Goal: Task Accomplishment & Management: Use online tool/utility

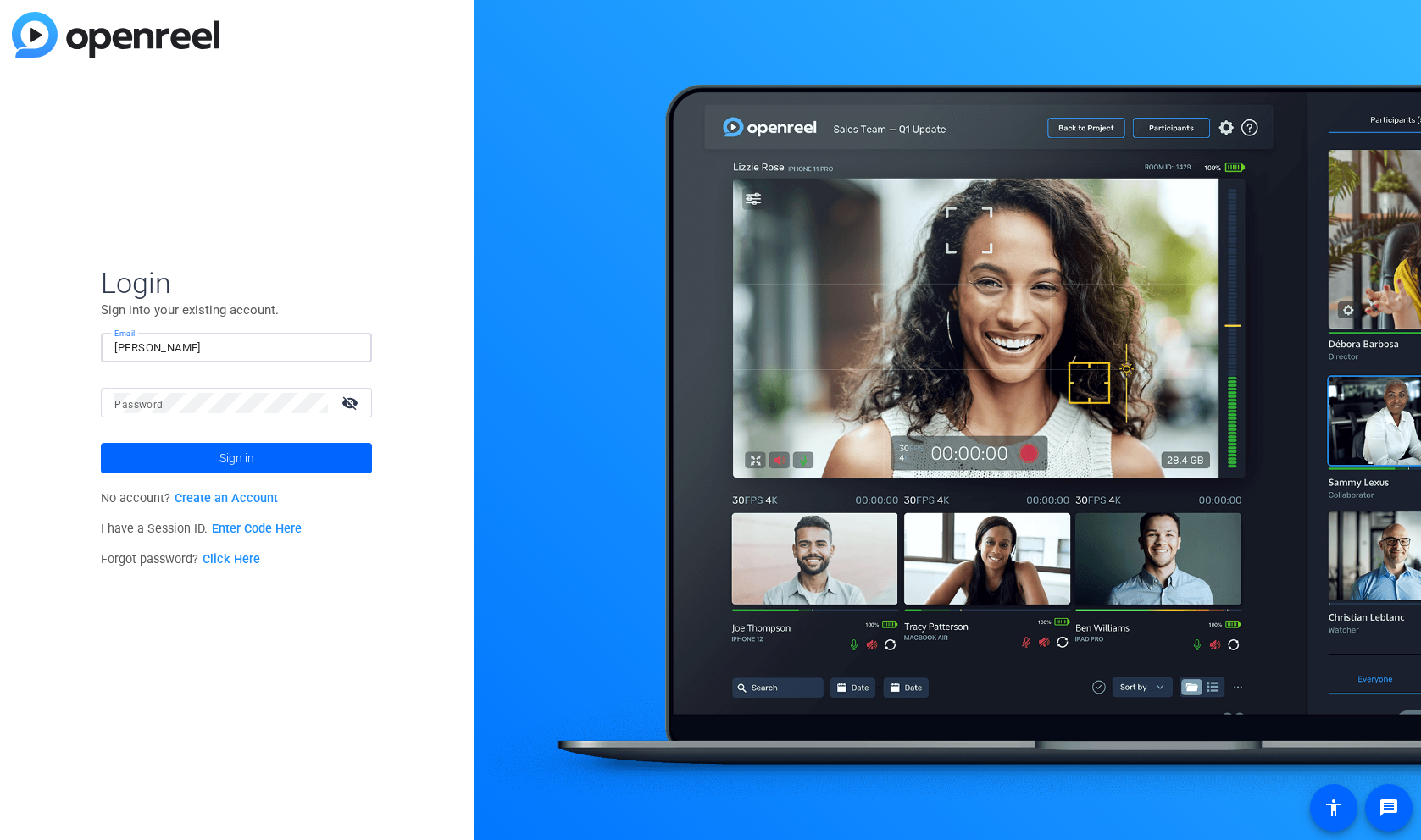
type input "[PERSON_NAME]"
click at [233, 515] on p "I have a Session ID. Enter Code Here" at bounding box center [237, 529] width 272 height 30
click at [233, 540] on p "I have a Session ID. Enter Code Here" at bounding box center [237, 529] width 272 height 30
click at [234, 533] on link "Enter Code Here" at bounding box center [256, 528] width 90 height 14
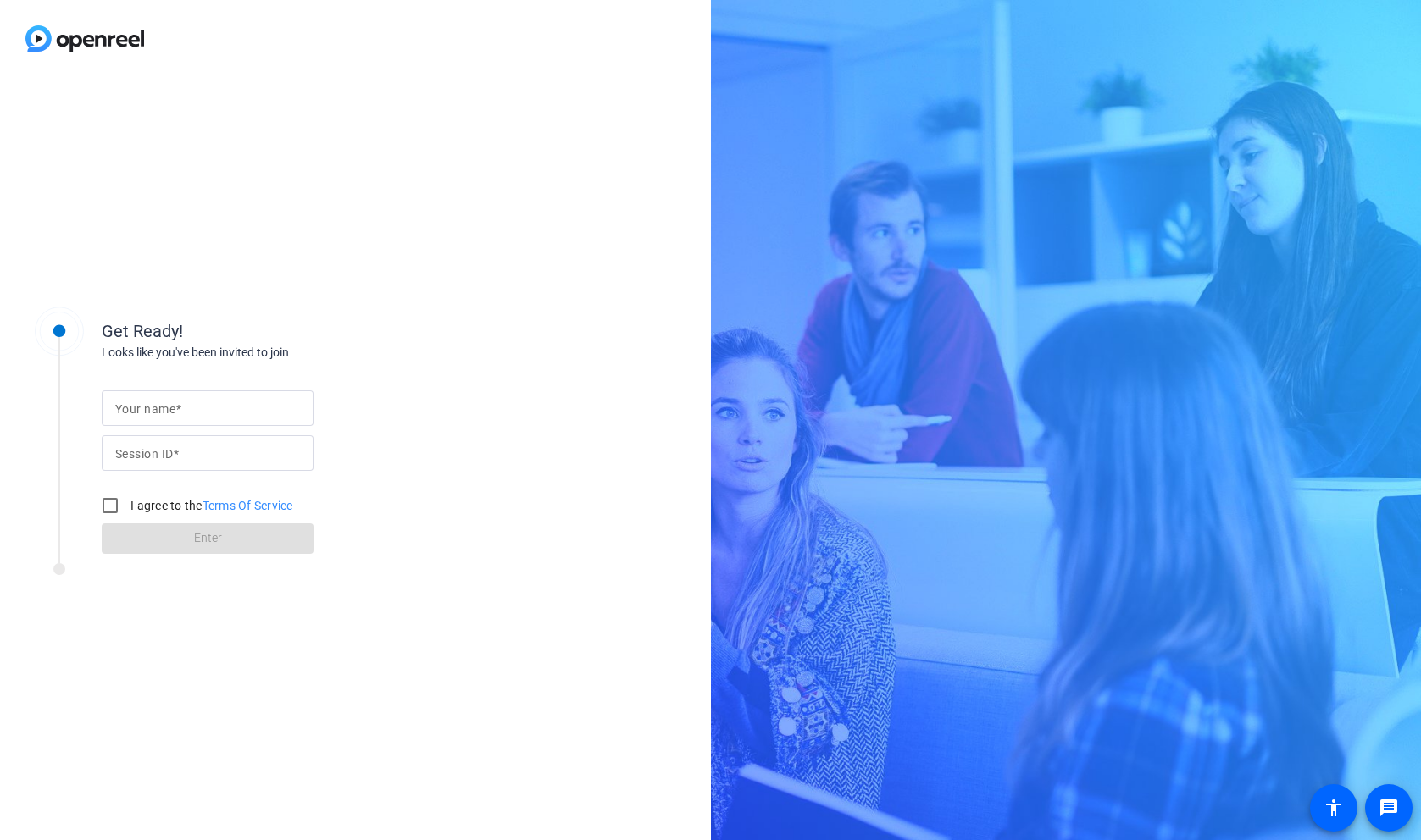
click at [229, 406] on input "Your name" at bounding box center [207, 408] width 185 height 21
type input "[PERSON_NAME]"
click at [168, 453] on mat-label "Session ID" at bounding box center [144, 453] width 57 height 13
click at [168, 453] on input "Session ID" at bounding box center [207, 453] width 185 height 21
type input "4GUb"
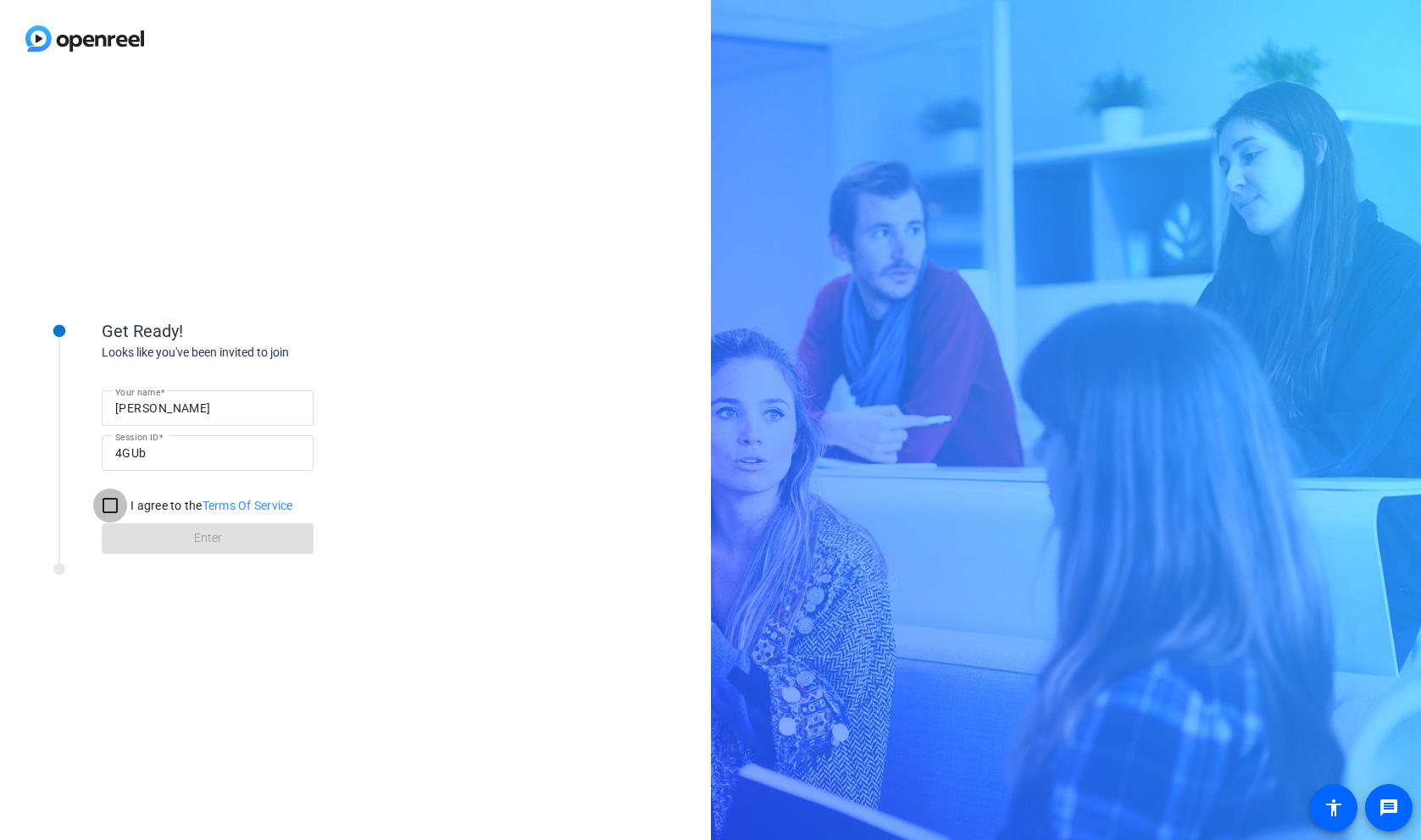
click at [105, 509] on input "I agree to the Terms Of Service" at bounding box center [110, 505] width 34 height 34
checkbox input "true"
click at [171, 532] on span at bounding box center [207, 538] width 212 height 41
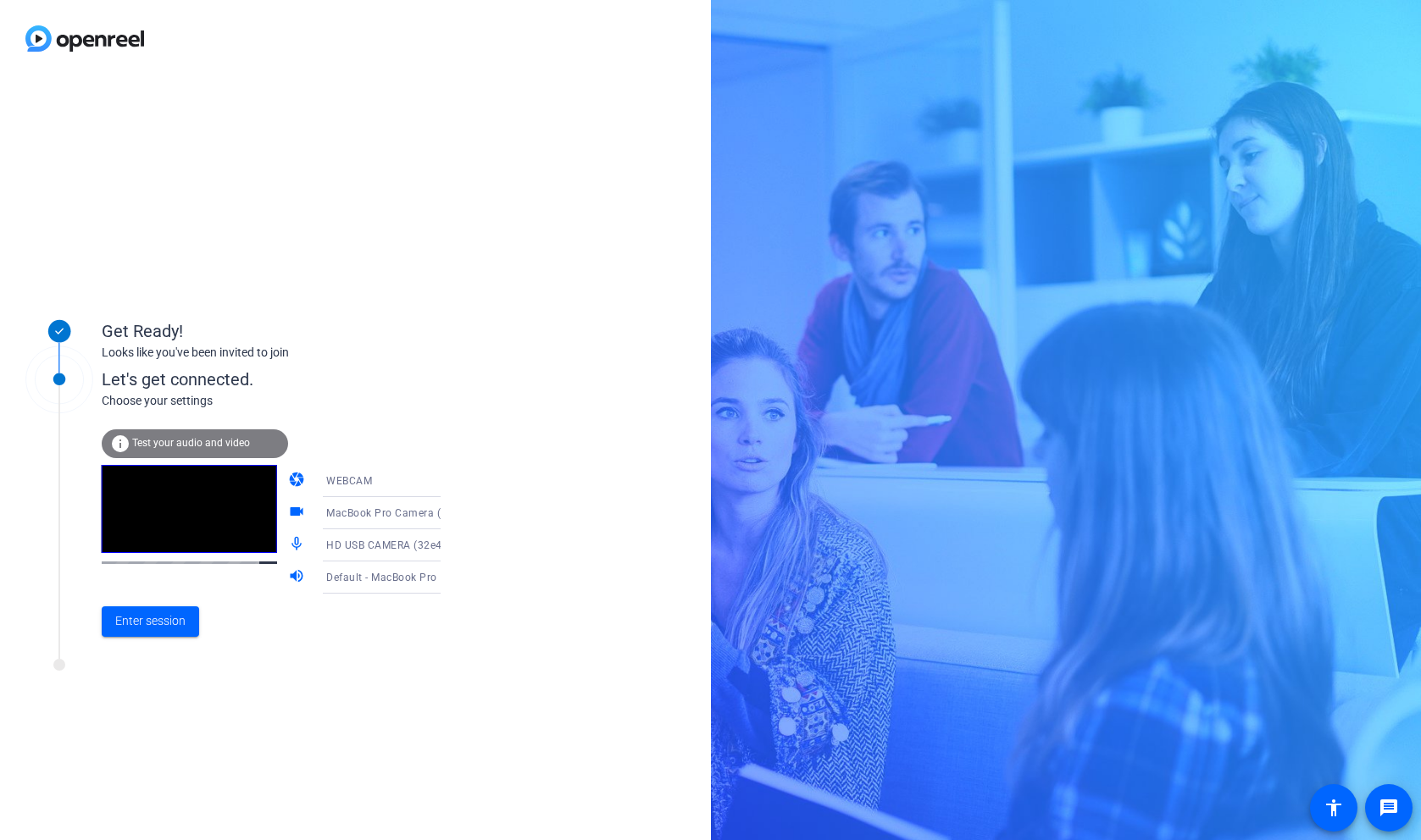
click at [447, 474] on icon at bounding box center [457, 480] width 21 height 21
click at [429, 469] on div at bounding box center [710, 420] width 1421 height 840
click at [447, 483] on icon at bounding box center [457, 480] width 21 height 21
click at [469, 430] on div at bounding box center [710, 420] width 1421 height 840
click at [453, 516] on icon at bounding box center [456, 513] width 8 height 4
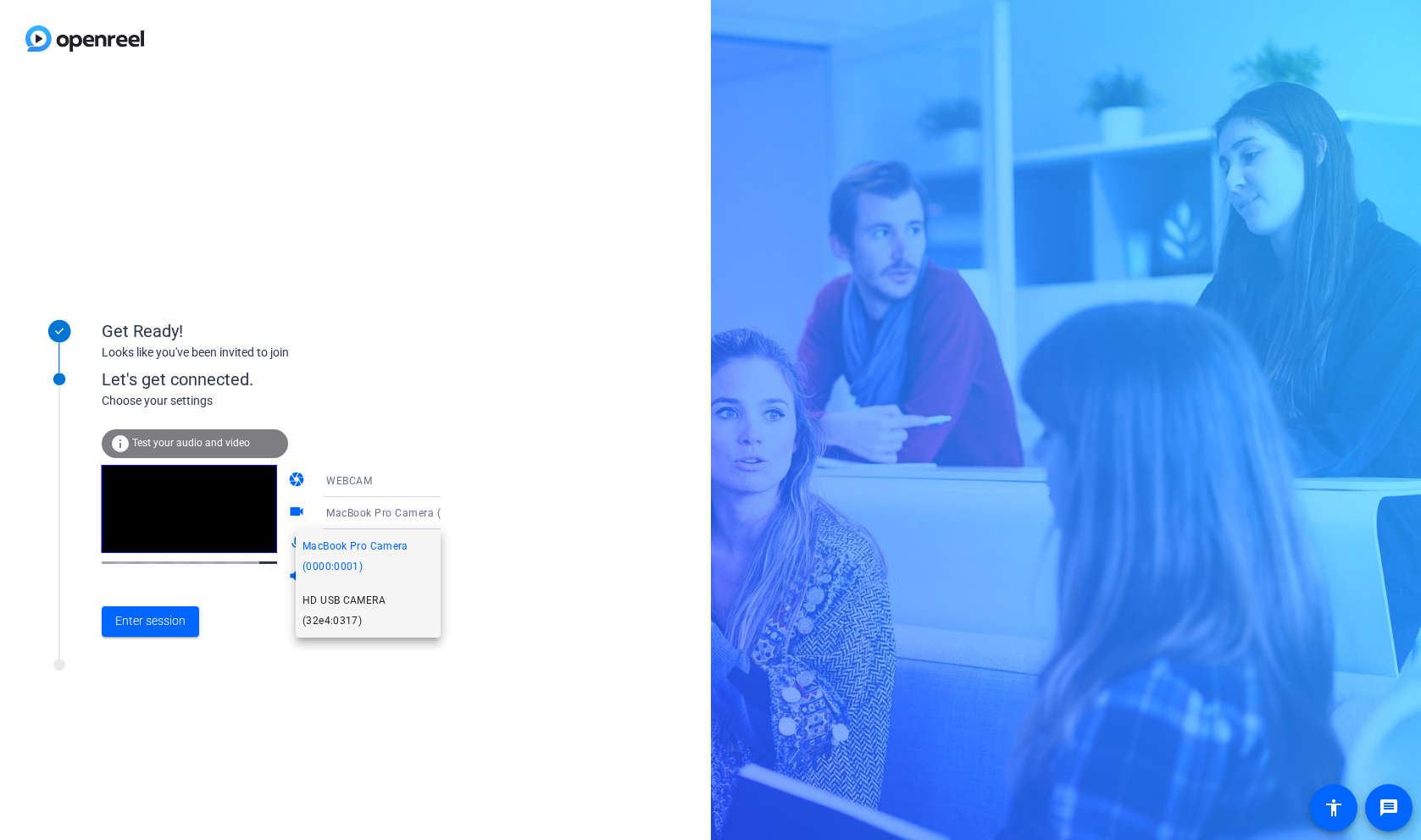
click at [368, 598] on span "HD USB CAMERA (32e4:0317)" at bounding box center [368, 611] width 131 height 41
click at [447, 541] on icon at bounding box center [457, 545] width 21 height 21
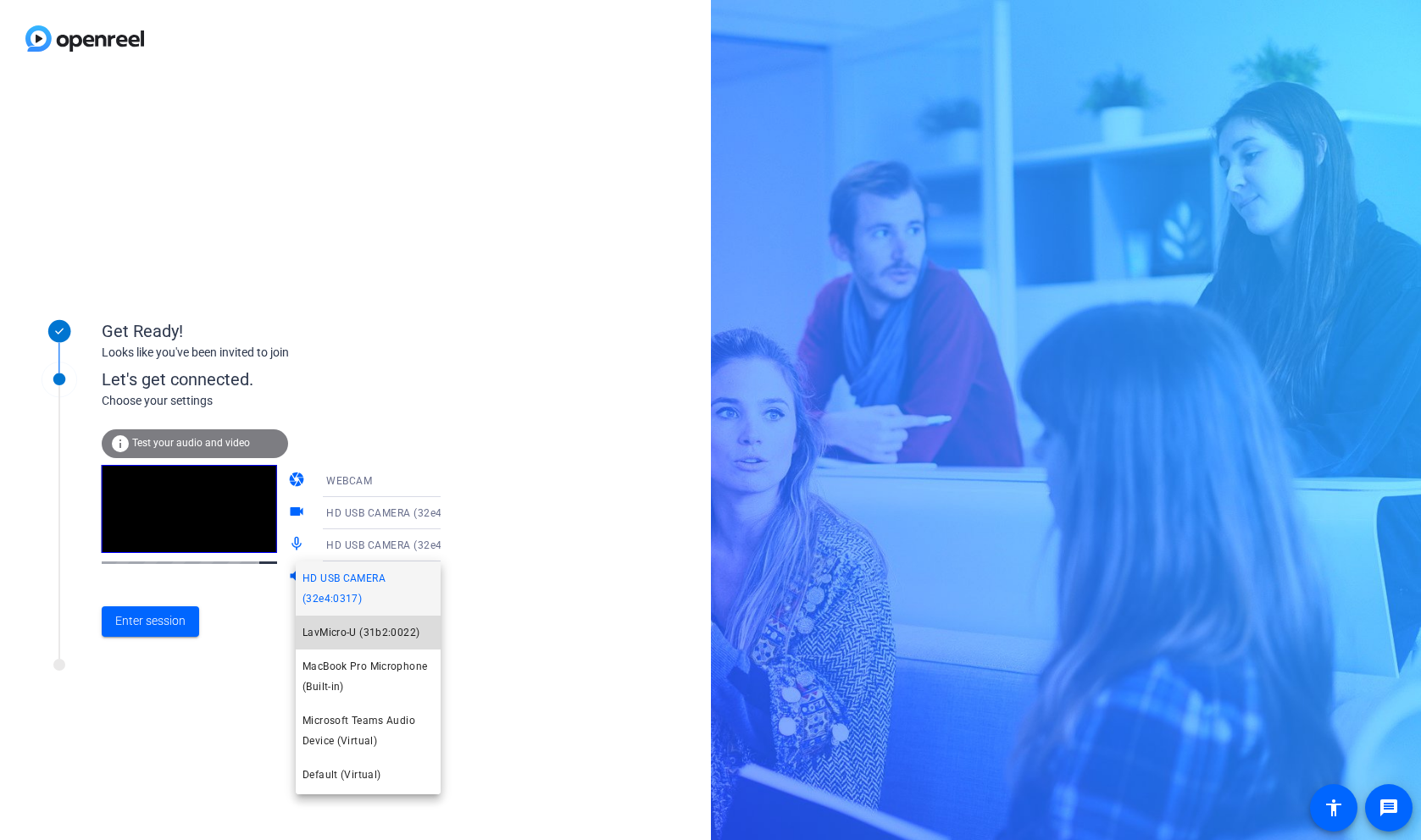
click at [377, 633] on span "LavMicro-U (31b2:0022)" at bounding box center [361, 632] width 117 height 21
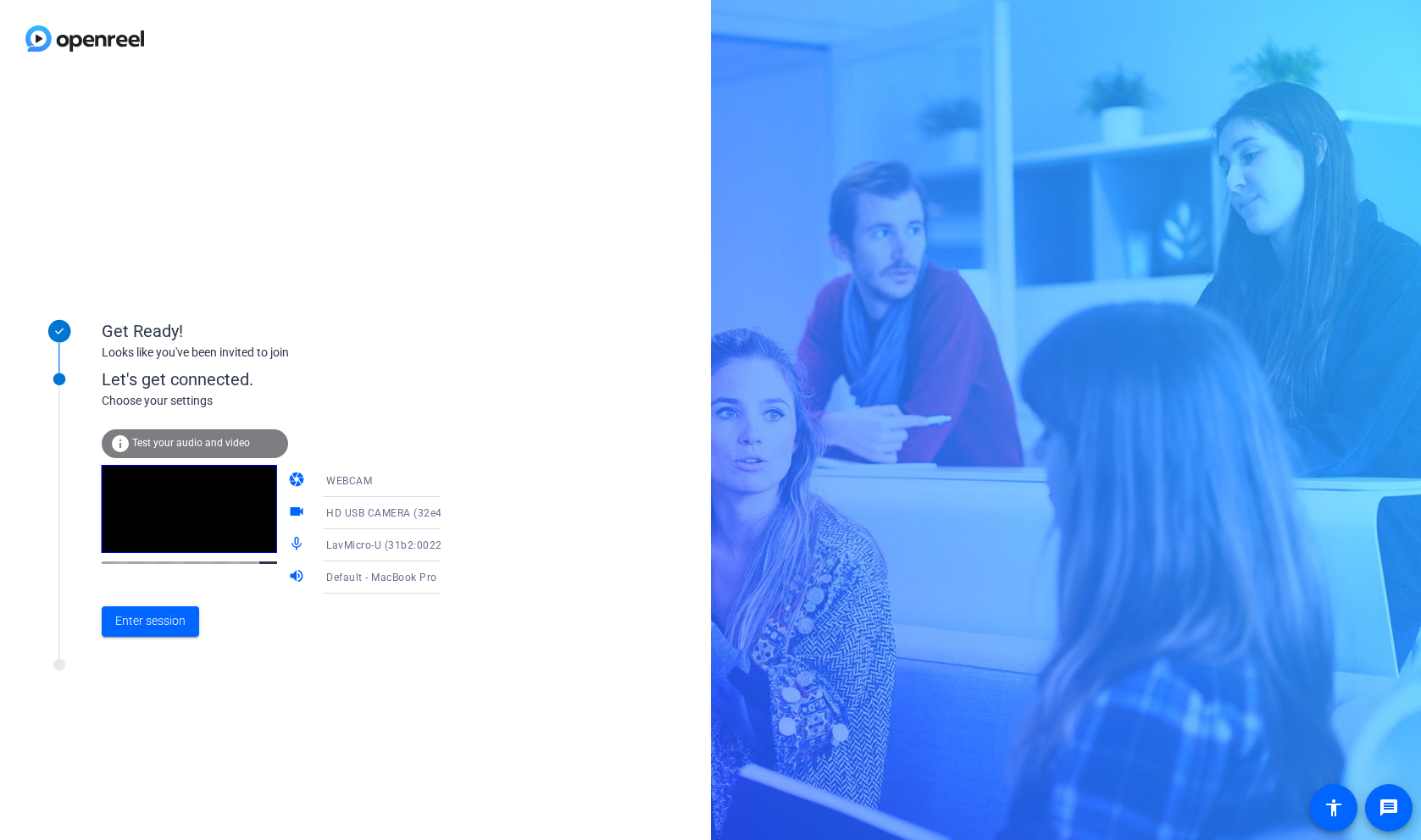
click at [400, 586] on div "Default - MacBook Pro Speakers (Built-in)" at bounding box center [389, 578] width 126 height 21
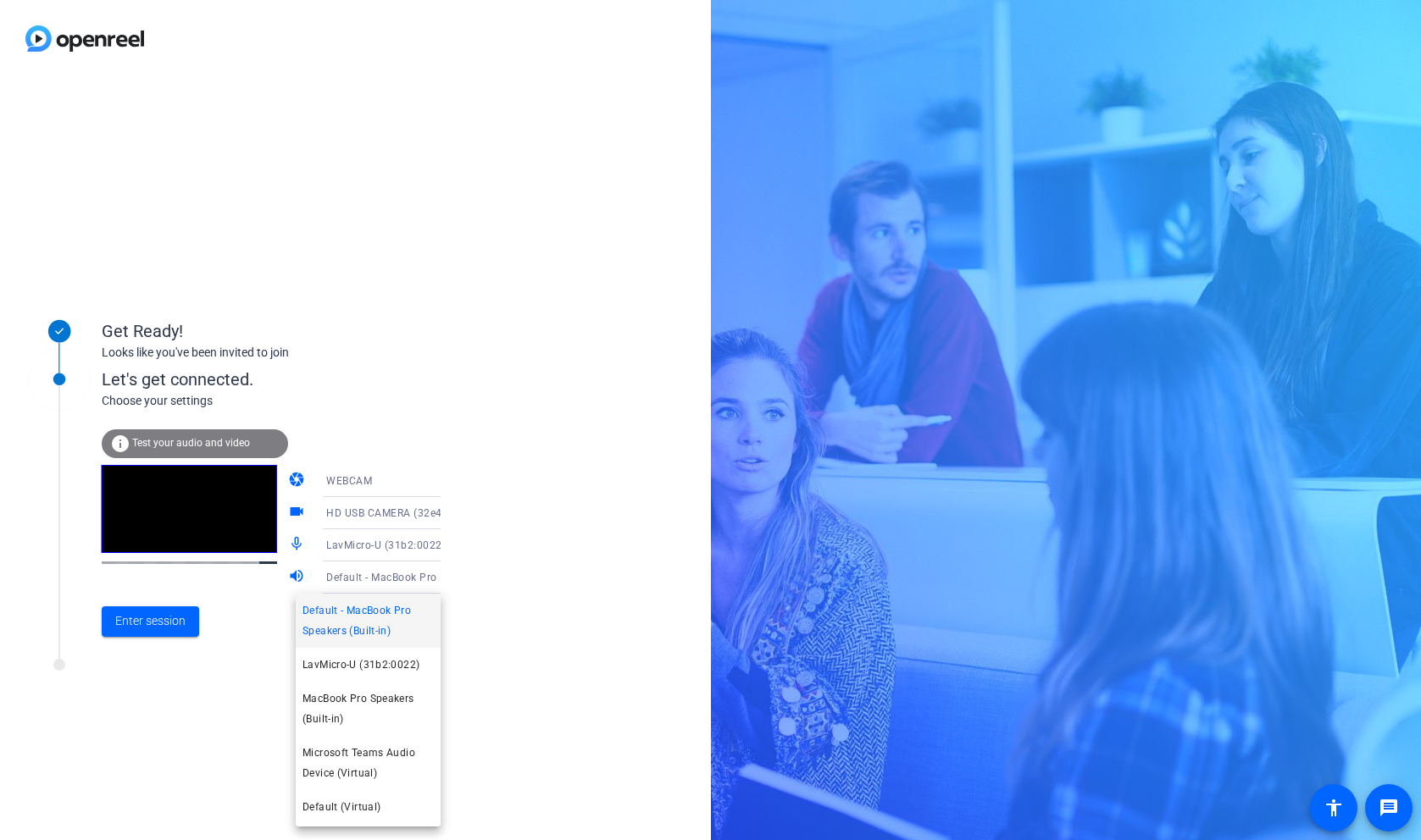
click at [489, 586] on div at bounding box center [710, 420] width 1421 height 840
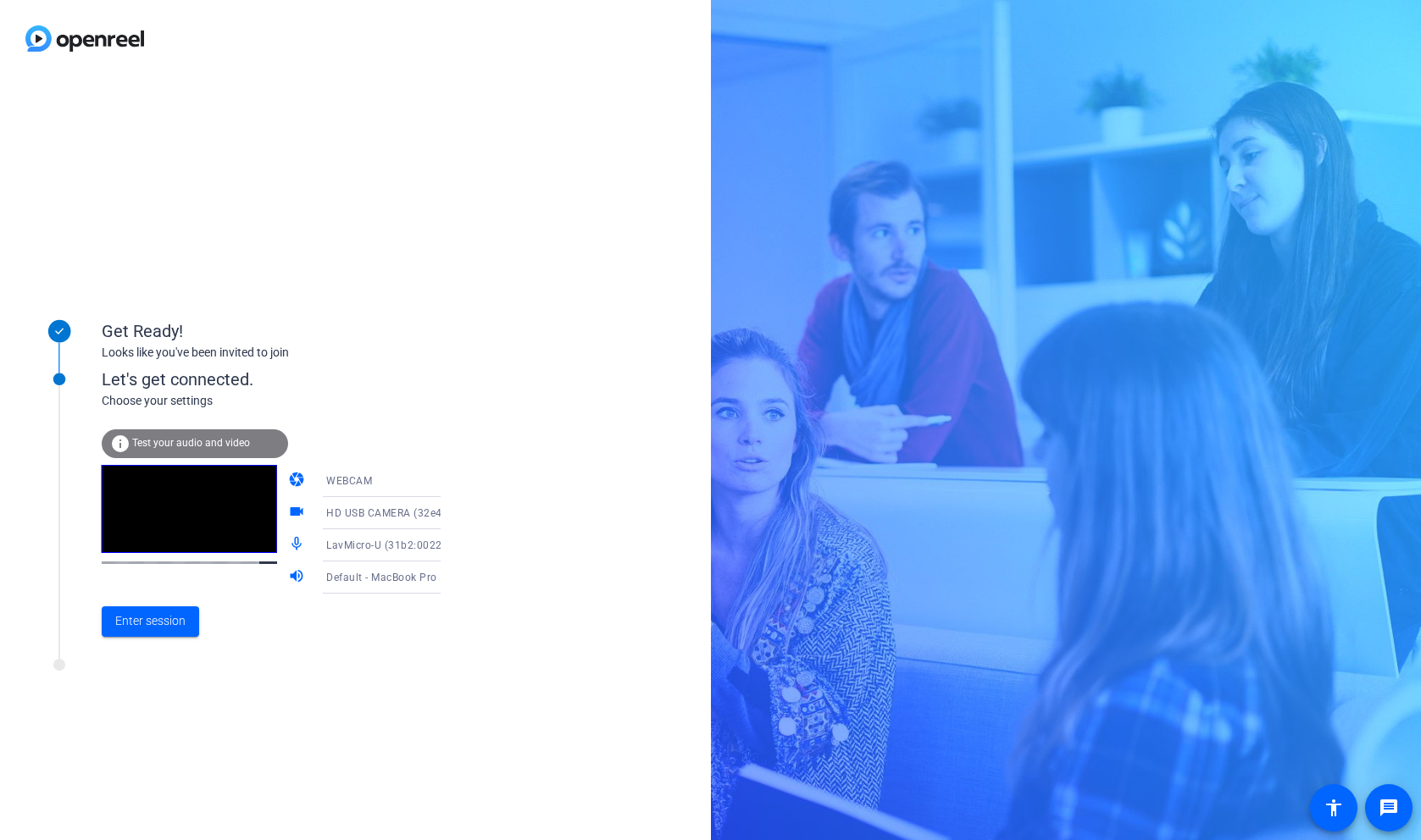
click at [189, 442] on span "Test your audio and video" at bounding box center [191, 442] width 118 height 12
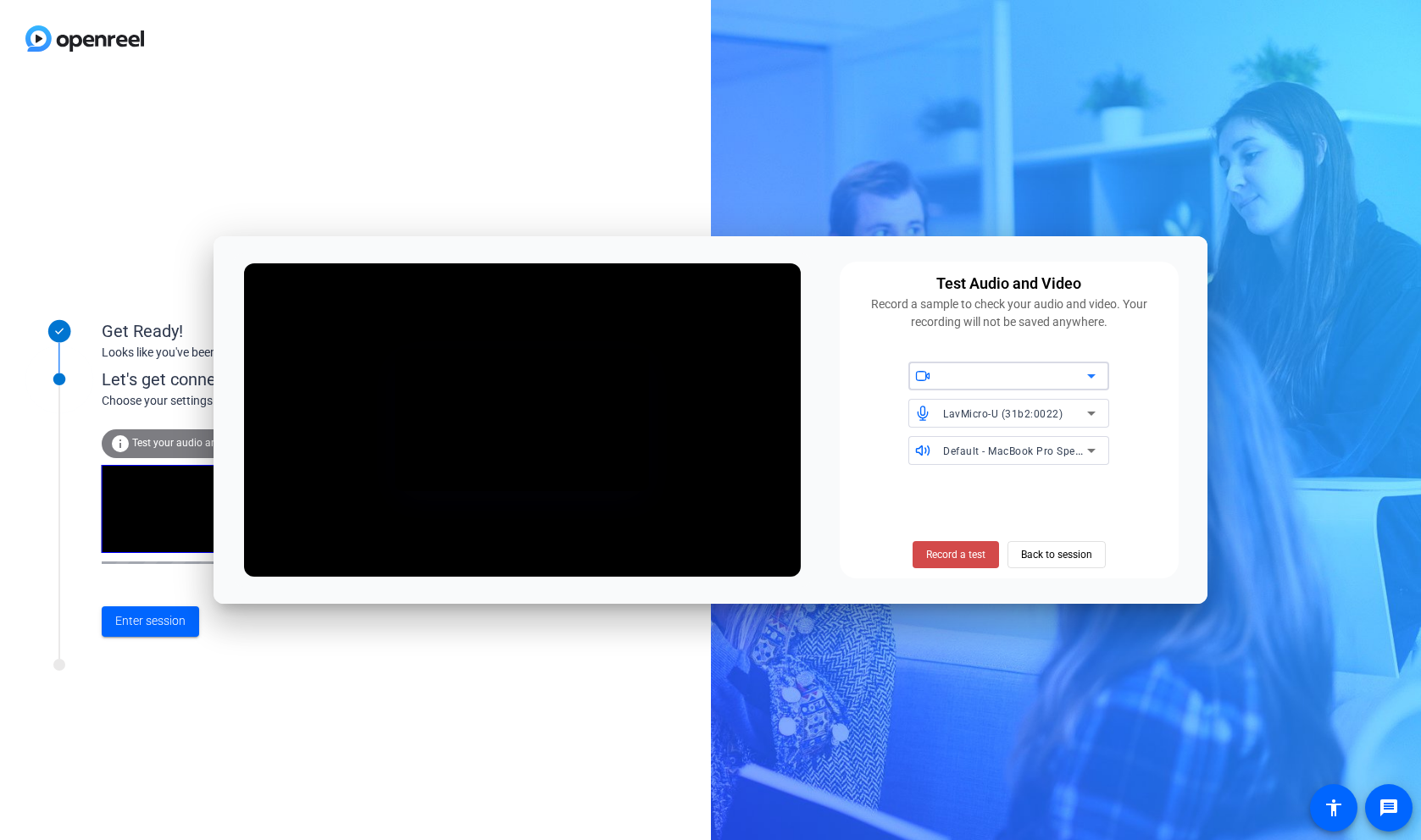
click at [956, 547] on span "Record a test" at bounding box center [956, 554] width 59 height 15
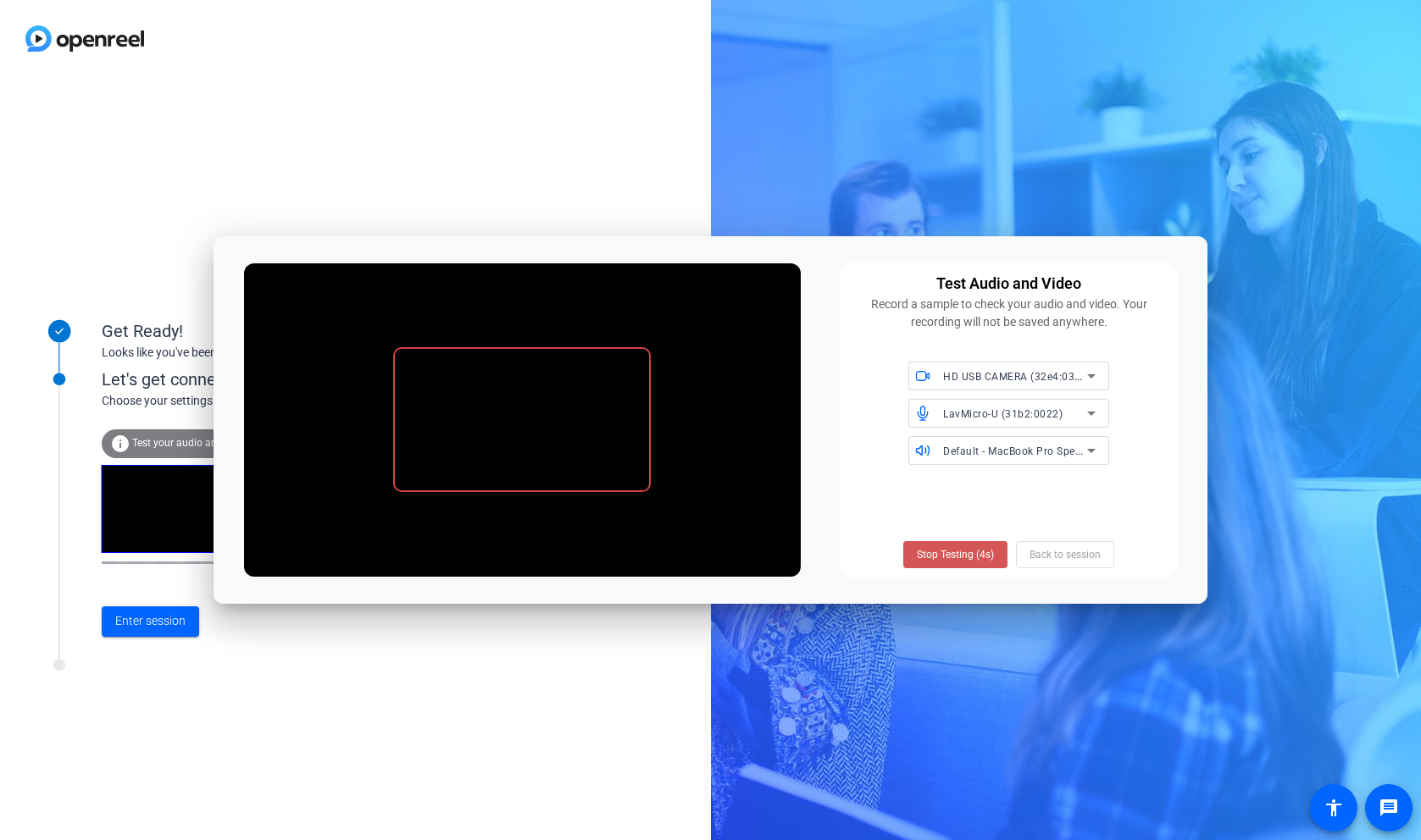
click at [956, 547] on span "Stop Testing (4s)" at bounding box center [955, 554] width 77 height 15
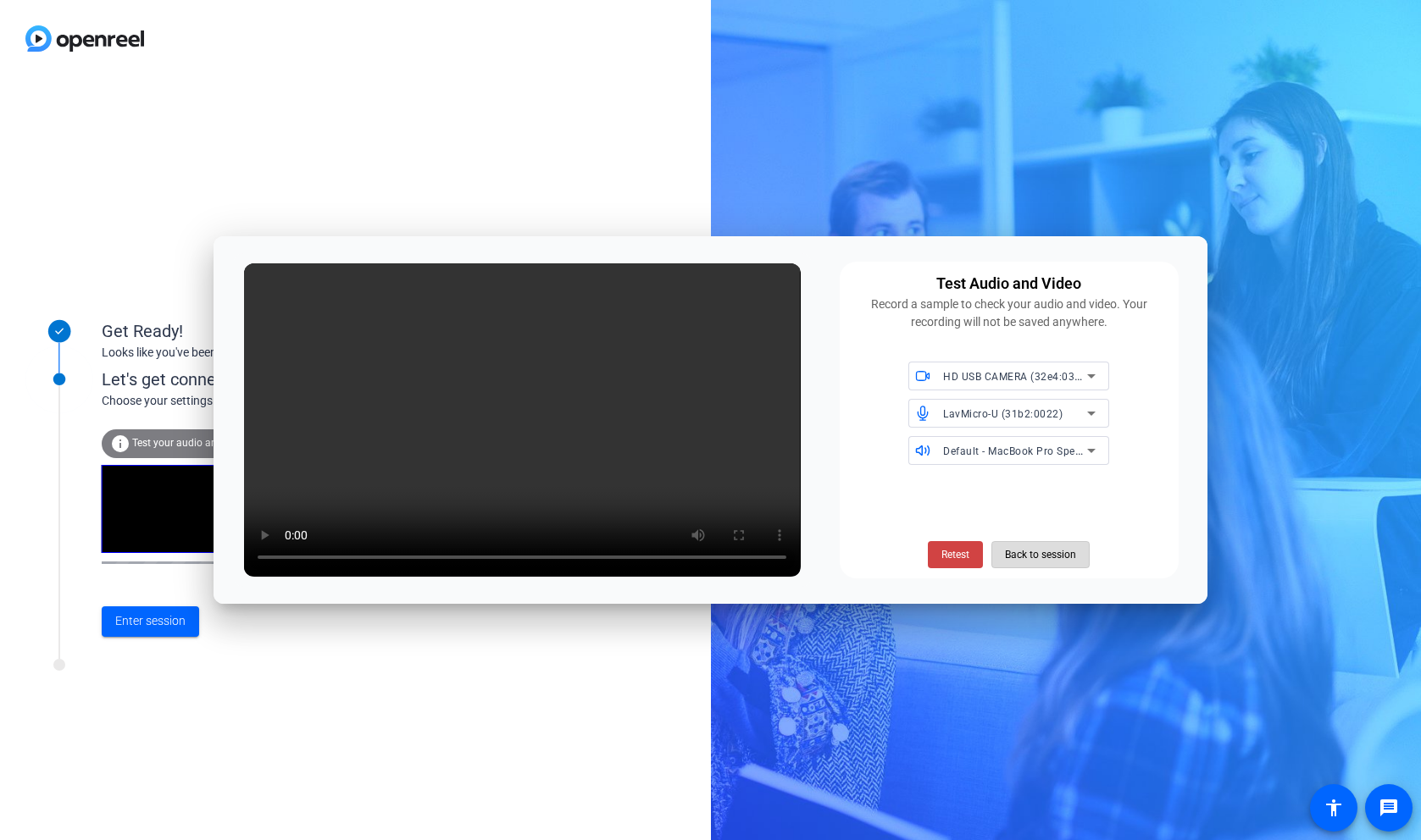
click at [1045, 554] on span "Back to session" at bounding box center [1041, 554] width 71 height 32
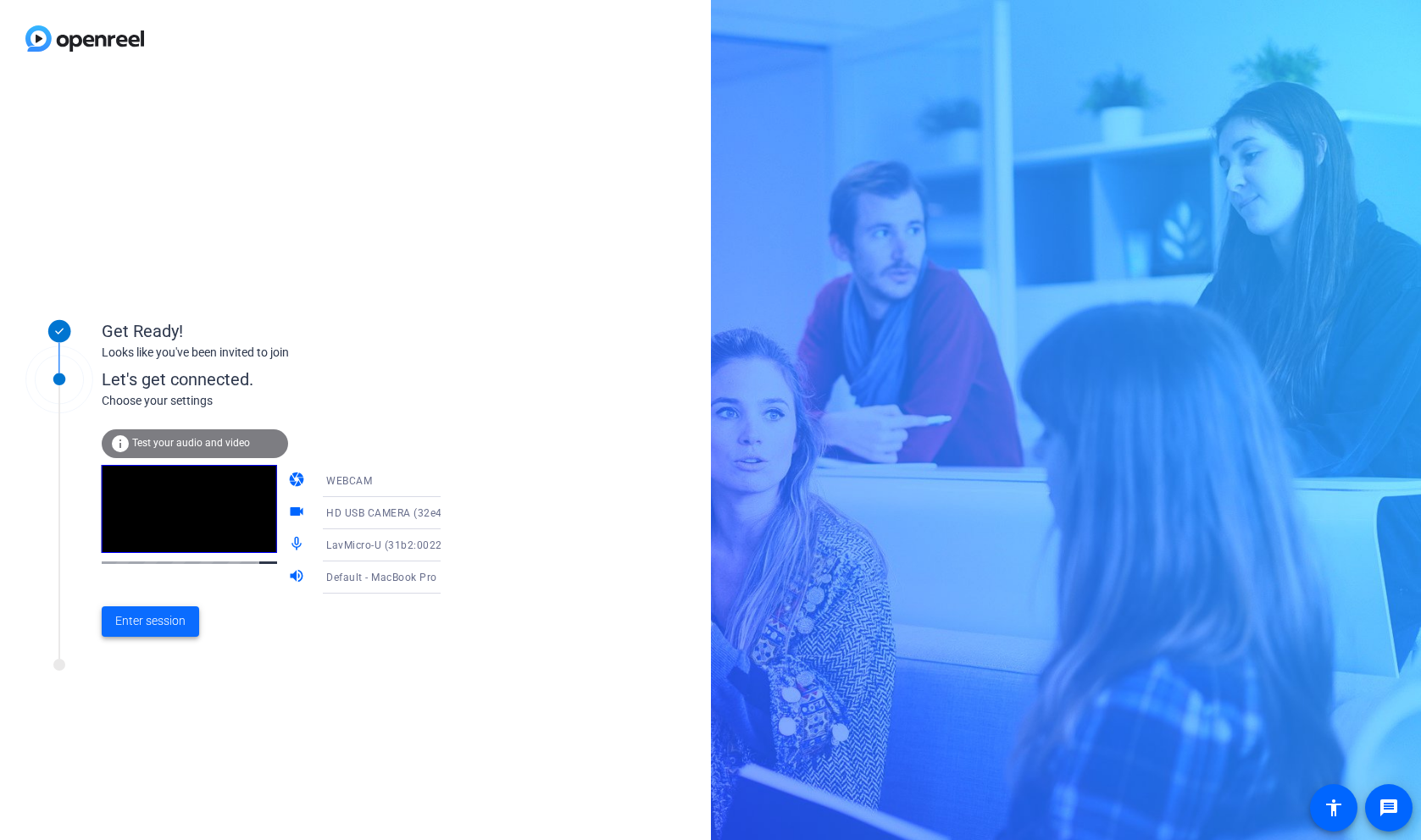
click at [154, 620] on span "Enter session" at bounding box center [150, 621] width 71 height 18
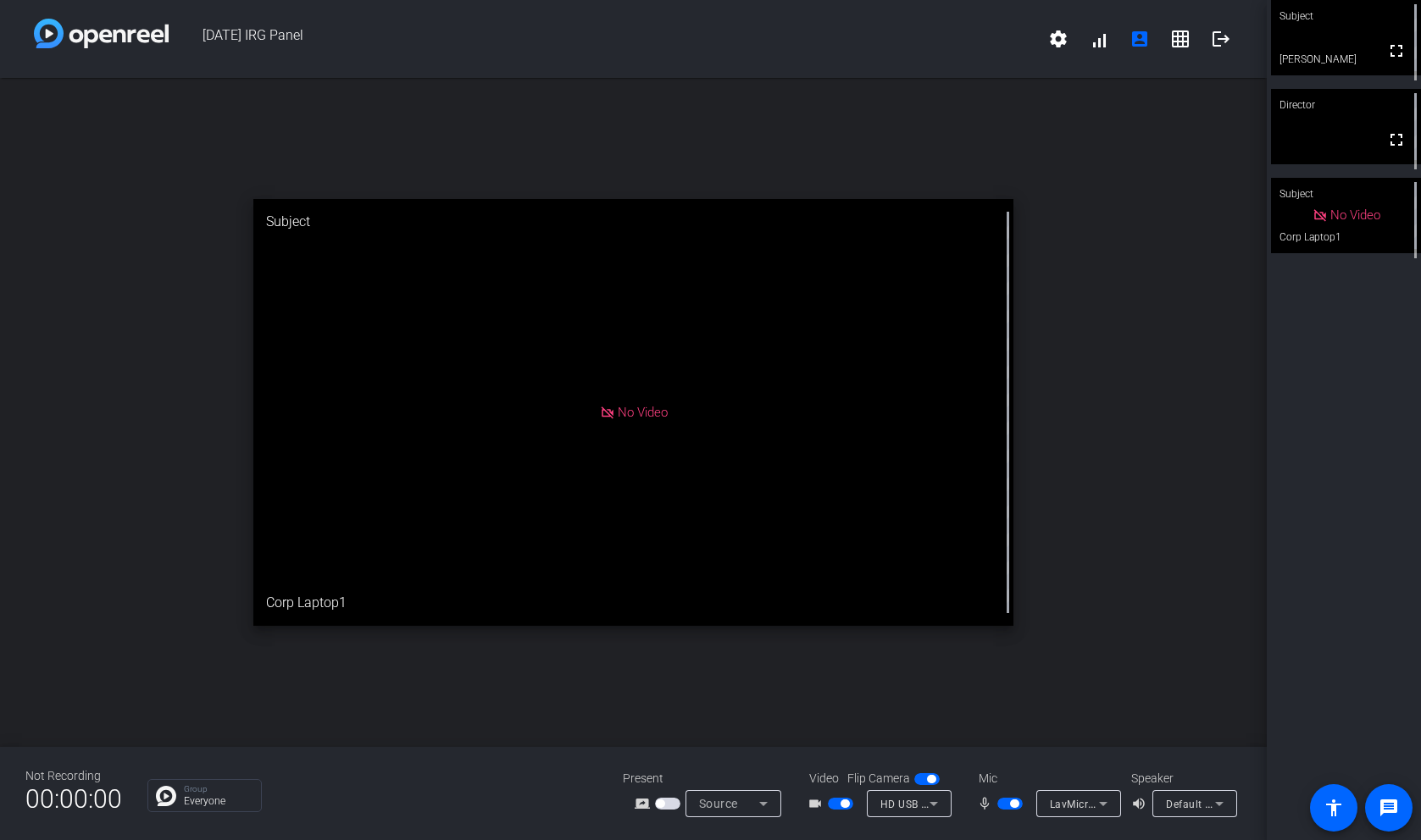
click at [1317, 29] on div "Subject" at bounding box center [1346, 16] width 150 height 32
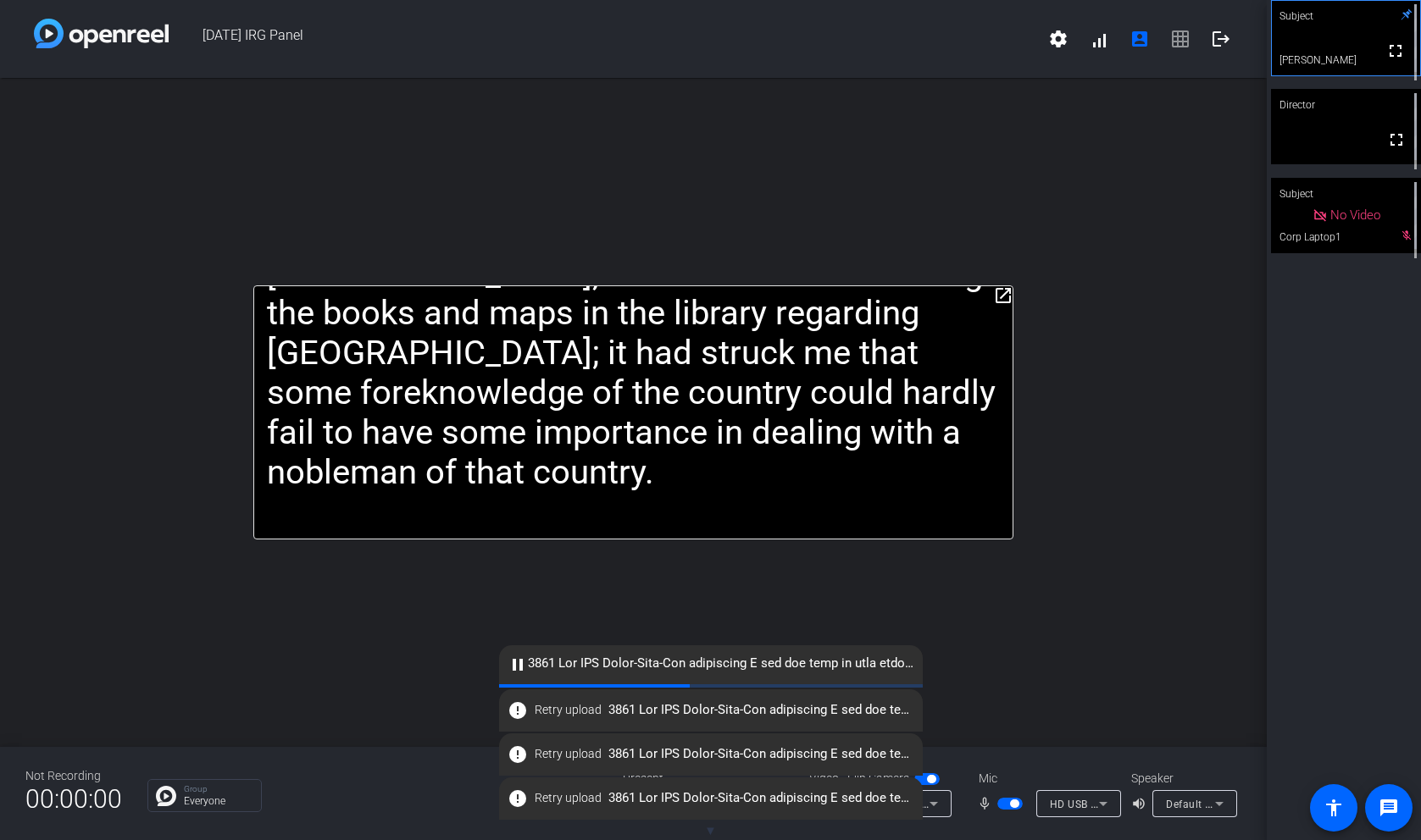
click at [942, 806] on icon at bounding box center [933, 803] width 21 height 21
click at [964, 778] on span "HD USB CAMERA (32e4:0317)" at bounding box center [946, 773] width 145 height 21
click at [688, 649] on div "error Retry upload" at bounding box center [711, 666] width 423 height 42
click at [703, 667] on span "error Retry upload" at bounding box center [711, 666] width 423 height 30
click at [942, 804] on icon at bounding box center [933, 803] width 21 height 21
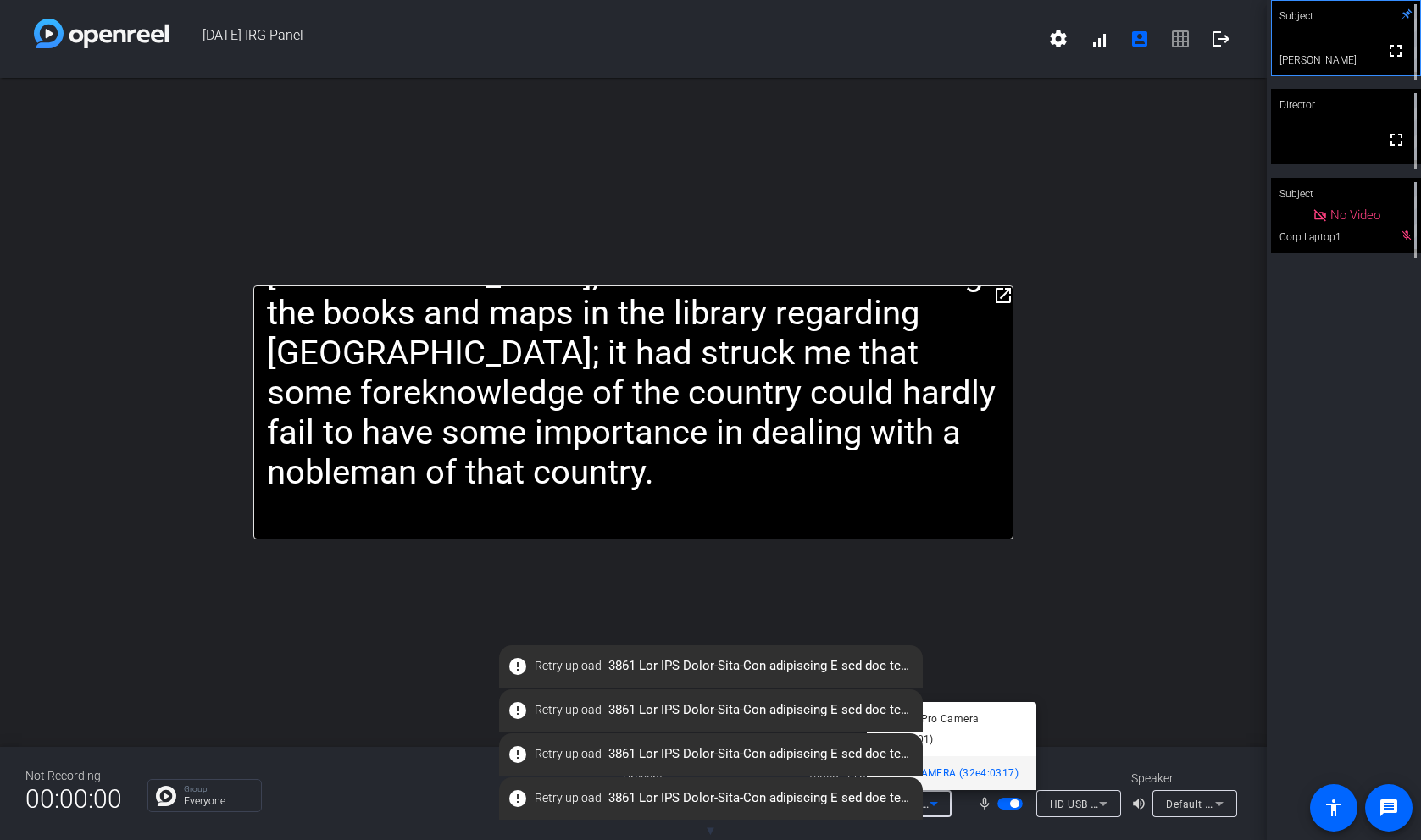
click at [891, 813] on div "error Retry upload" at bounding box center [711, 798] width 423 height 42
click at [874, 801] on span "error Retry upload" at bounding box center [711, 798] width 423 height 30
click at [1085, 814] on div at bounding box center [710, 420] width 1421 height 840
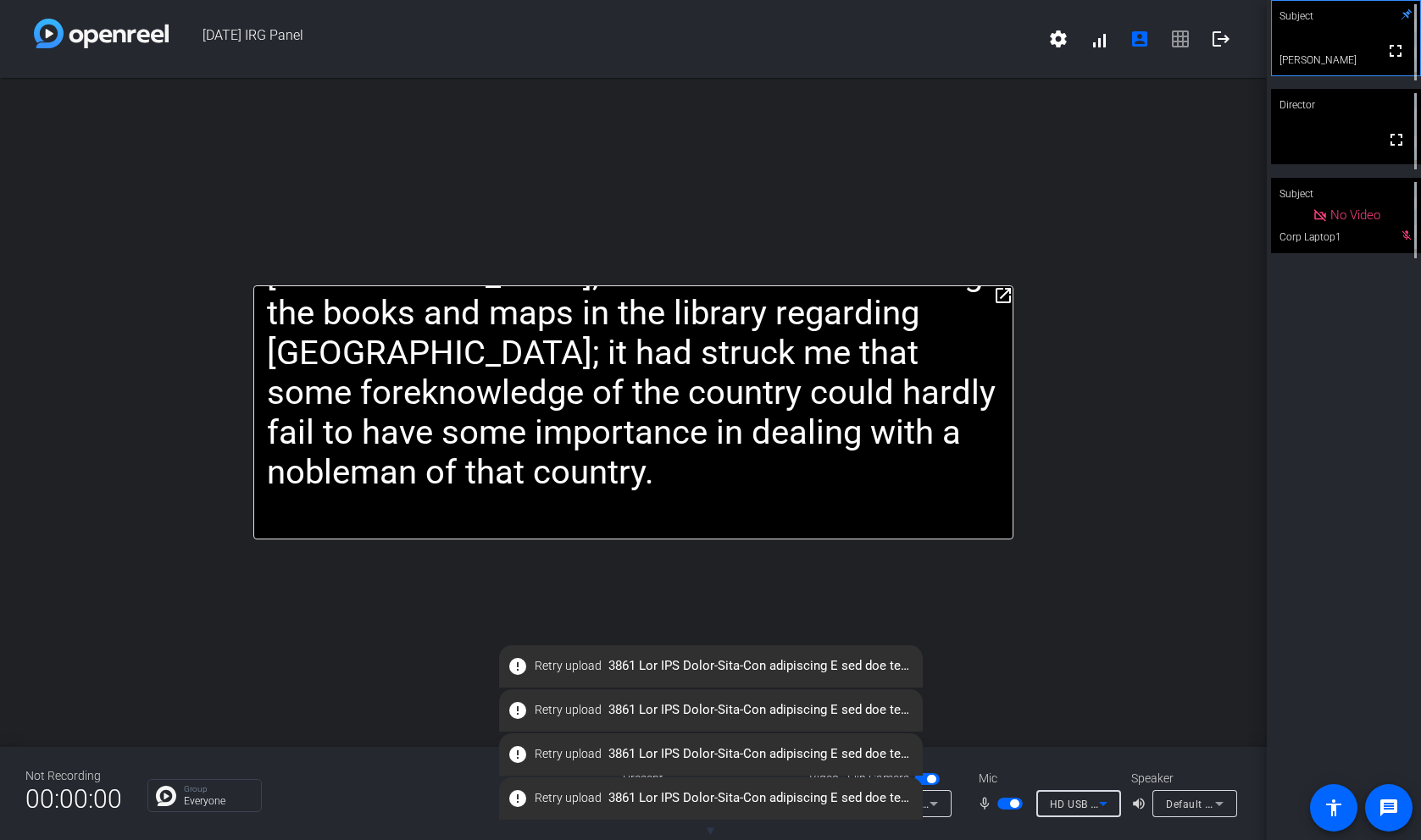
click at [1086, 805] on span "HD USB CAMERA (32e4:0317)" at bounding box center [1124, 803] width 148 height 13
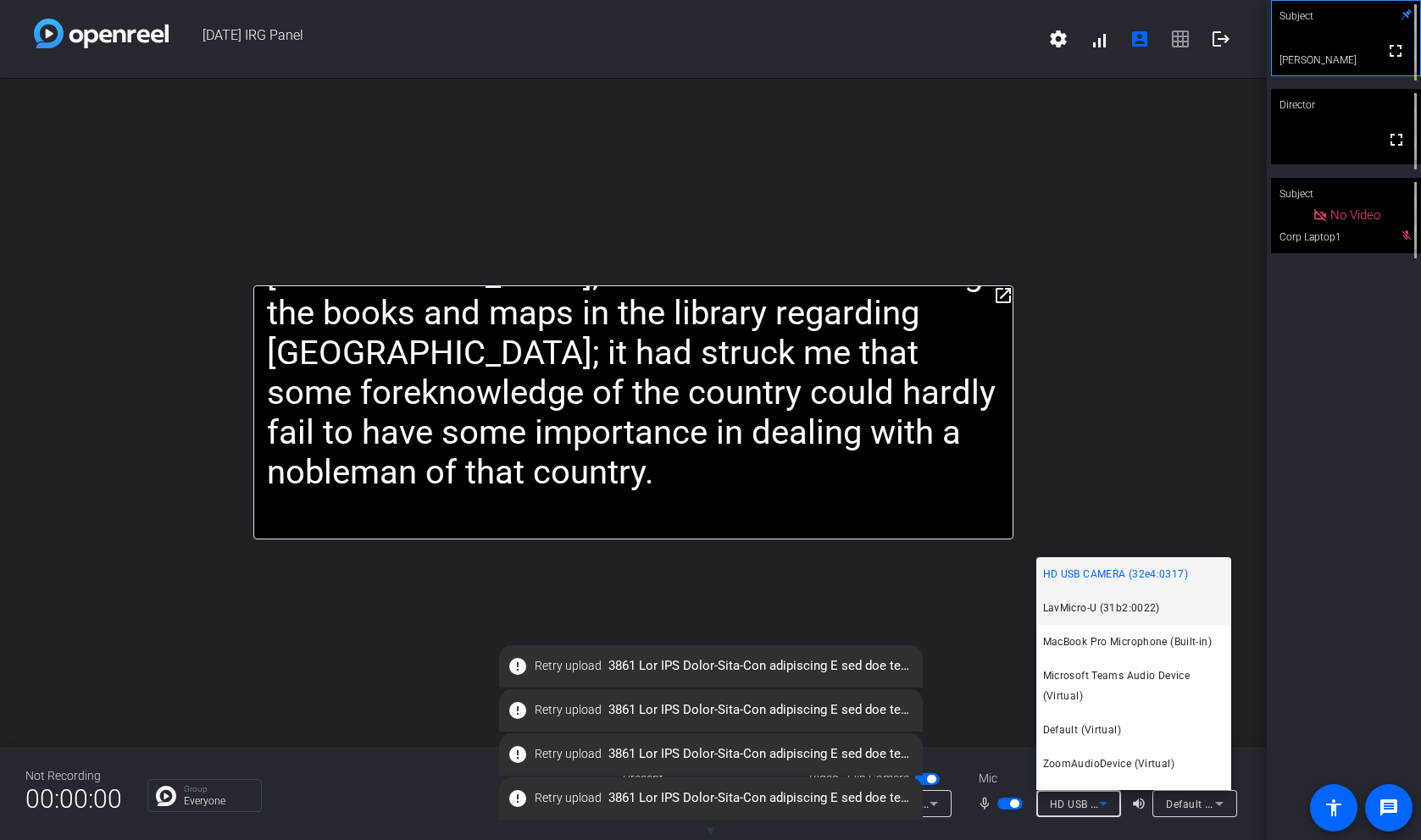
click at [1086, 615] on span "LavMicro-U (31b2:0022)" at bounding box center [1101, 608] width 117 height 21
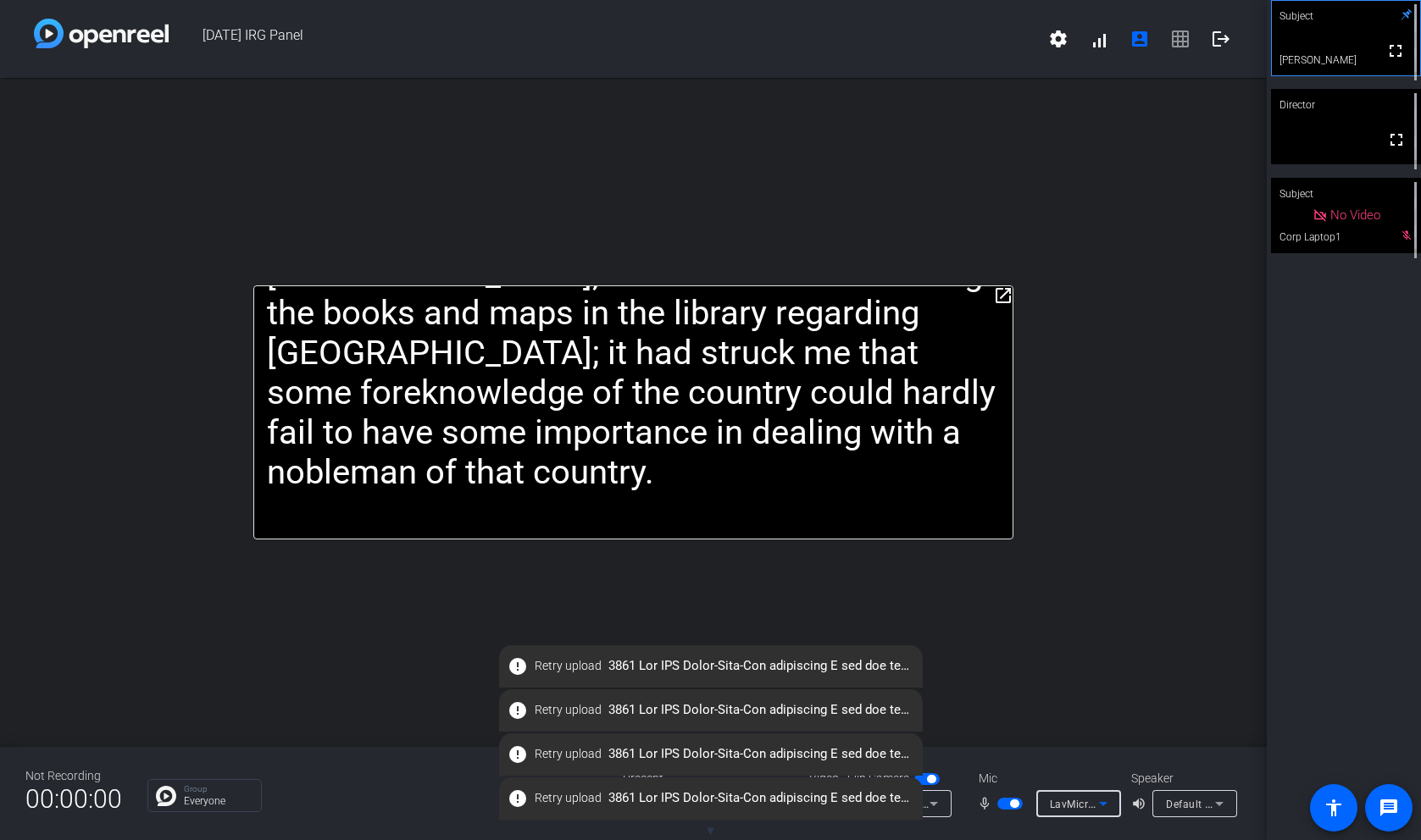
click at [934, 806] on icon at bounding box center [933, 803] width 21 height 21
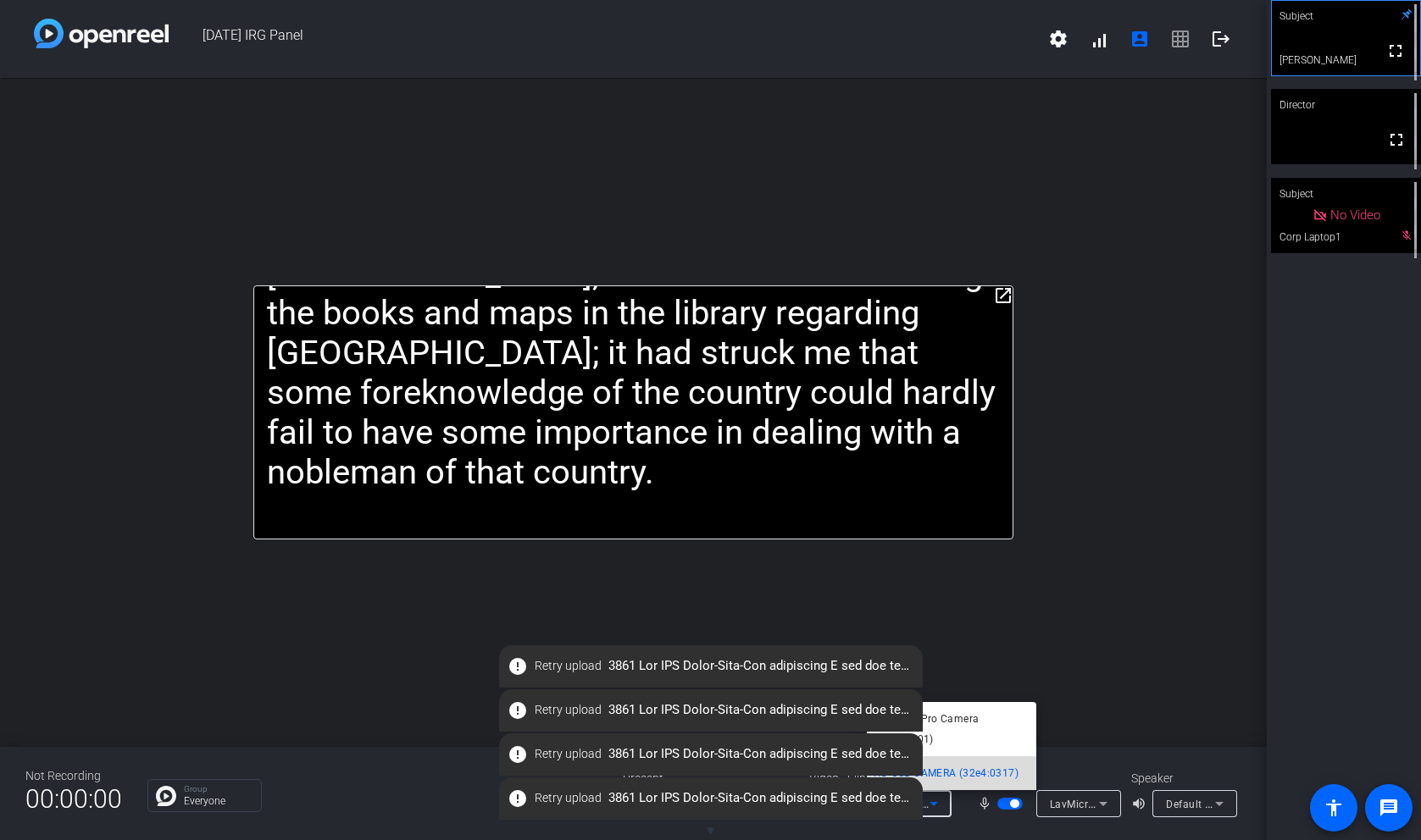
click at [951, 769] on span "HD USB CAMERA (32e4:0317)" at bounding box center [946, 773] width 145 height 21
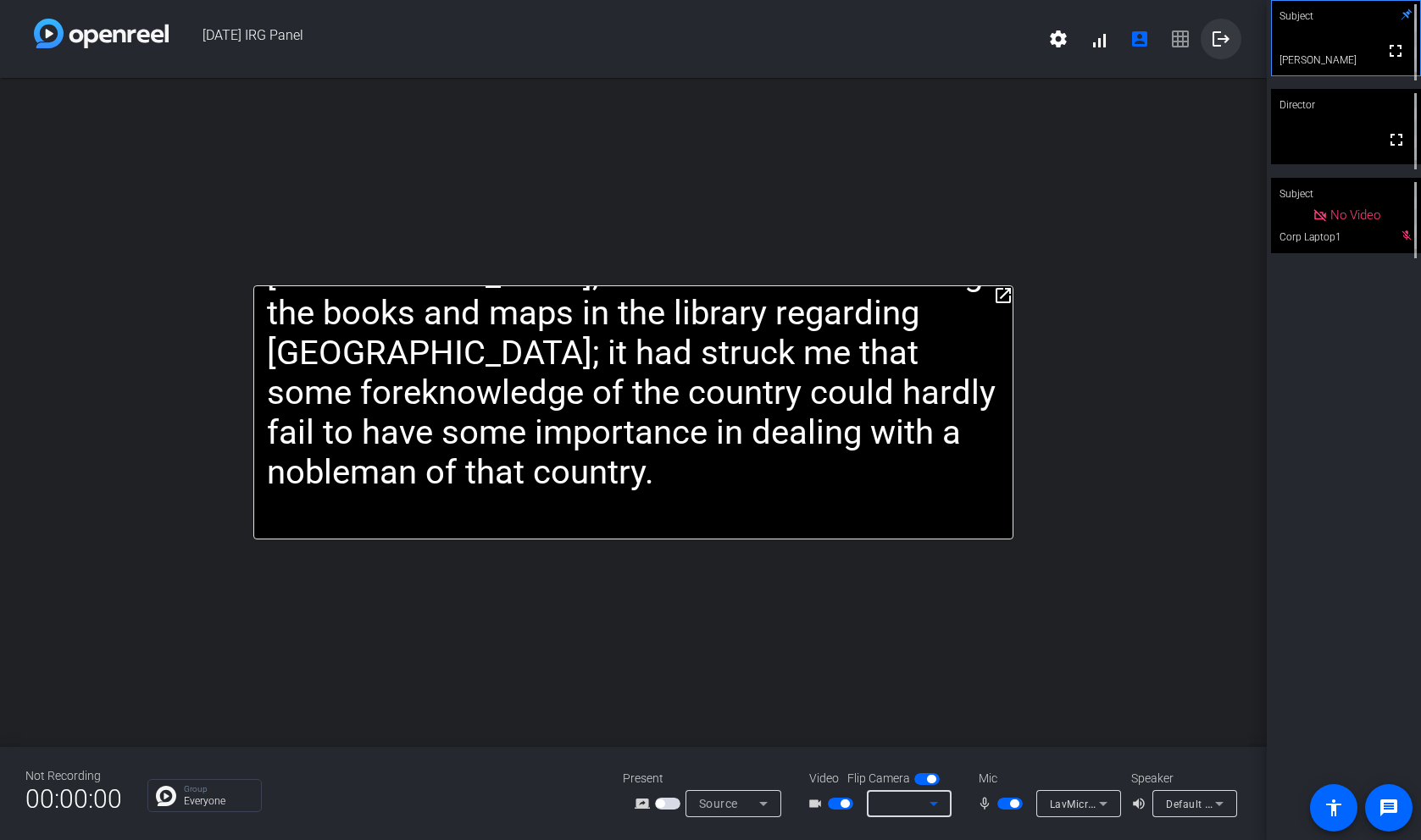
click at [1224, 48] on mat-icon "logout" at bounding box center [1220, 38] width 21 height 21
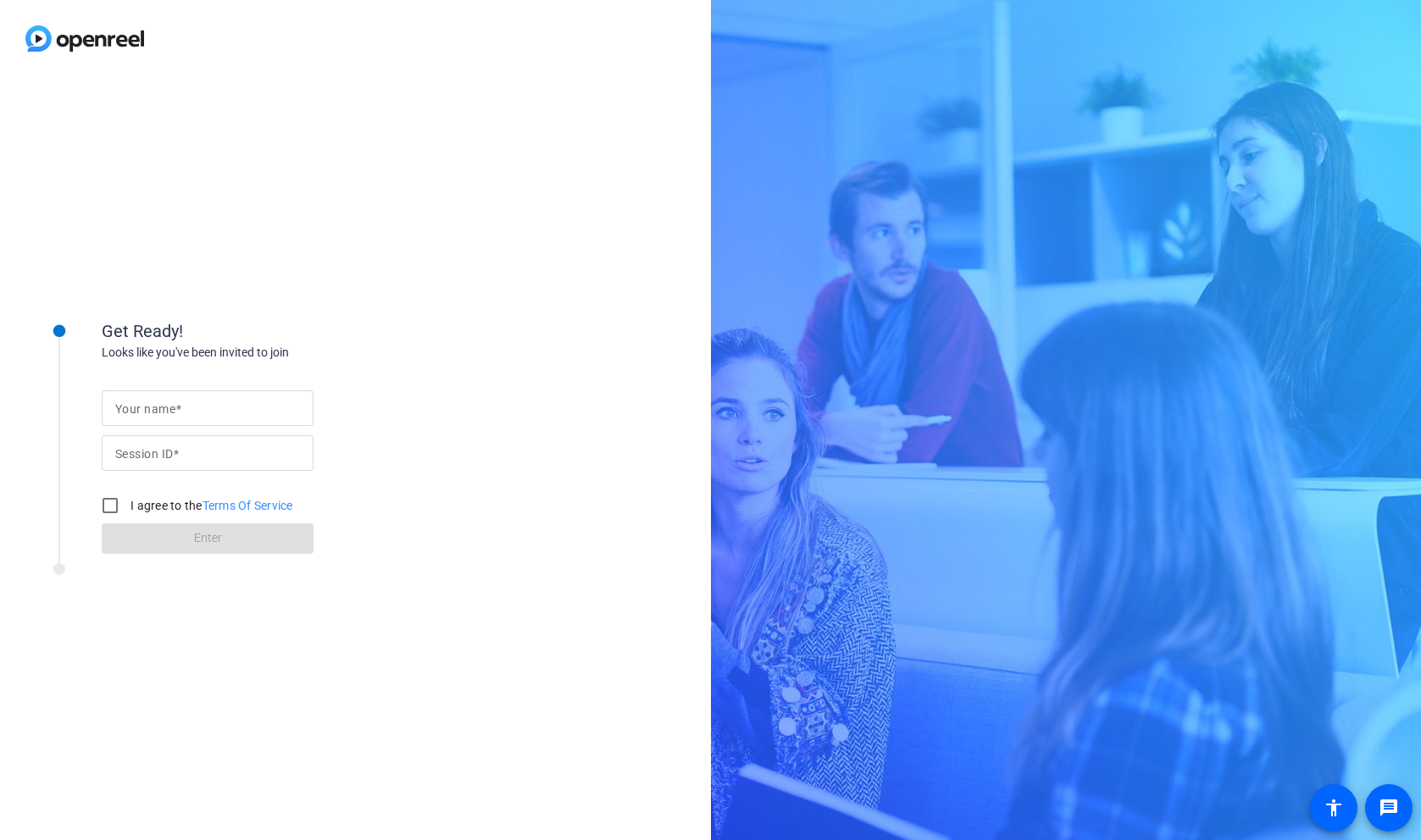
click at [176, 387] on form "Your name Session ID I agree to the Terms Of Service Enter" at bounding box center [207, 467] width 212 height 172
click at [175, 407] on span at bounding box center [178, 409] width 6 height 13
click at [175, 407] on input "Your name" at bounding box center [207, 408] width 185 height 21
type input "[PERSON_NAME]"
click at [204, 436] on div at bounding box center [207, 453] width 185 height 36
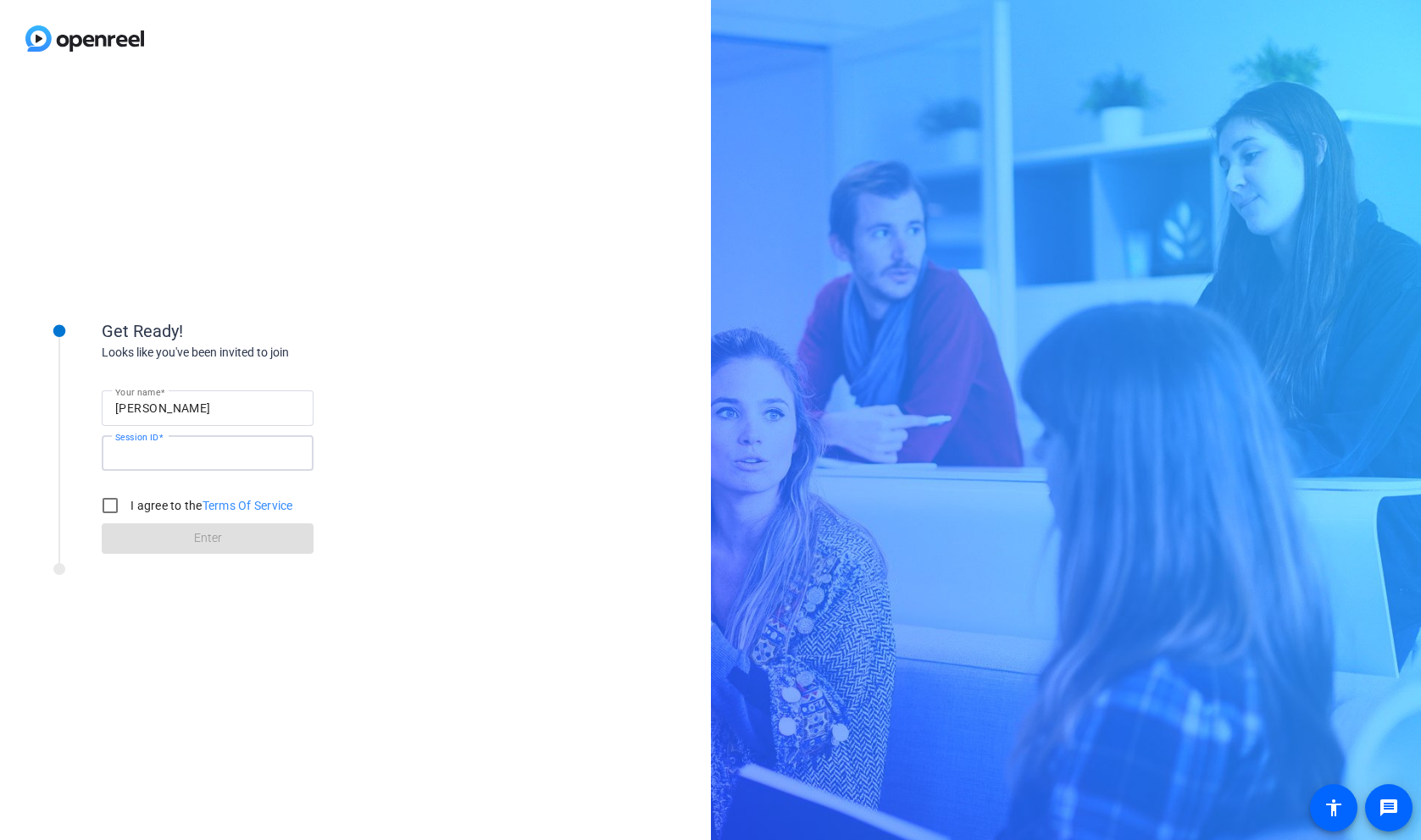
click at [200, 458] on input "Session ID" at bounding box center [207, 453] width 185 height 21
type input "$"
type input "4GUb"
click at [112, 500] on input "I agree to the Terms Of Service" at bounding box center [110, 505] width 34 height 34
checkbox input "true"
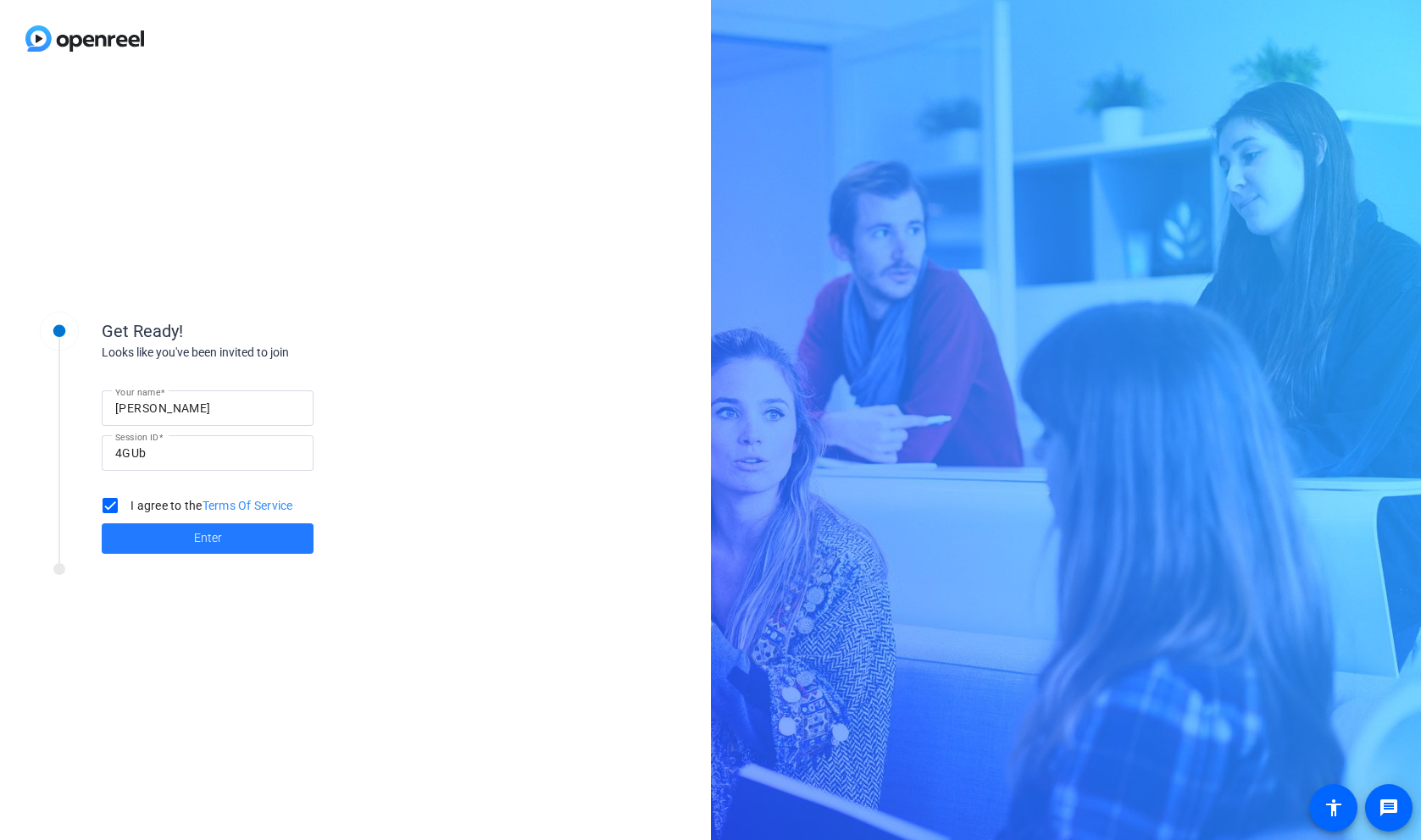
click at [196, 542] on span "Enter" at bounding box center [207, 538] width 28 height 18
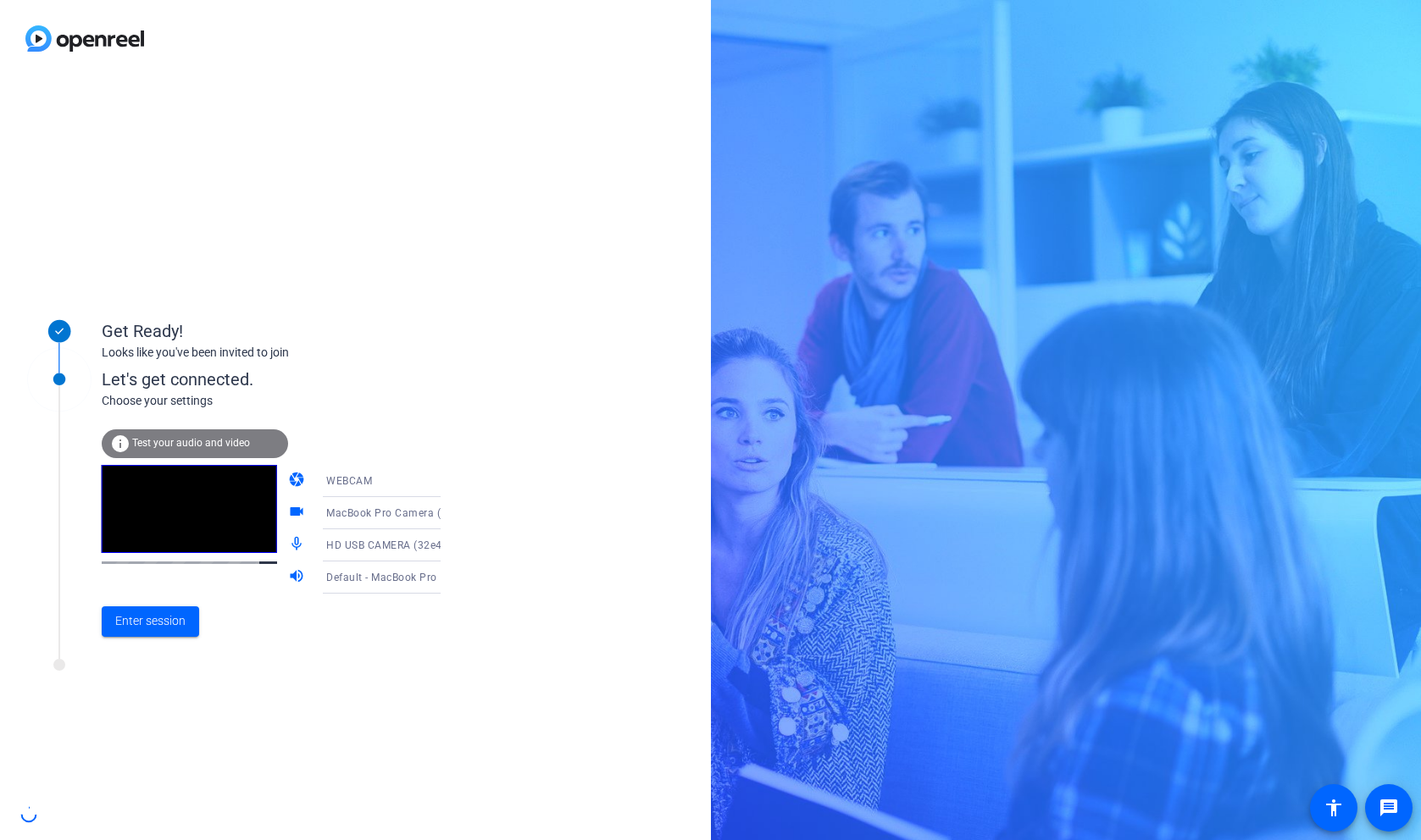
click at [389, 510] on span "MacBook Pro Camera (0000:0001)" at bounding box center [412, 511] width 172 height 13
click at [372, 596] on span "HD USB CAMERA (32e4:0317)" at bounding box center [368, 611] width 131 height 41
click at [447, 581] on icon at bounding box center [457, 577] width 21 height 21
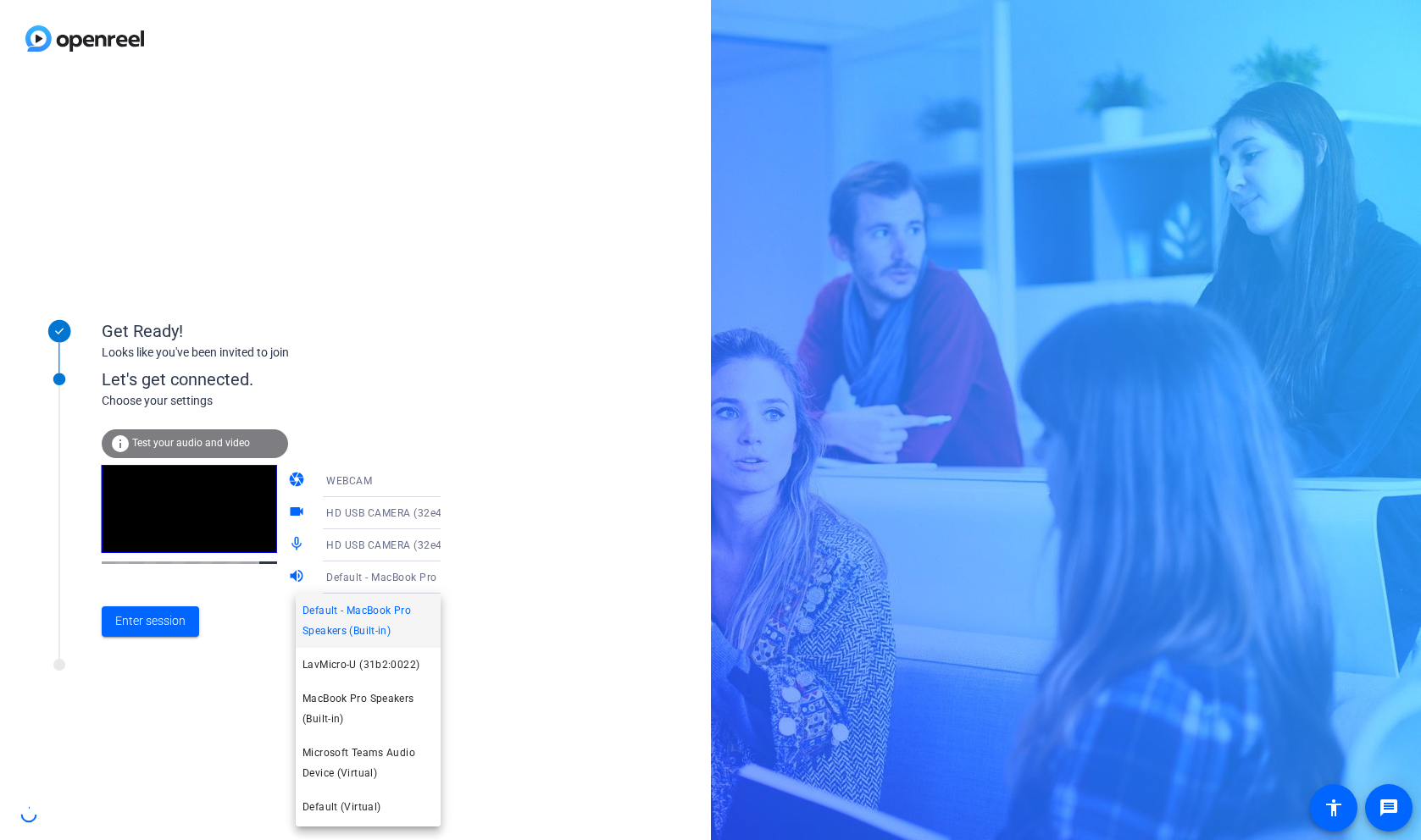
click at [421, 528] on div at bounding box center [710, 420] width 1421 height 840
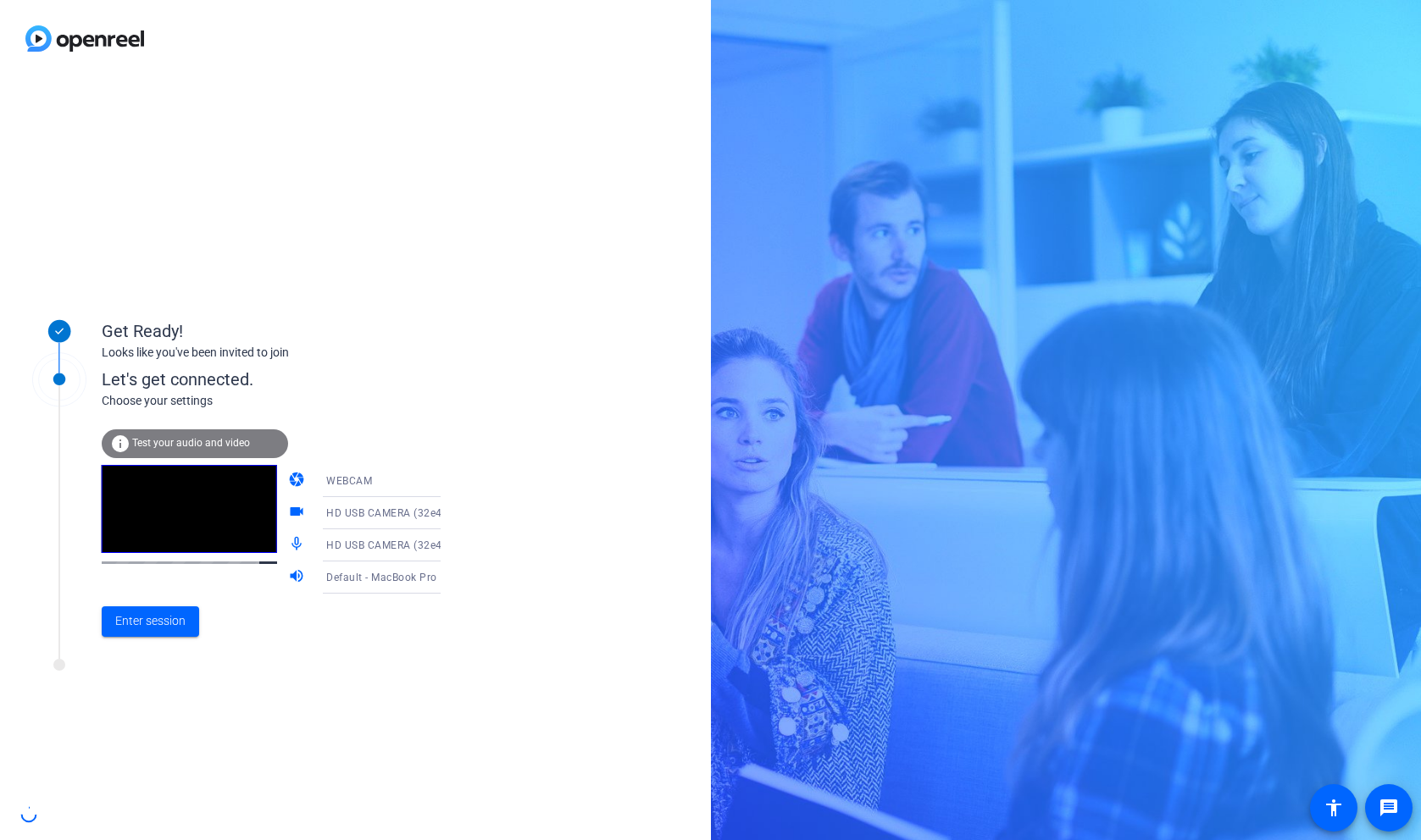
click at [453, 544] on icon at bounding box center [456, 545] width 8 height 4
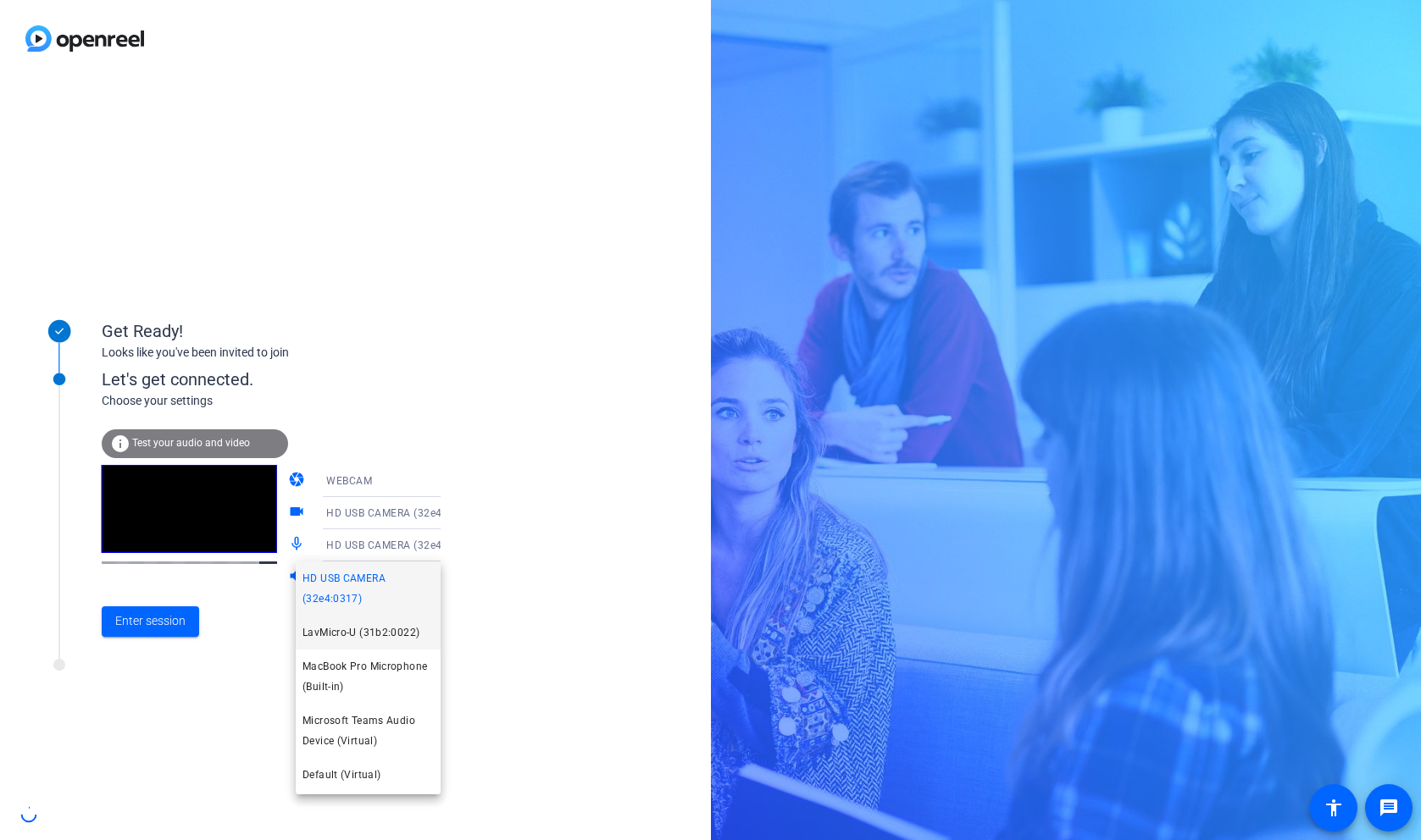
click at [381, 628] on span "LavMicro-U (31b2:0022)" at bounding box center [361, 632] width 117 height 21
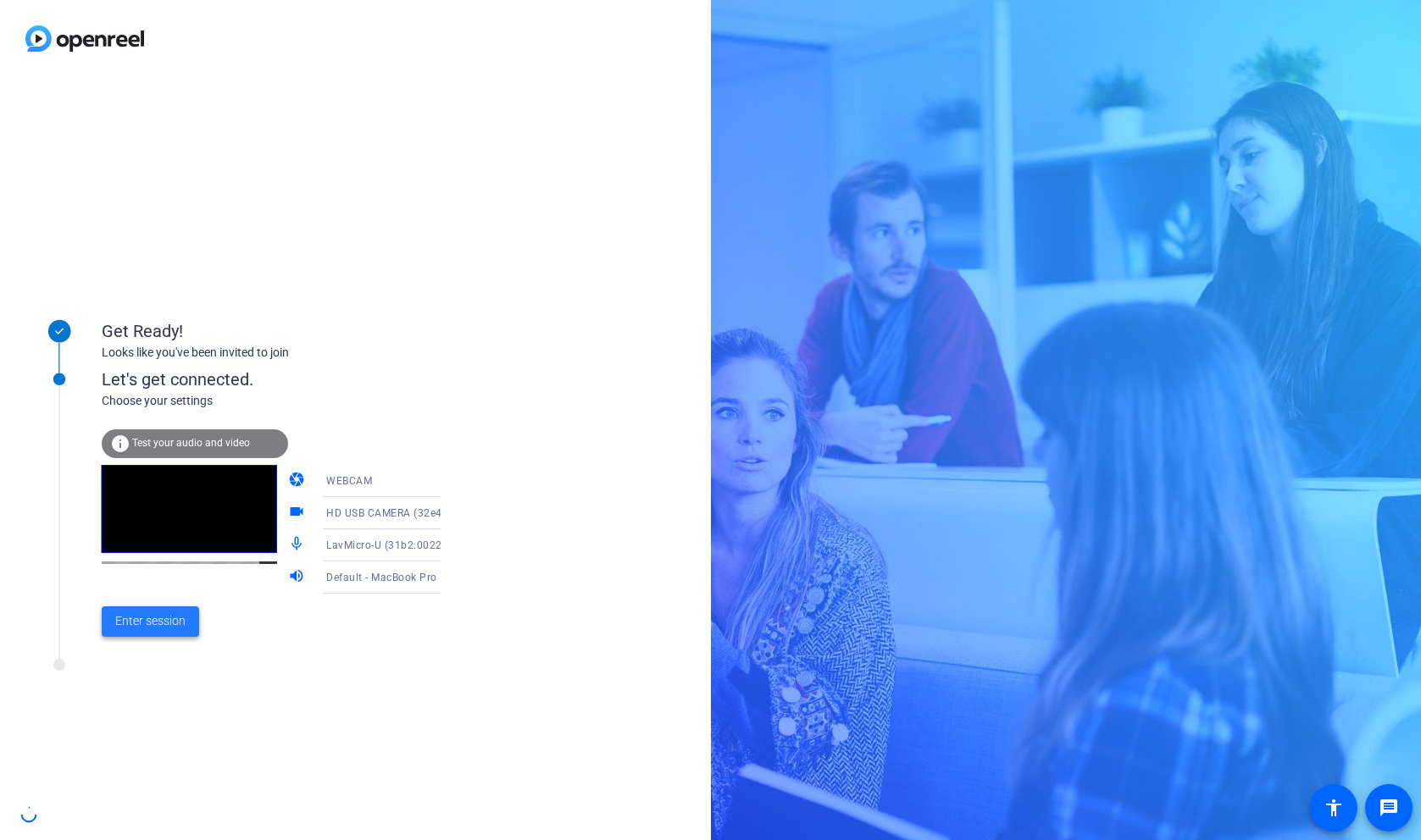
click at [131, 628] on span "Enter session" at bounding box center [150, 621] width 71 height 18
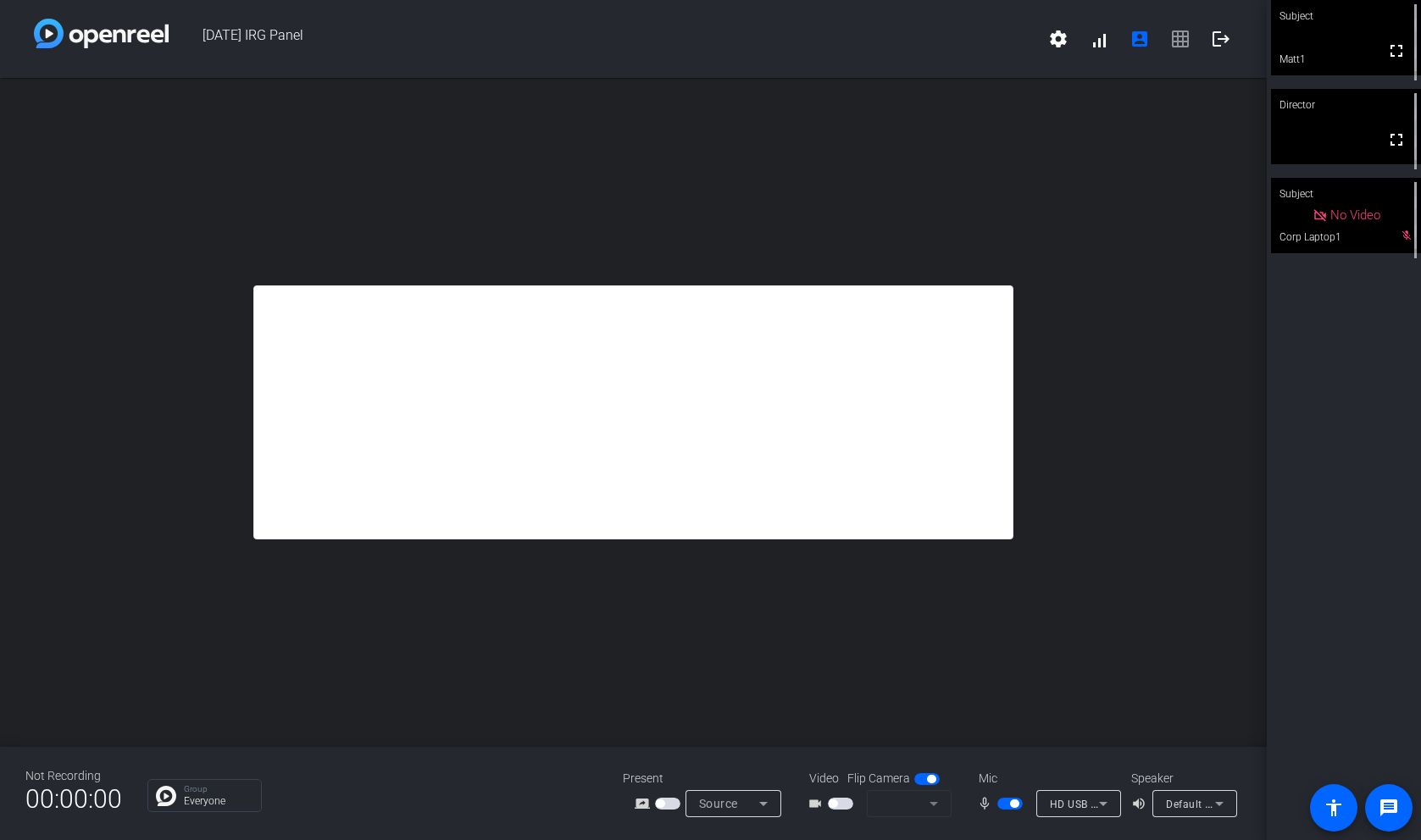
click at [899, 797] on mat-form-field at bounding box center [908, 803] width 85 height 27
click at [932, 803] on mat-form-field at bounding box center [908, 803] width 85 height 27
click at [930, 780] on span "button" at bounding box center [931, 778] width 8 height 8
click at [930, 780] on span "button" at bounding box center [926, 778] width 25 height 12
click at [1104, 799] on icon at bounding box center [1103, 803] width 21 height 21
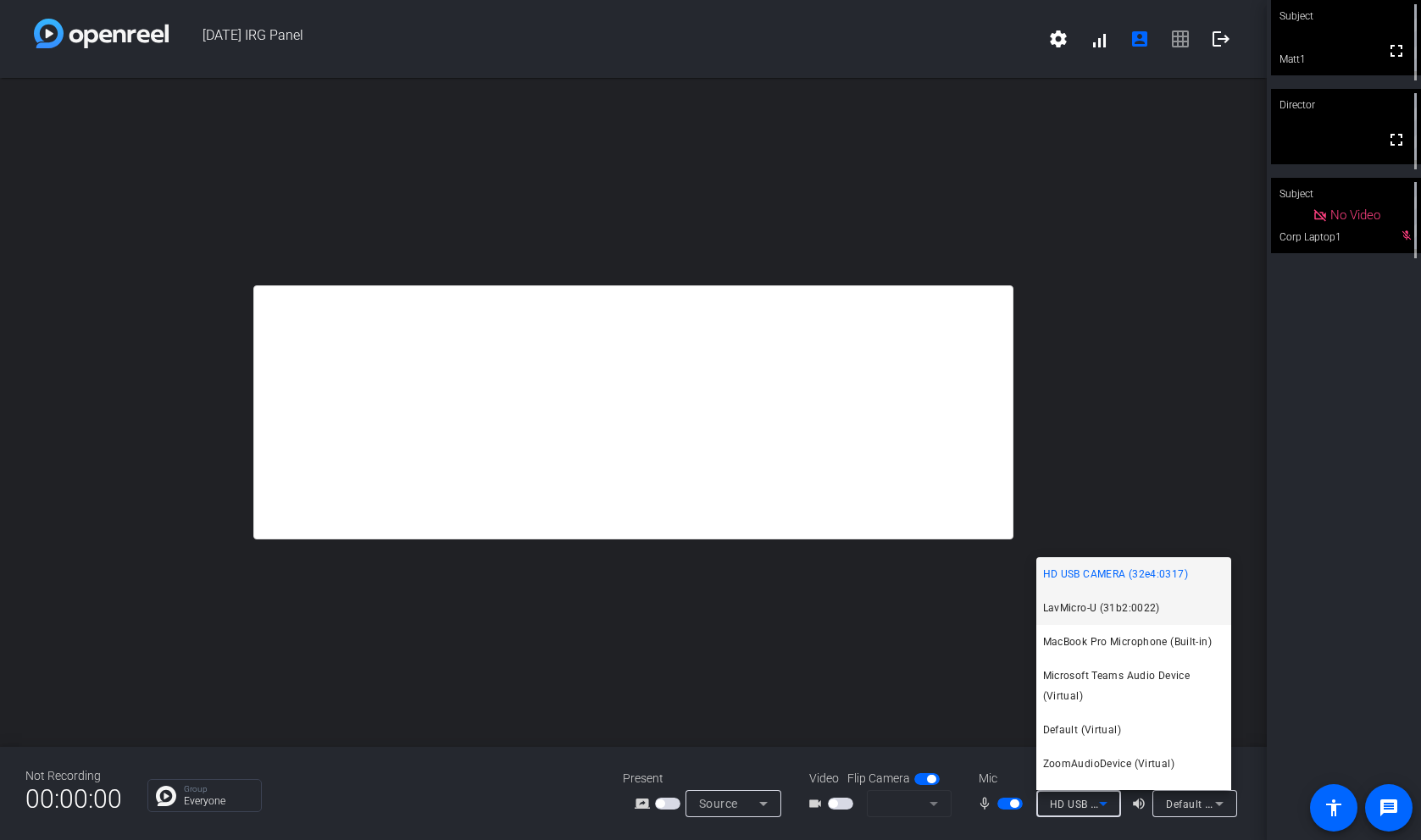
click at [1107, 614] on span "LavMicro-U (31b2:0022)" at bounding box center [1101, 608] width 117 height 21
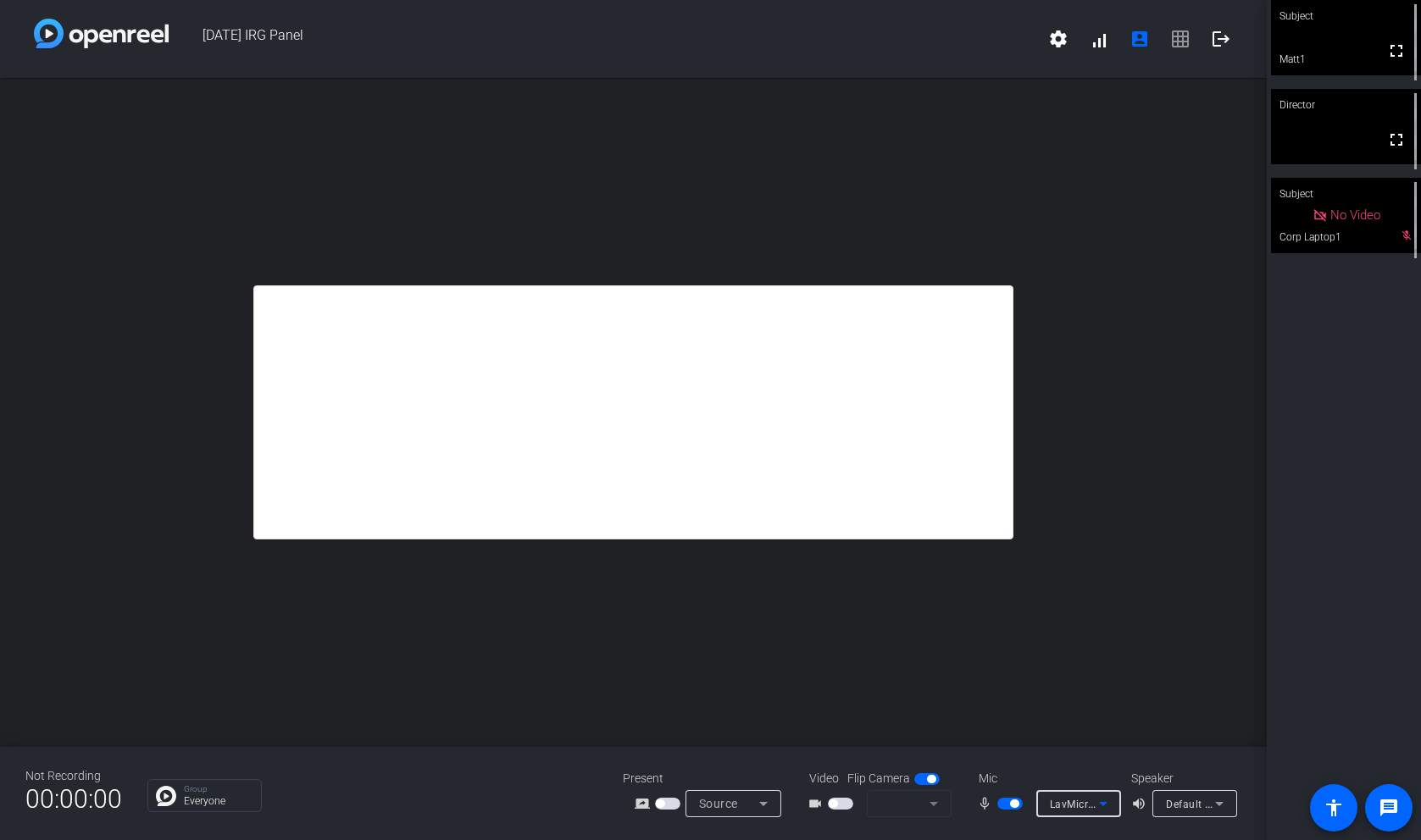
click at [796, 798] on div "videocam_outline" at bounding box center [877, 803] width 170 height 27
click at [760, 798] on icon at bounding box center [763, 803] width 21 height 21
click at [844, 813] on div at bounding box center [710, 420] width 1421 height 840
click at [842, 798] on span "button" at bounding box center [840, 803] width 25 height 12
click at [840, 798] on span "button" at bounding box center [840, 803] width 25 height 12
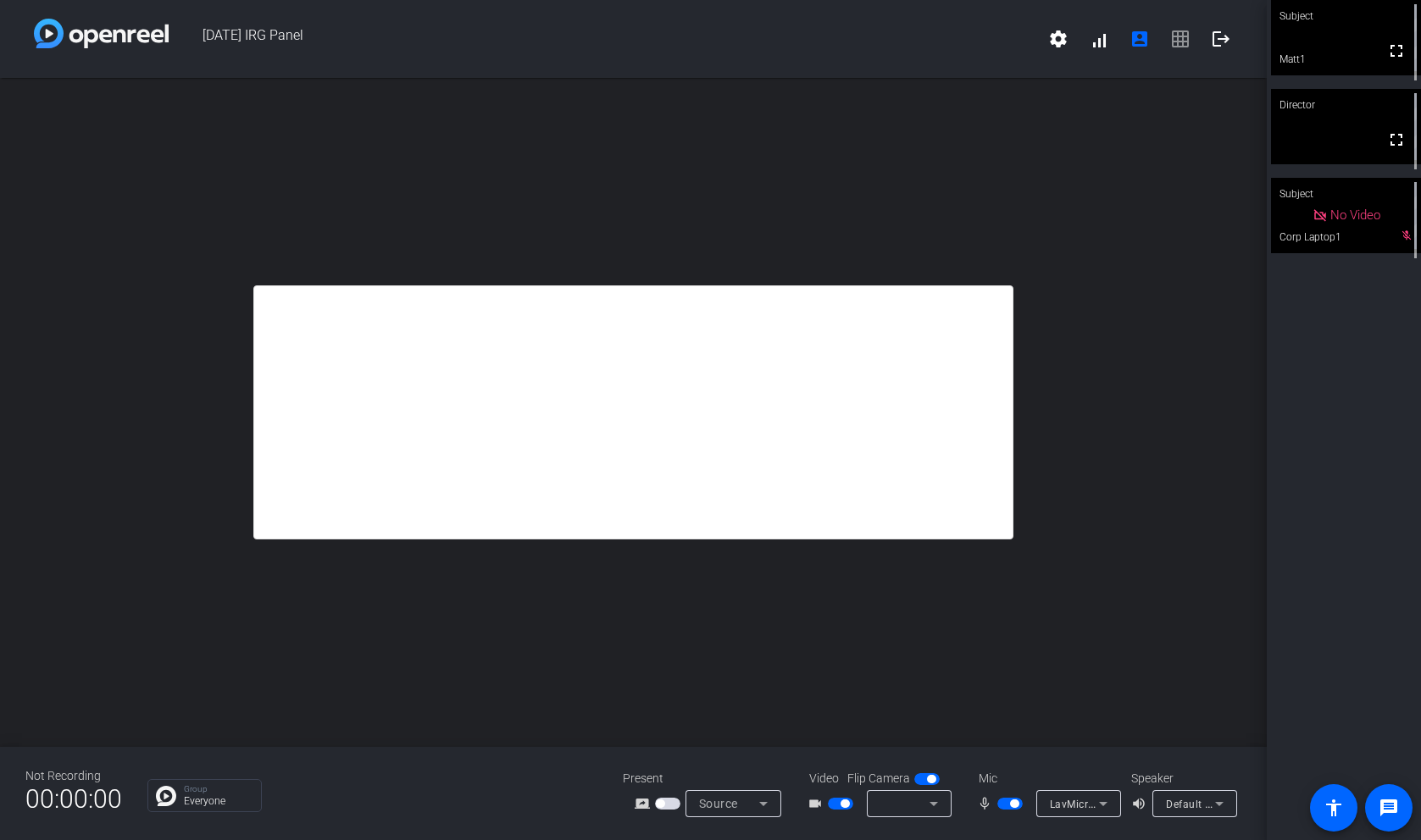
click at [840, 798] on span "button" at bounding box center [840, 803] width 25 height 12
click at [899, 803] on mat-form-field at bounding box center [908, 803] width 85 height 27
click at [546, 133] on div "open_in_new Director fullscreen" at bounding box center [633, 412] width 1266 height 669
click at [1378, 58] on span at bounding box center [1396, 51] width 41 height 41
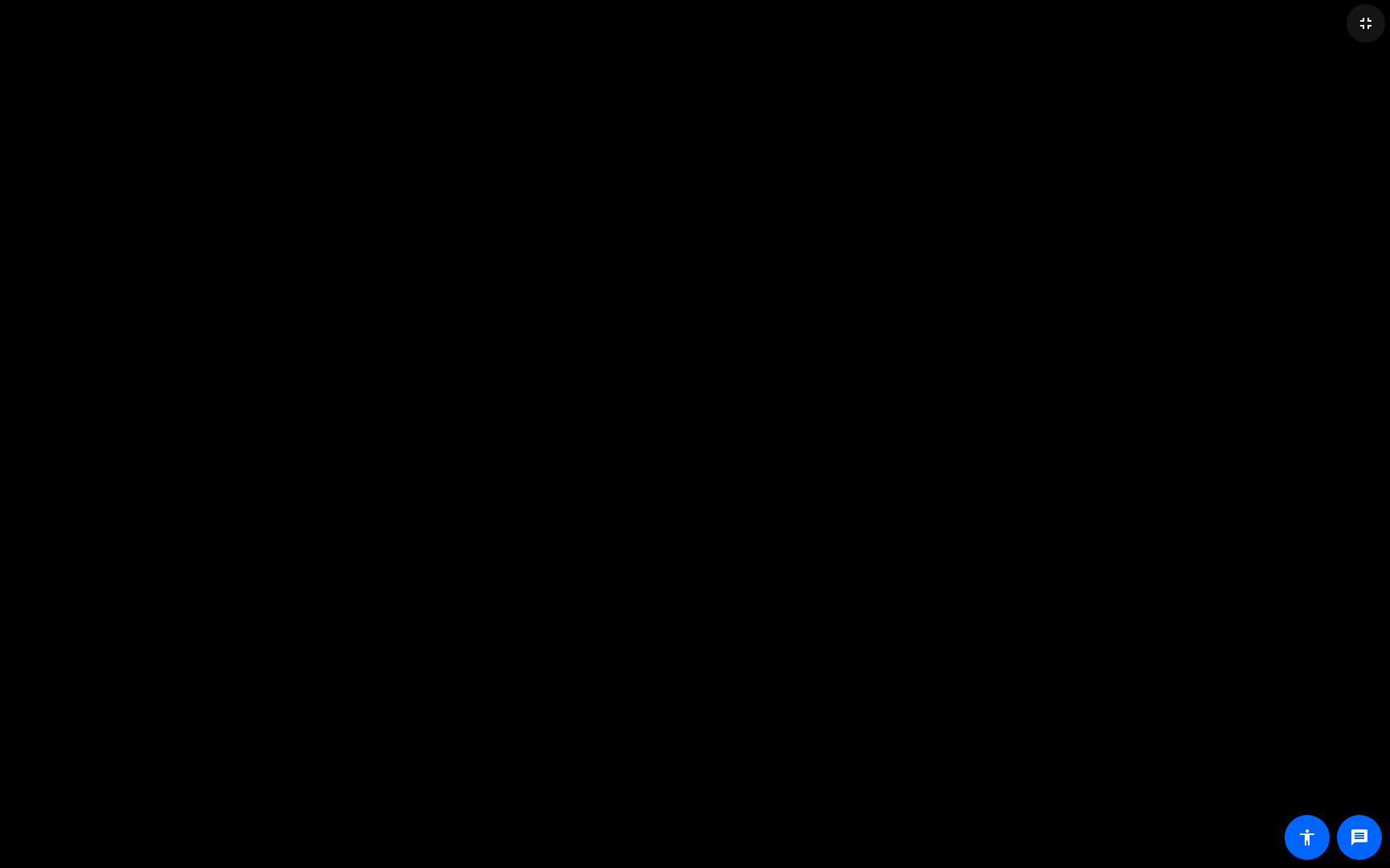
click at [1348, 15] on mat-icon "fullscreen_exit" at bounding box center [1365, 23] width 20 height 19
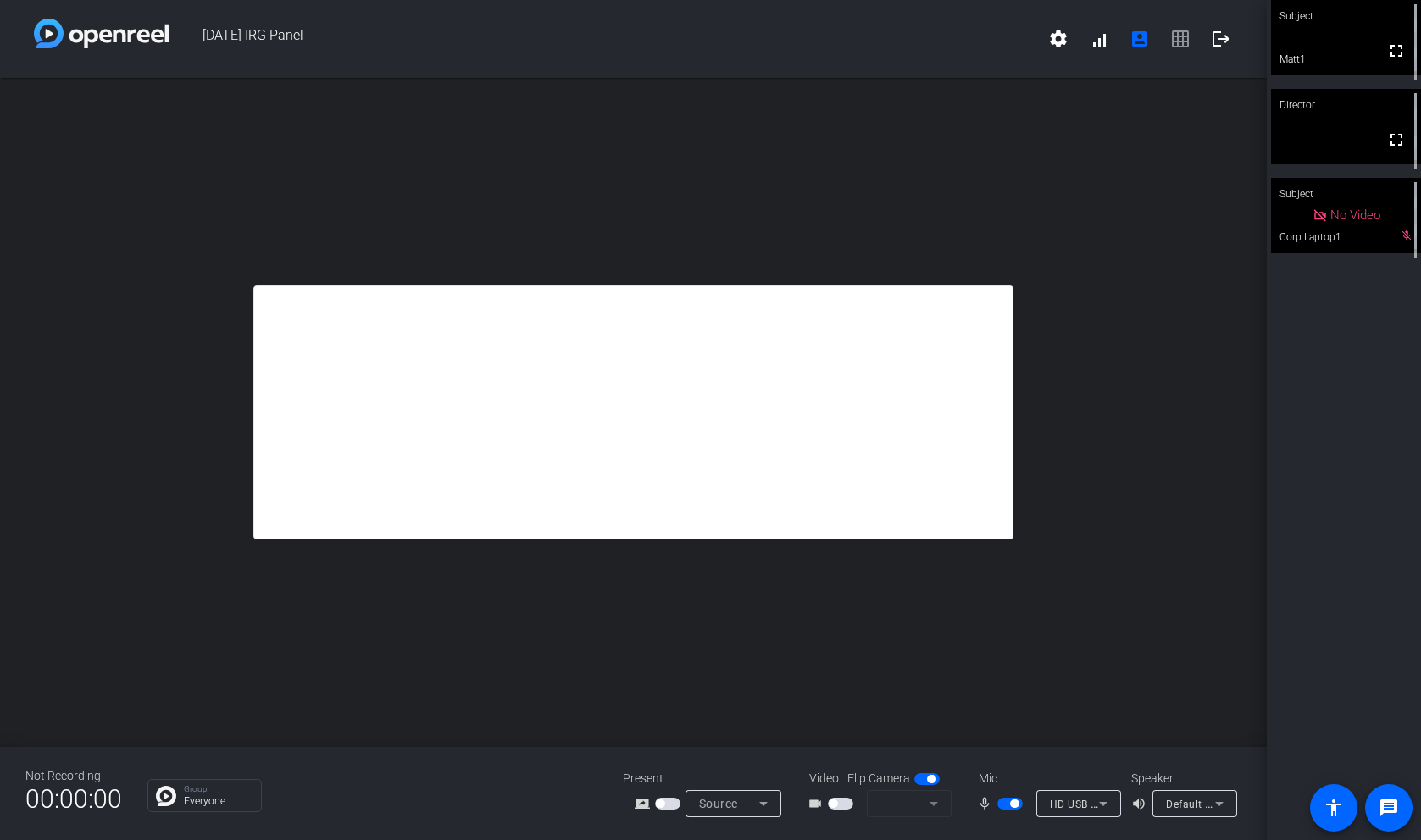
click at [927, 778] on span "button" at bounding box center [931, 778] width 8 height 8
click at [927, 778] on span "button" at bounding box center [926, 778] width 25 height 12
click at [1212, 26] on span at bounding box center [1221, 39] width 41 height 41
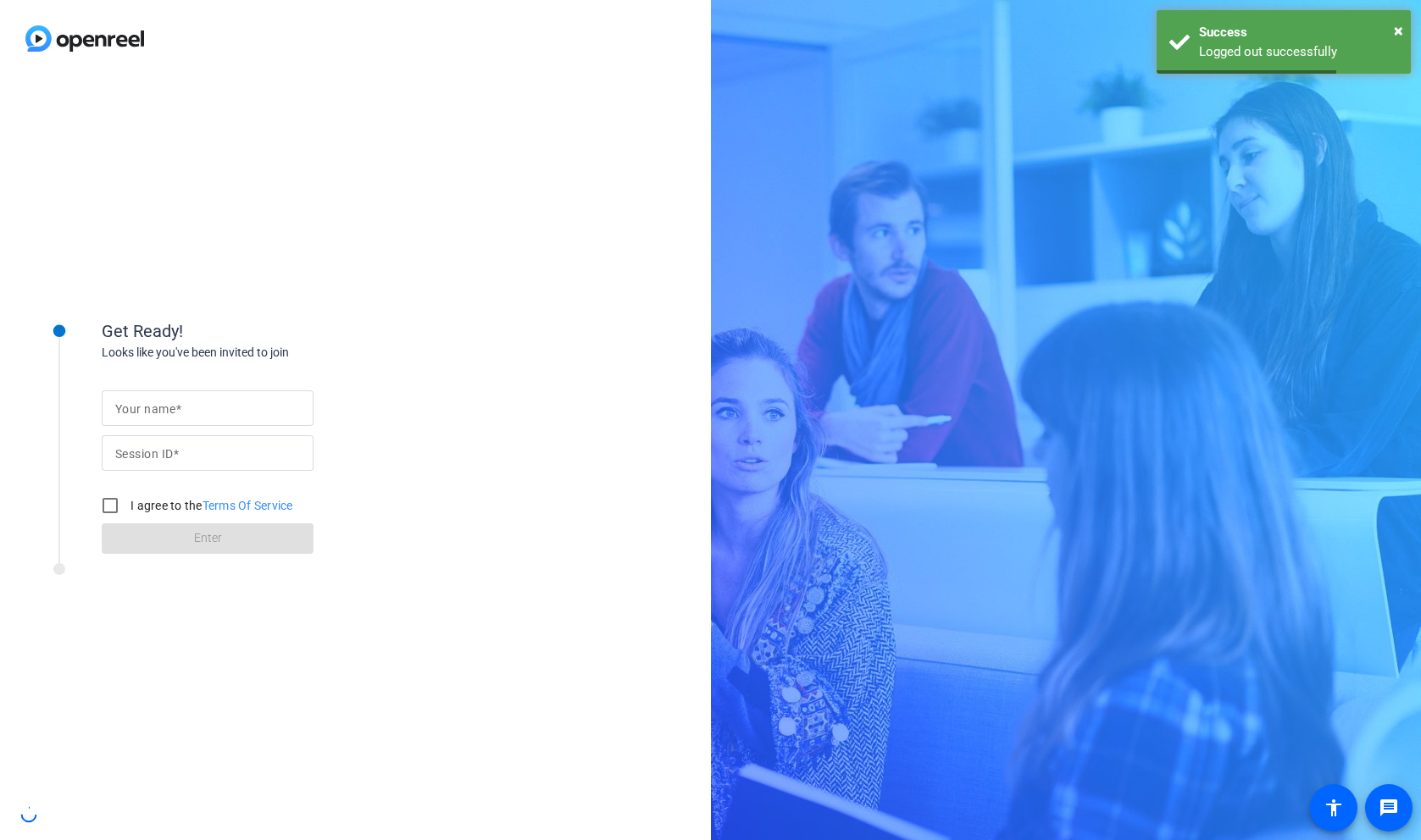
click at [152, 403] on mat-label "Your name" at bounding box center [145, 409] width 60 height 13
click at [152, 403] on input "Your name" at bounding box center [207, 408] width 185 height 21
type input "[PERSON_NAME]"
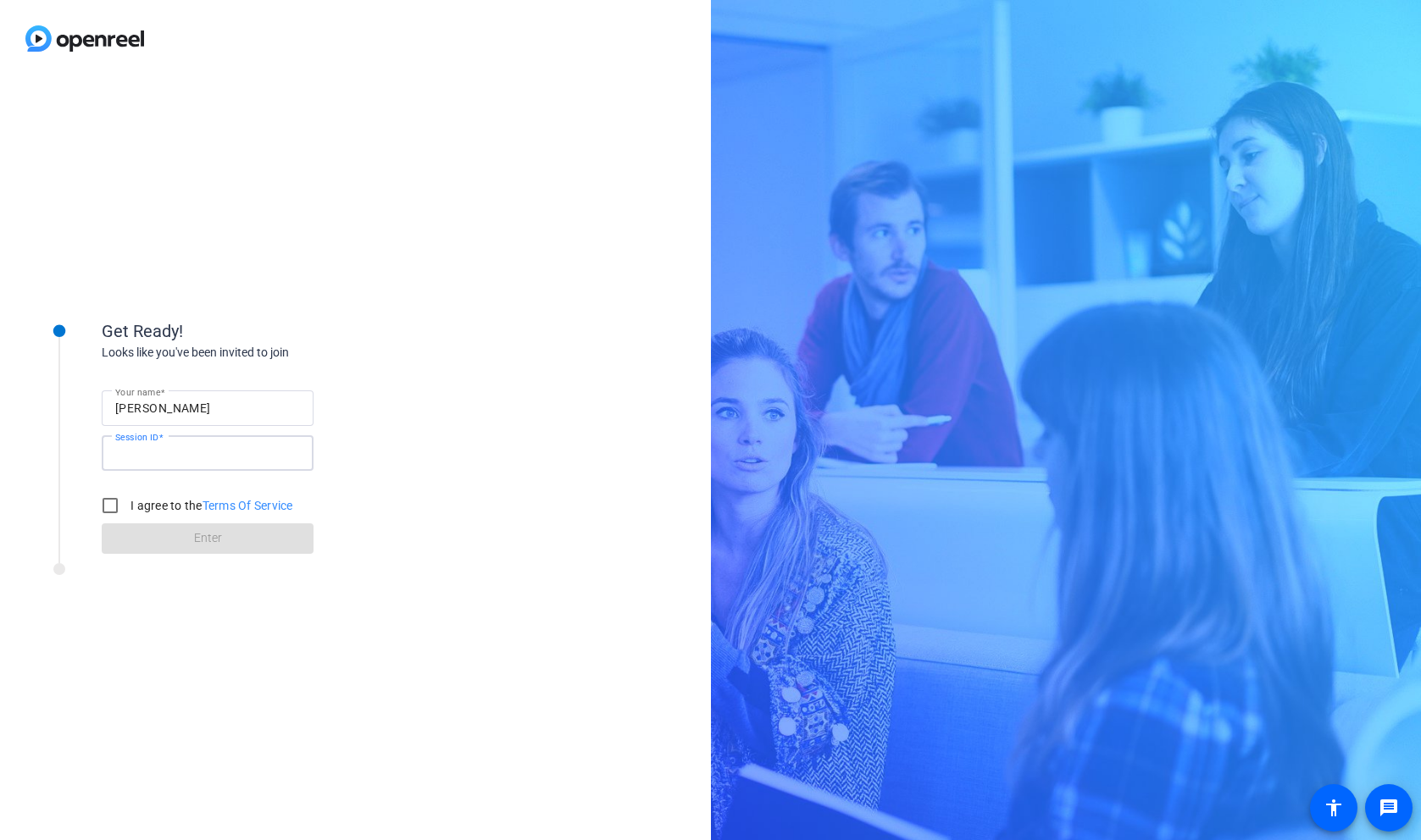
click at [196, 454] on input "Session ID" at bounding box center [207, 453] width 185 height 21
type input "4GUb"
click at [122, 497] on input "I agree to the Terms Of Service" at bounding box center [110, 505] width 34 height 34
checkbox input "true"
click at [172, 549] on span at bounding box center [207, 538] width 212 height 41
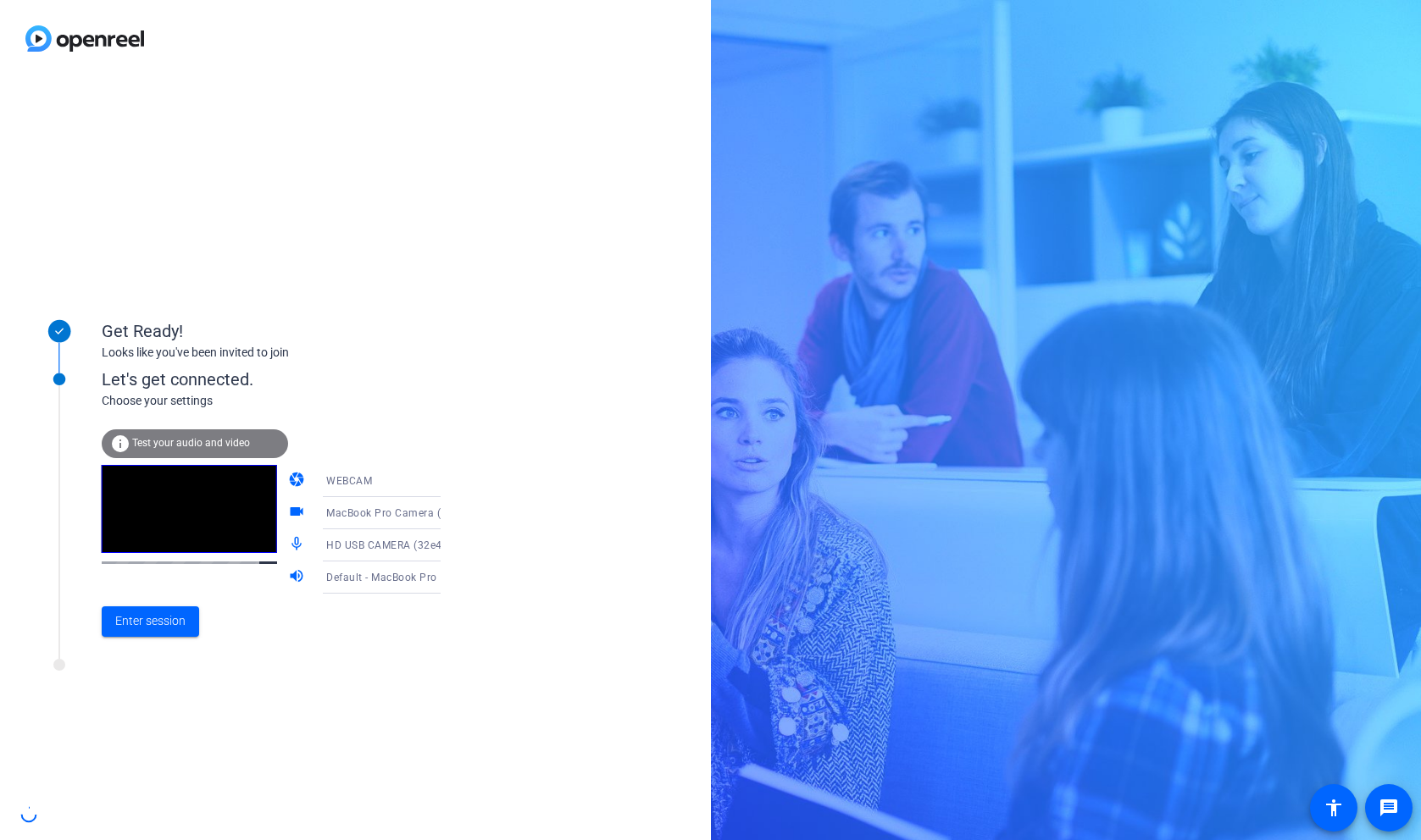
click at [447, 473] on icon at bounding box center [457, 480] width 21 height 21
click at [414, 475] on div at bounding box center [710, 420] width 1421 height 840
click at [412, 518] on span "MacBook Pro Camera (0000:0001)" at bounding box center [412, 511] width 172 height 13
click at [373, 598] on span "HD USB CAMERA (32e4:0317)" at bounding box center [368, 611] width 131 height 41
click at [447, 540] on icon at bounding box center [457, 545] width 21 height 21
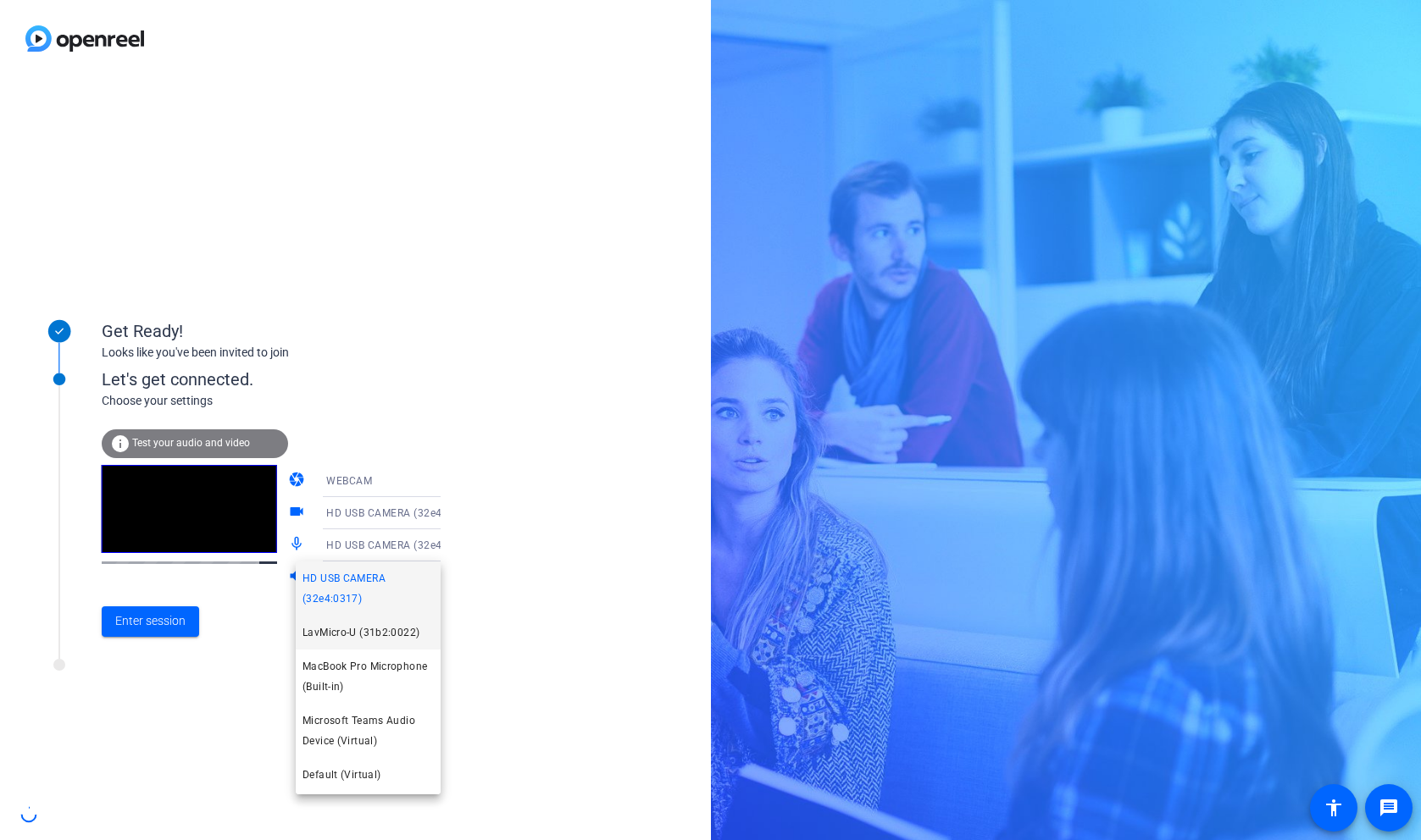
click at [390, 623] on span "LavMicro-U (31b2:0022)" at bounding box center [361, 632] width 117 height 21
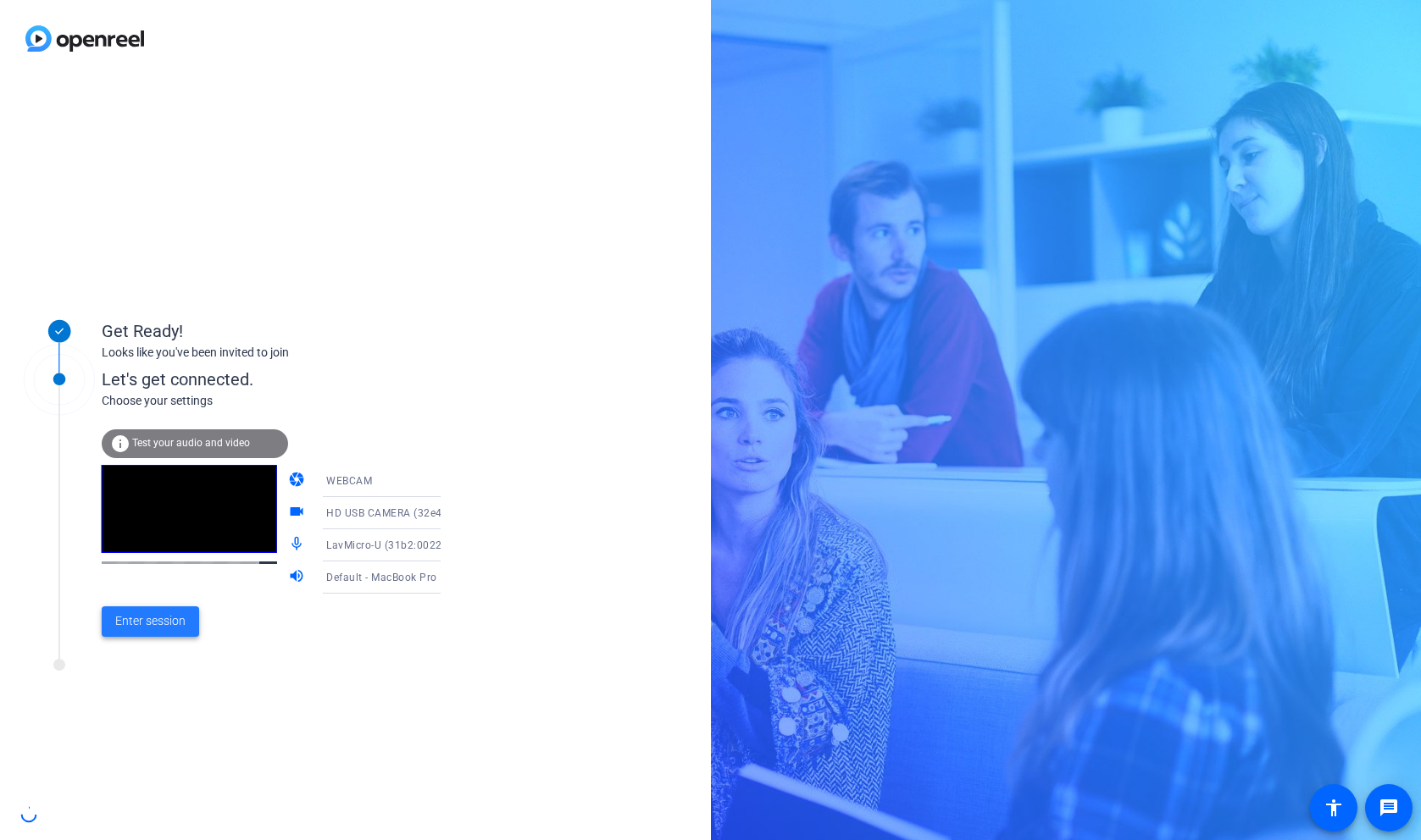
click at [160, 622] on span "Enter session" at bounding box center [150, 621] width 71 height 18
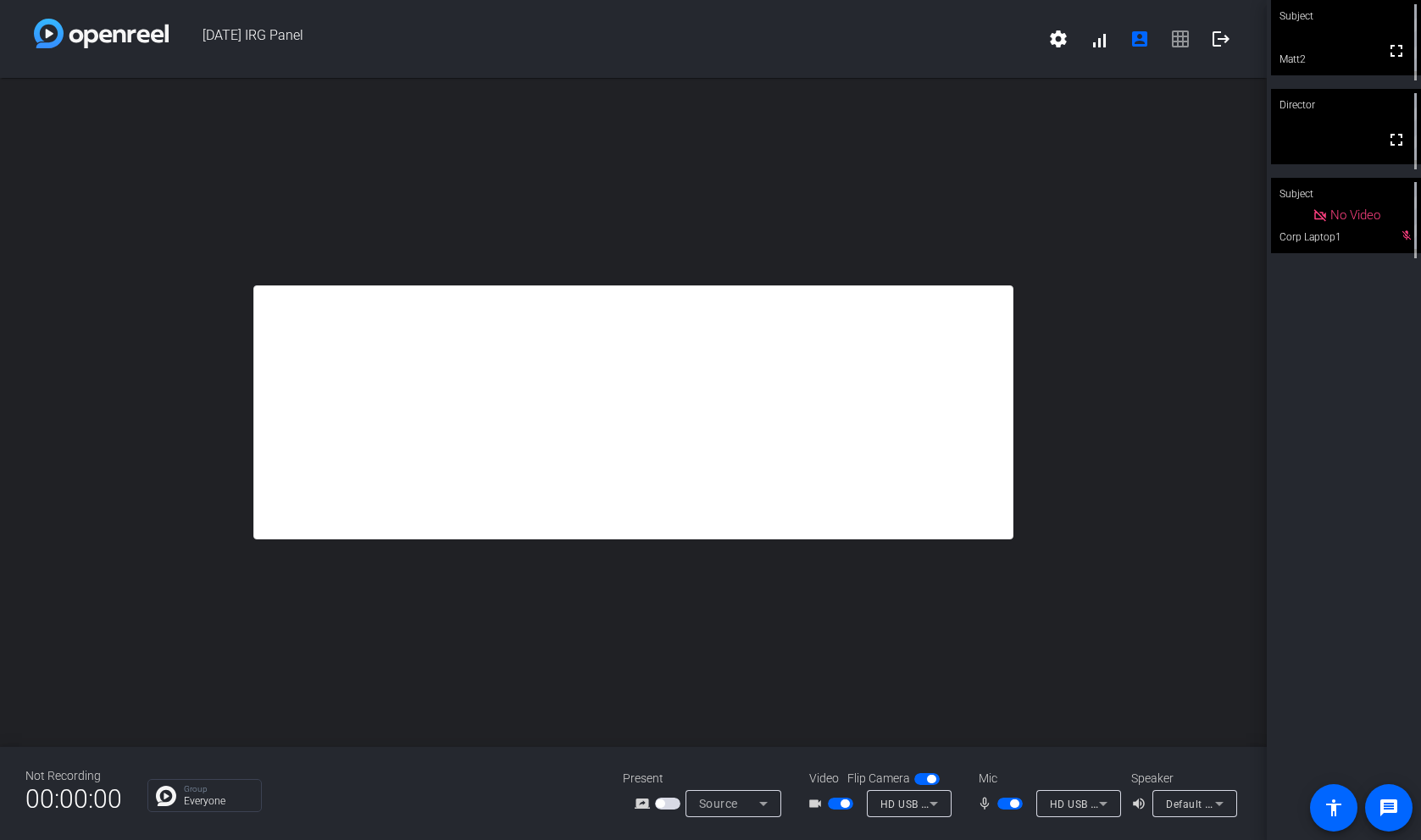
click at [1116, 806] on div "HD USB CAMERA (32e4:0317)" at bounding box center [1078, 803] width 85 height 27
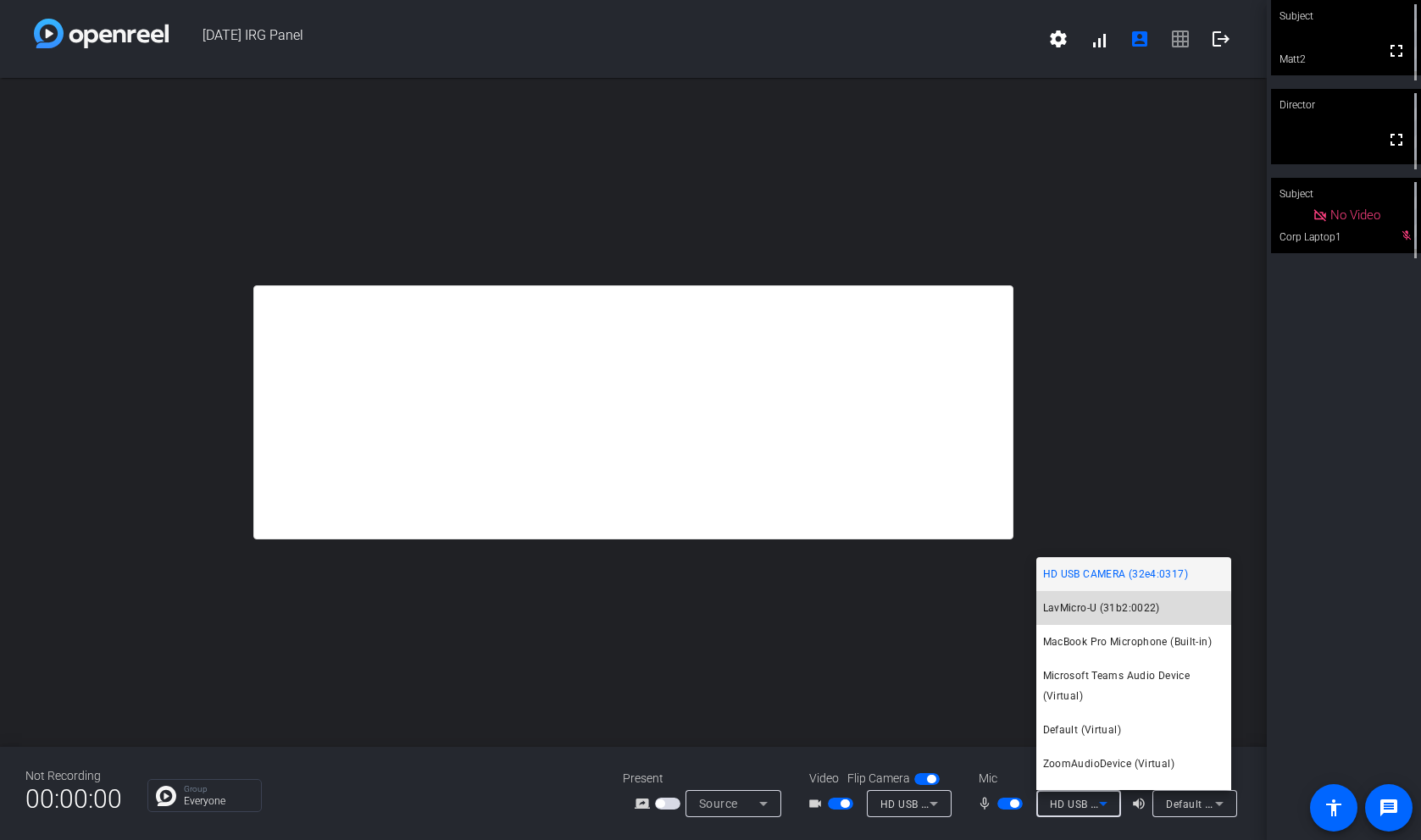
click at [1109, 614] on span "LavMicro-U (31b2:0022)" at bounding box center [1101, 608] width 117 height 21
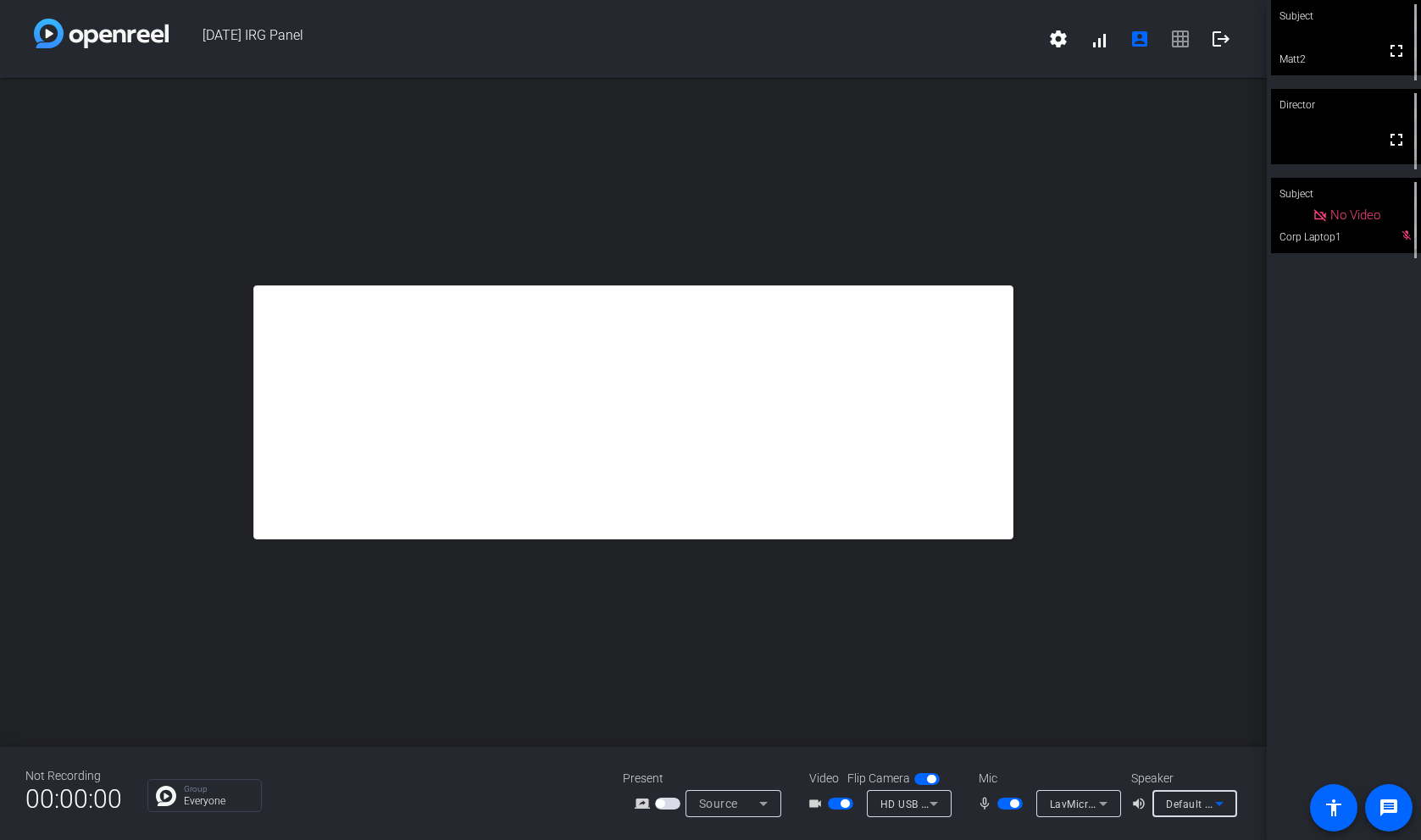
click at [1197, 811] on div "Default - MacBook Pro Speakers (Built-in)" at bounding box center [1190, 804] width 49 height 21
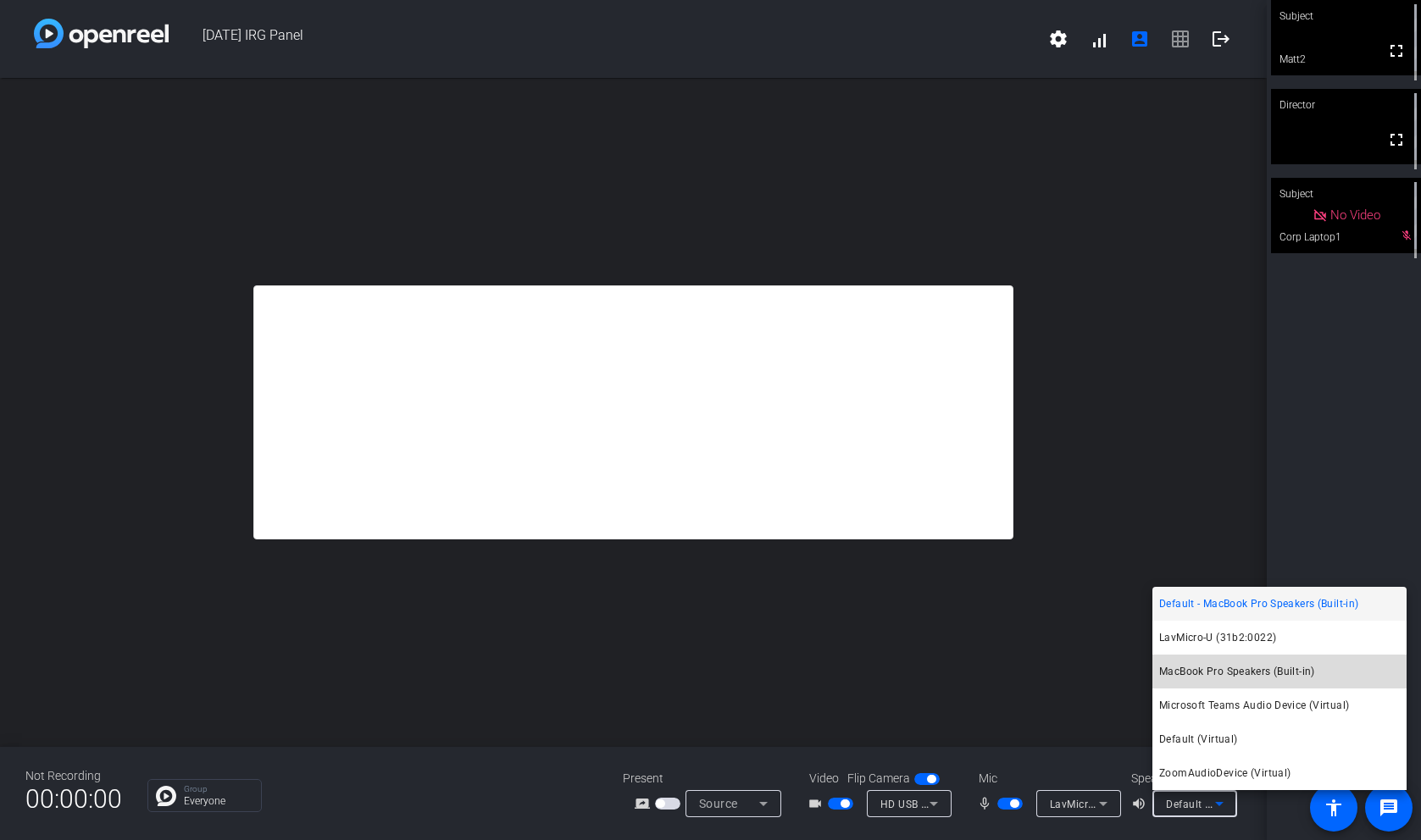
click at [1208, 679] on span "MacBook Pro Speakers (Built-in)" at bounding box center [1237, 671] width 156 height 21
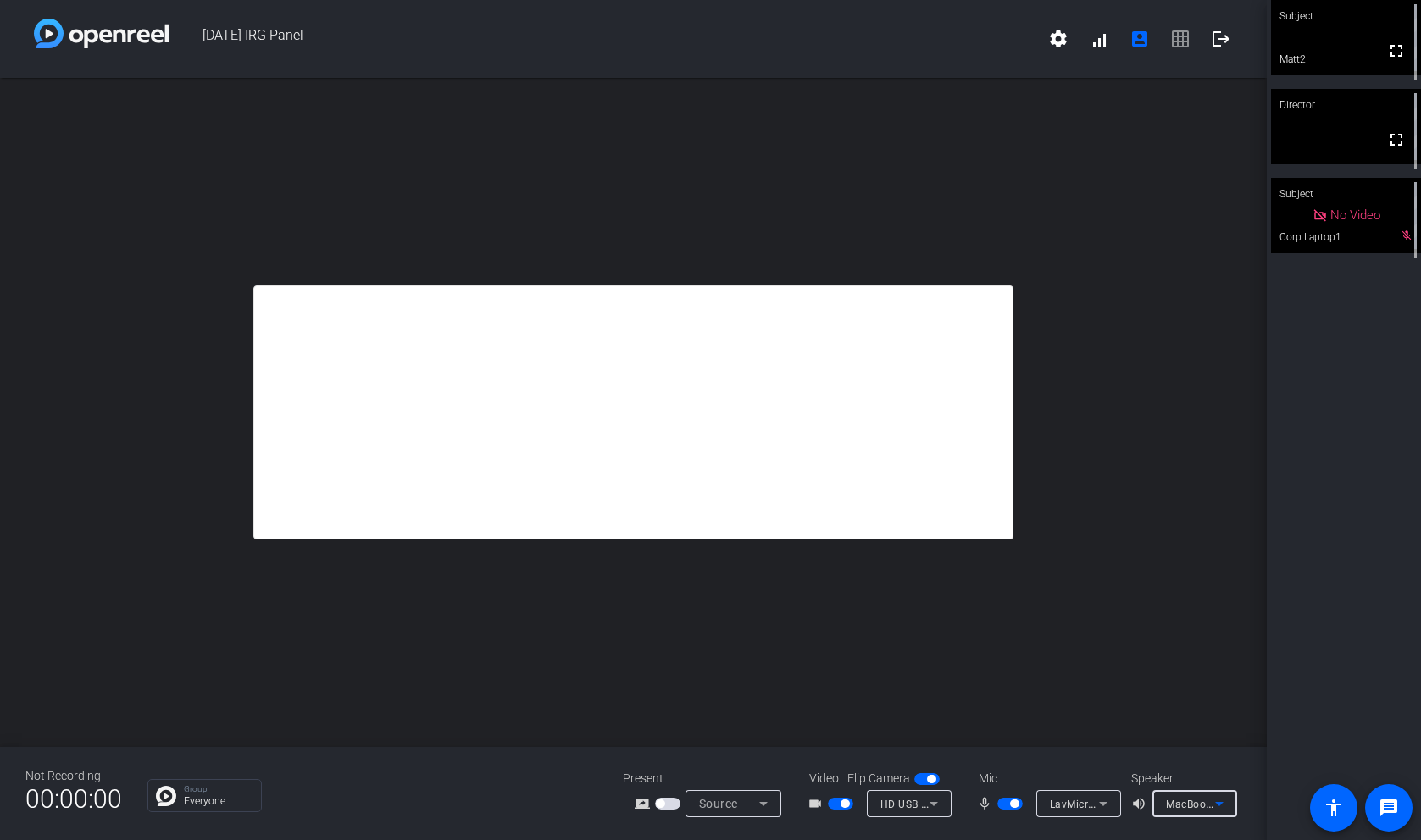
click at [780, 801] on div "Source" at bounding box center [732, 803] width 96 height 27
click at [740, 738] on span "Screen Sharing" at bounding box center [729, 739] width 73 height 21
click at [751, 789] on div "Present screen_share_outline Screen Sharing" at bounding box center [707, 793] width 170 height 47
click at [763, 819] on div at bounding box center [732, 826] width 96 height 19
click at [676, 794] on mat-slide-toggle at bounding box center [669, 803] width 29 height 18
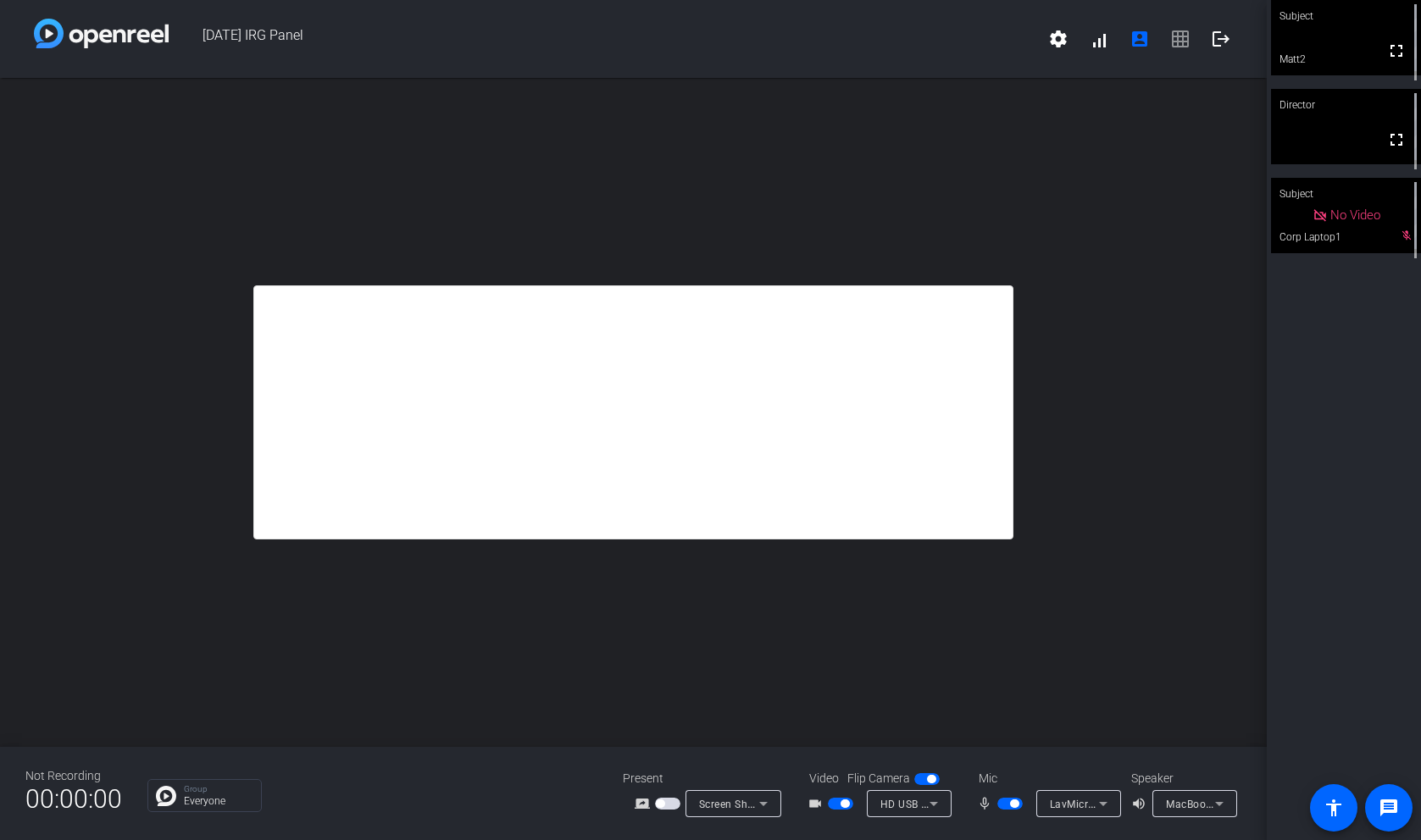
click at [673, 797] on span "button" at bounding box center [667, 803] width 25 height 12
click at [766, 799] on icon at bounding box center [763, 803] width 21 height 21
click at [676, 799] on div at bounding box center [710, 420] width 1421 height 840
click at [676, 799] on span "button" at bounding box center [667, 803] width 25 height 12
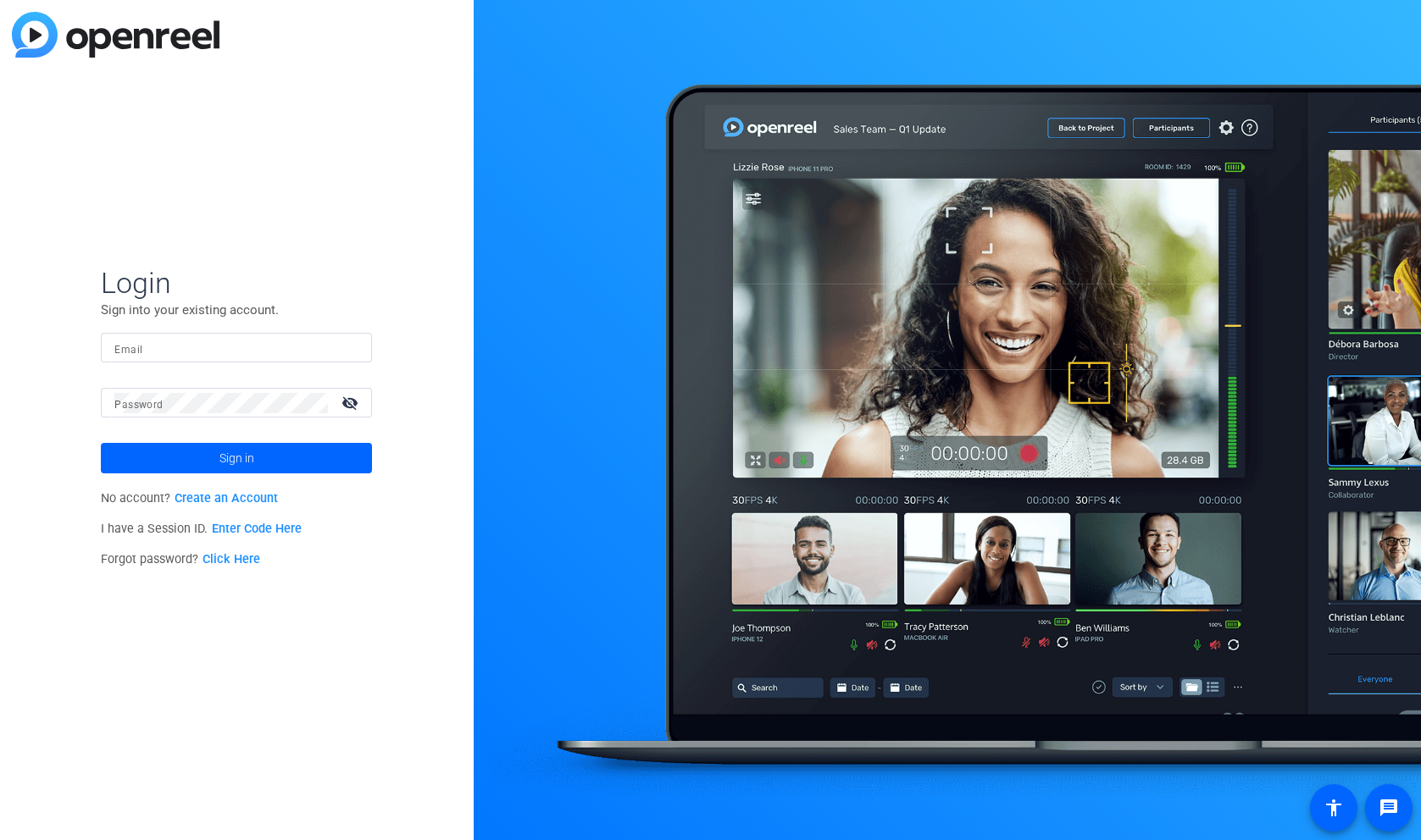
click at [241, 531] on link "Enter Code Here" at bounding box center [256, 528] width 90 height 14
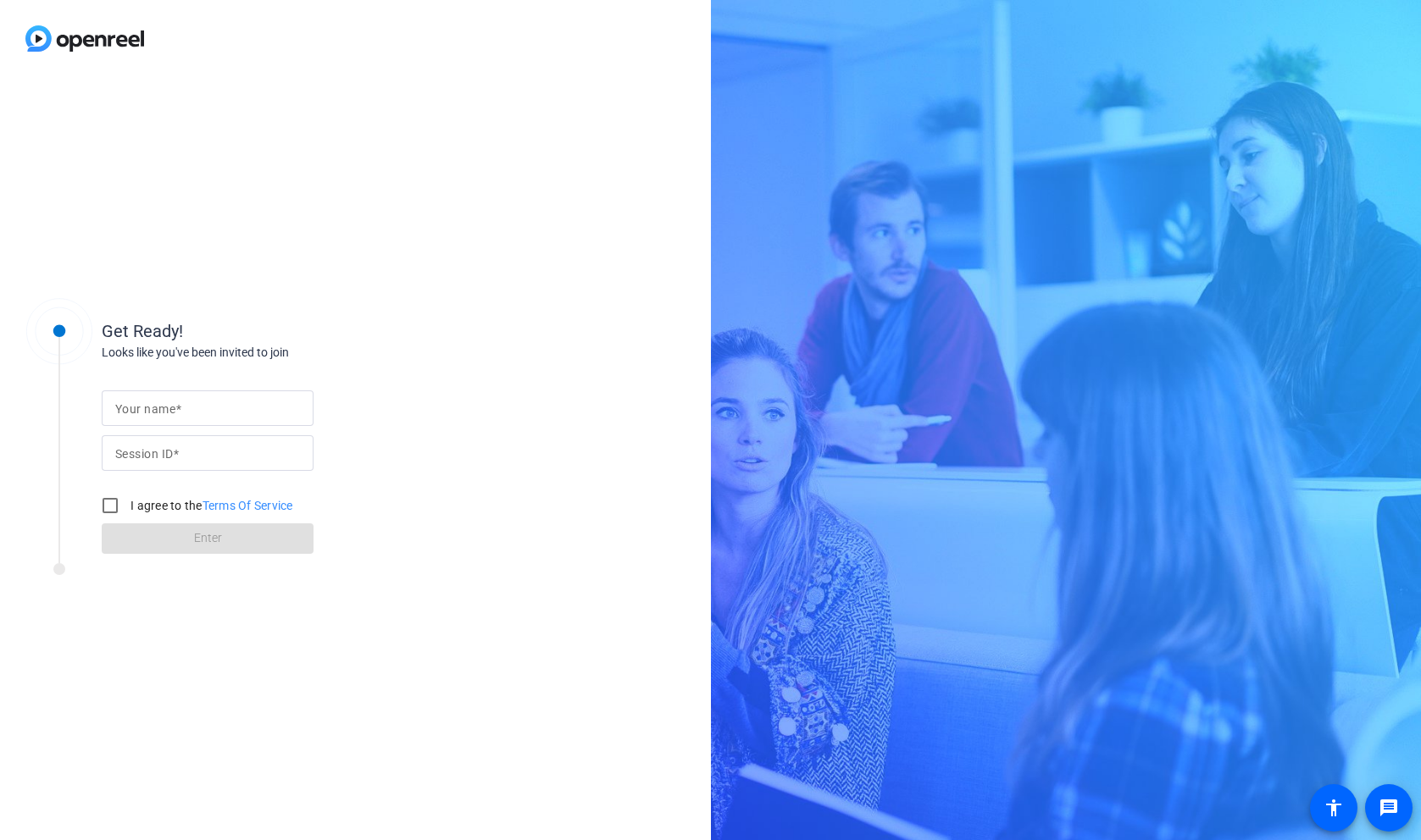
click at [160, 406] on mat-label "Your name" at bounding box center [145, 409] width 60 height 13
click at [160, 406] on input "Your name" at bounding box center [207, 408] width 185 height 21
type input "[PERSON_NAME]"
click at [197, 460] on input "Session ID" at bounding box center [207, 453] width 185 height 21
type input "4GUb"
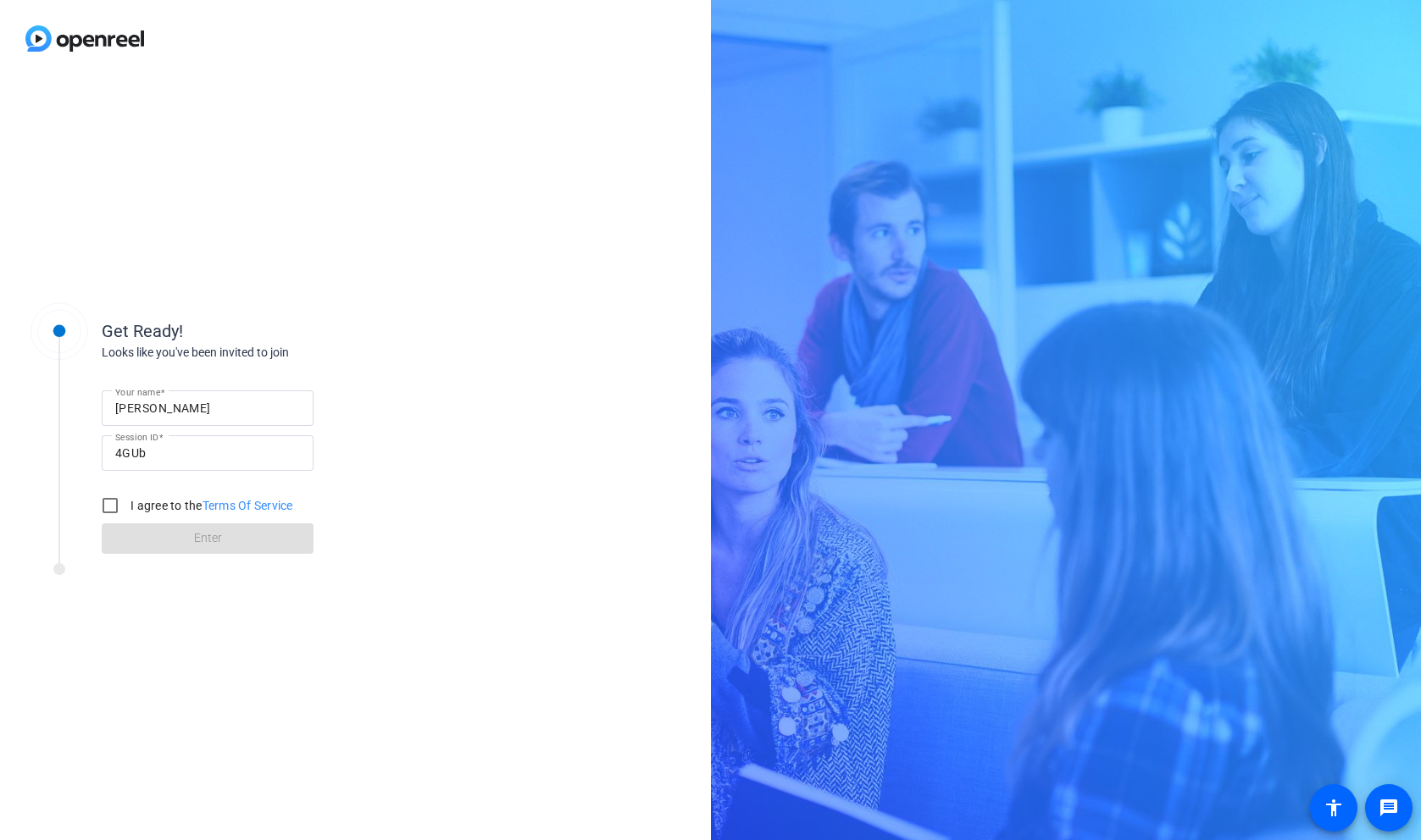
click at [146, 495] on div "I agree to the Terms Of Service" at bounding box center [193, 505] width 200 height 34
click at [139, 503] on label "I agree to the Terms Of Service" at bounding box center [210, 505] width 166 height 17
click at [127, 503] on input "I agree to the Terms Of Service" at bounding box center [110, 505] width 34 height 34
checkbox input "true"
click at [169, 549] on span at bounding box center [207, 538] width 212 height 41
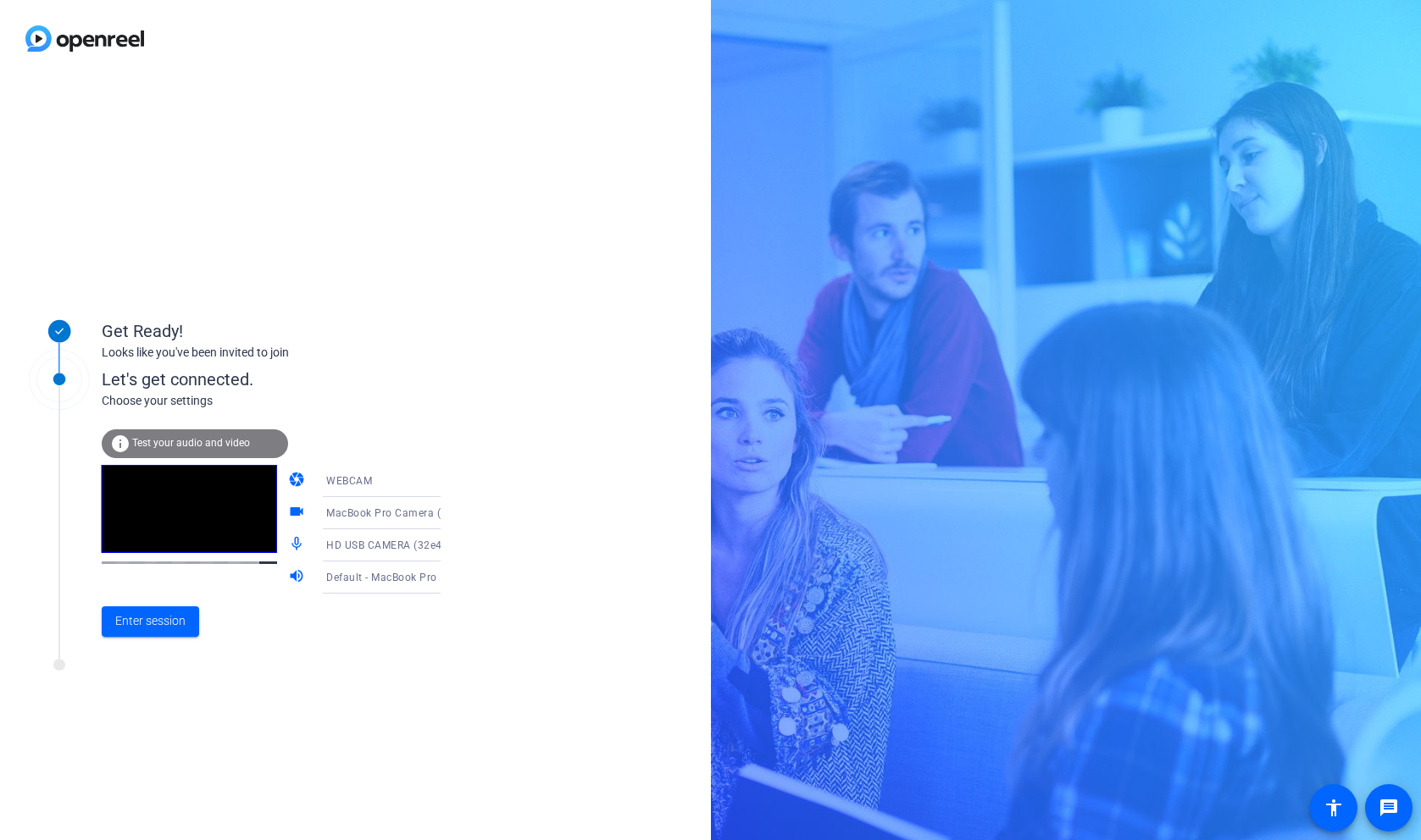
click at [405, 513] on span "MacBook Pro Camera (0000:0001)" at bounding box center [412, 511] width 172 height 13
click at [372, 605] on span "HD USB CAMERA (32e4:0317)" at bounding box center [368, 611] width 131 height 41
click at [410, 581] on span "Default - MacBook Pro Speakers (Built-in)" at bounding box center [428, 576] width 205 height 13
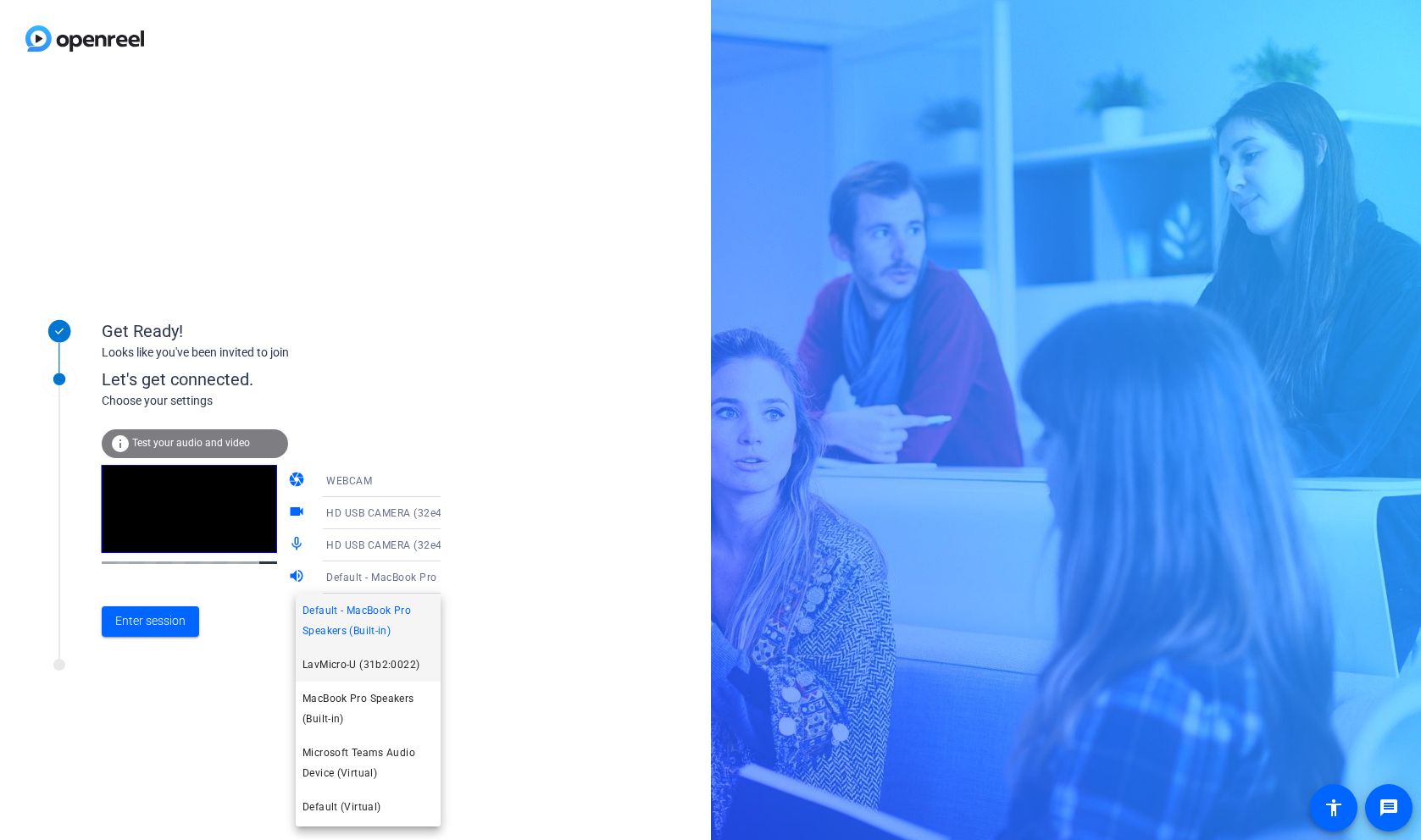
click at [380, 666] on span "LavMicro-U (31b2:0022)" at bounding box center [361, 664] width 117 height 21
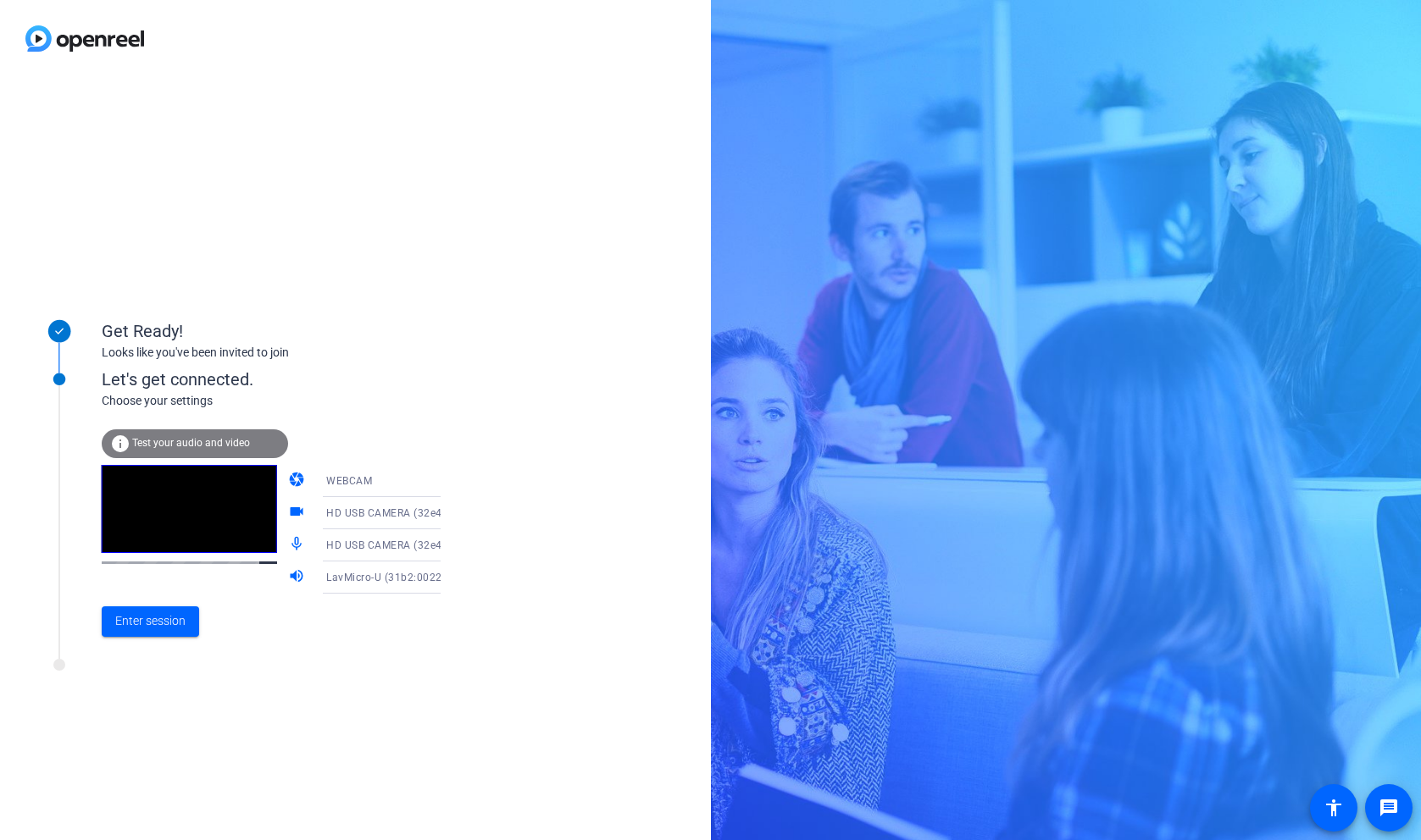
click at [364, 584] on div "LavMicro-U (31b2:0022)" at bounding box center [389, 578] width 126 height 21
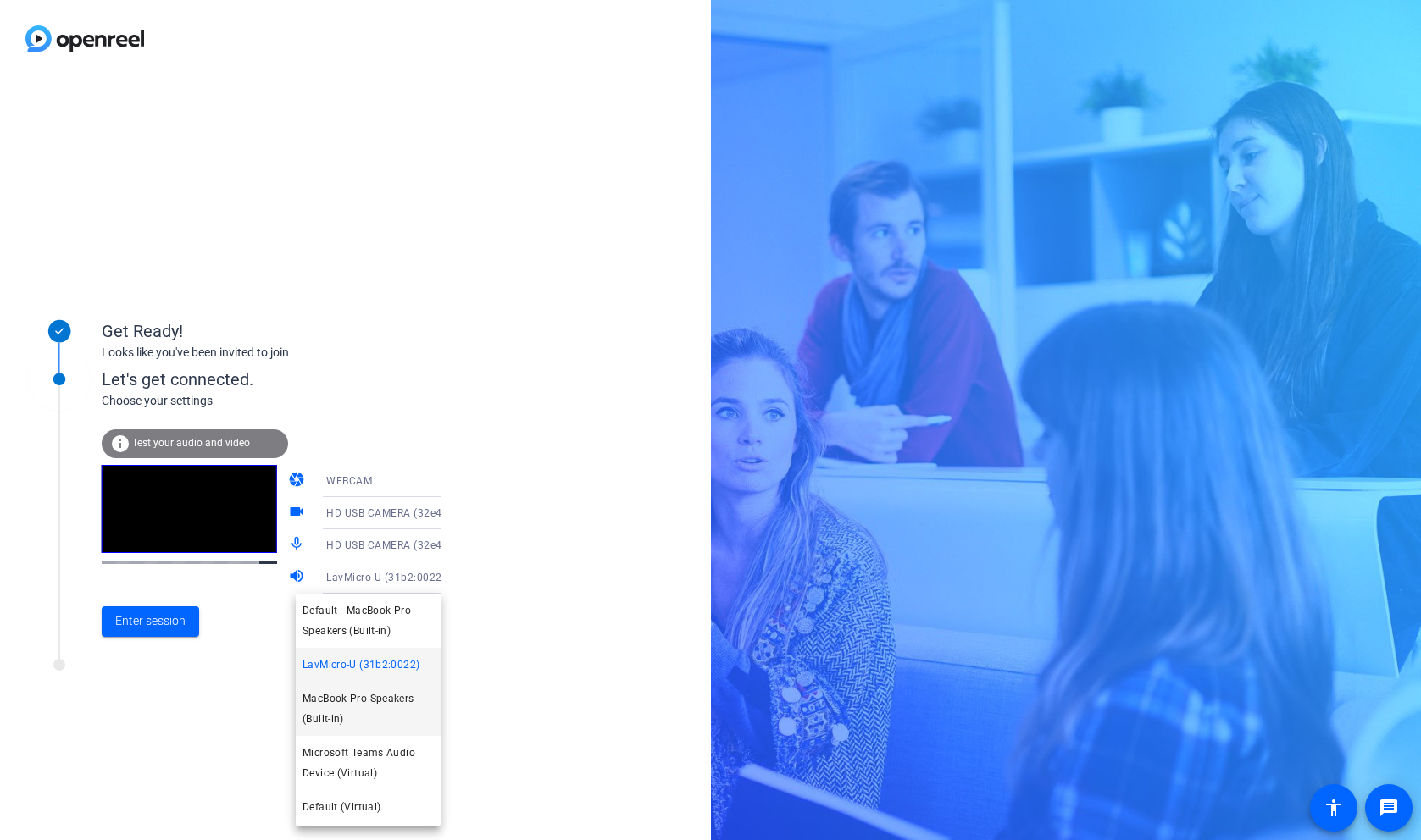
click at [368, 715] on span "MacBook Pro Speakers (Built-in)" at bounding box center [368, 709] width 131 height 41
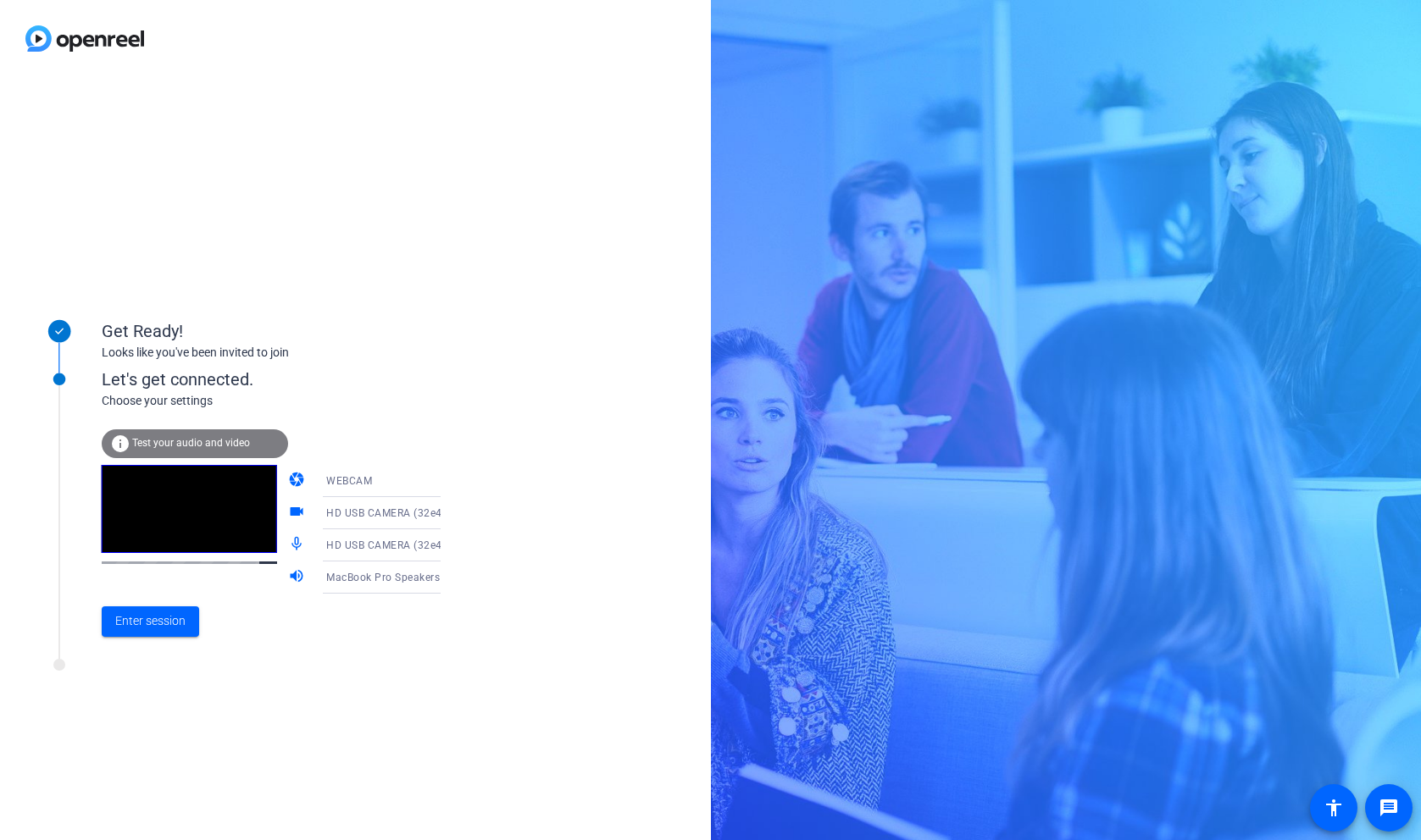
click at [377, 517] on span "HD USB CAMERA (32e4:0317)" at bounding box center [400, 511] width 148 height 13
click at [490, 570] on div at bounding box center [710, 420] width 1421 height 840
click at [447, 551] on icon at bounding box center [457, 545] width 21 height 21
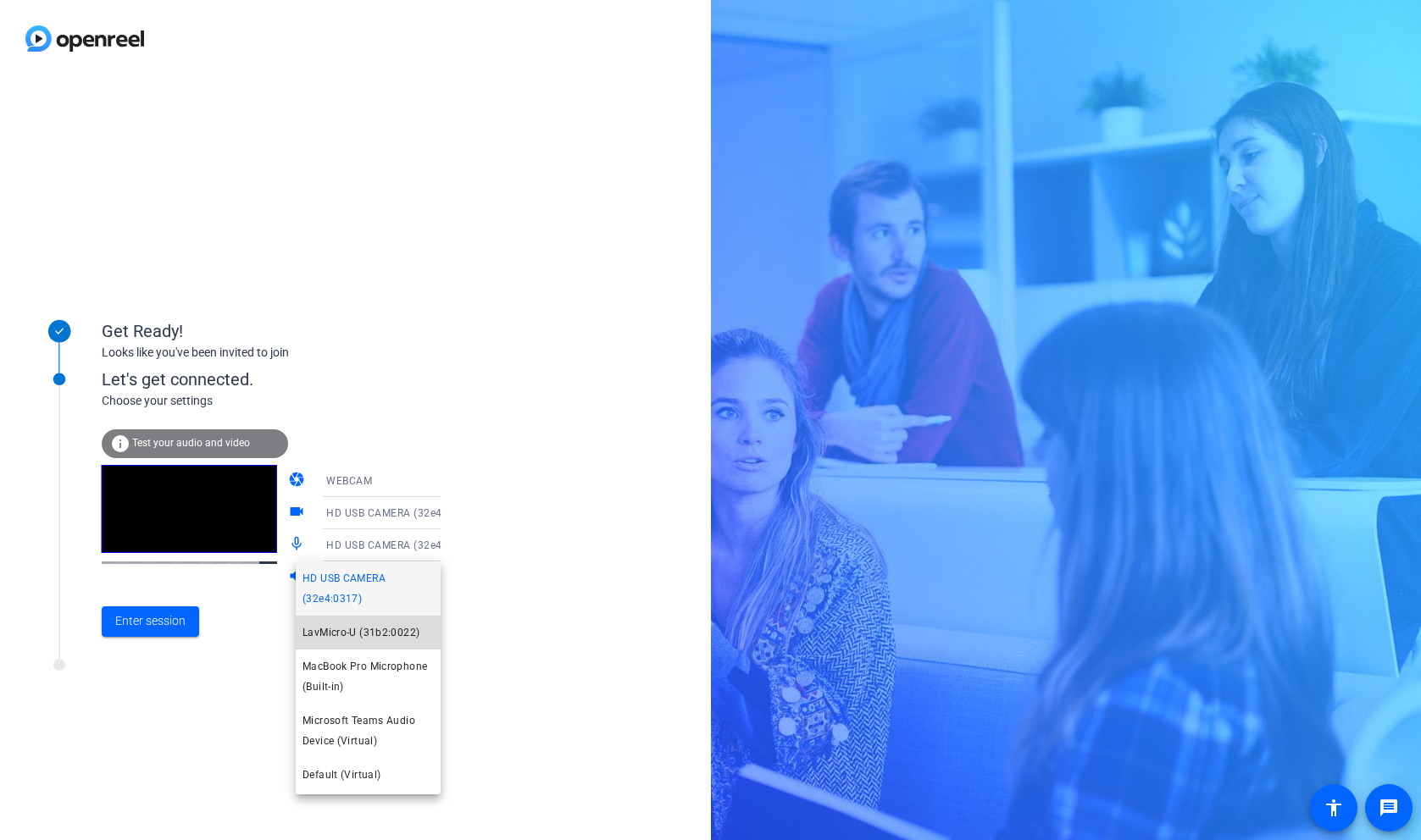
click at [390, 617] on mat-option "LavMicro-U (31b2:0022)" at bounding box center [368, 633] width 145 height 34
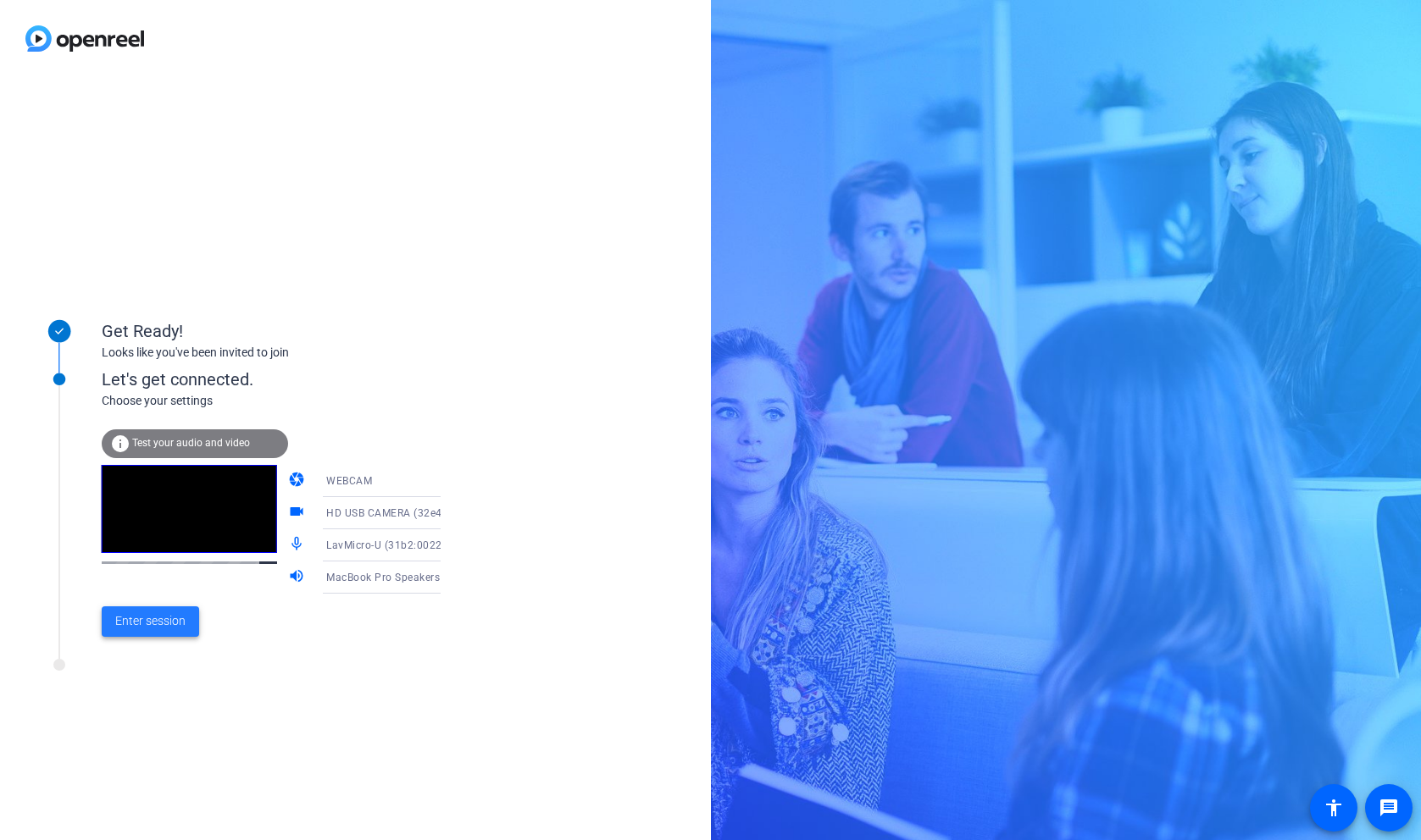
click at [138, 626] on span "Enter session" at bounding box center [150, 621] width 71 height 18
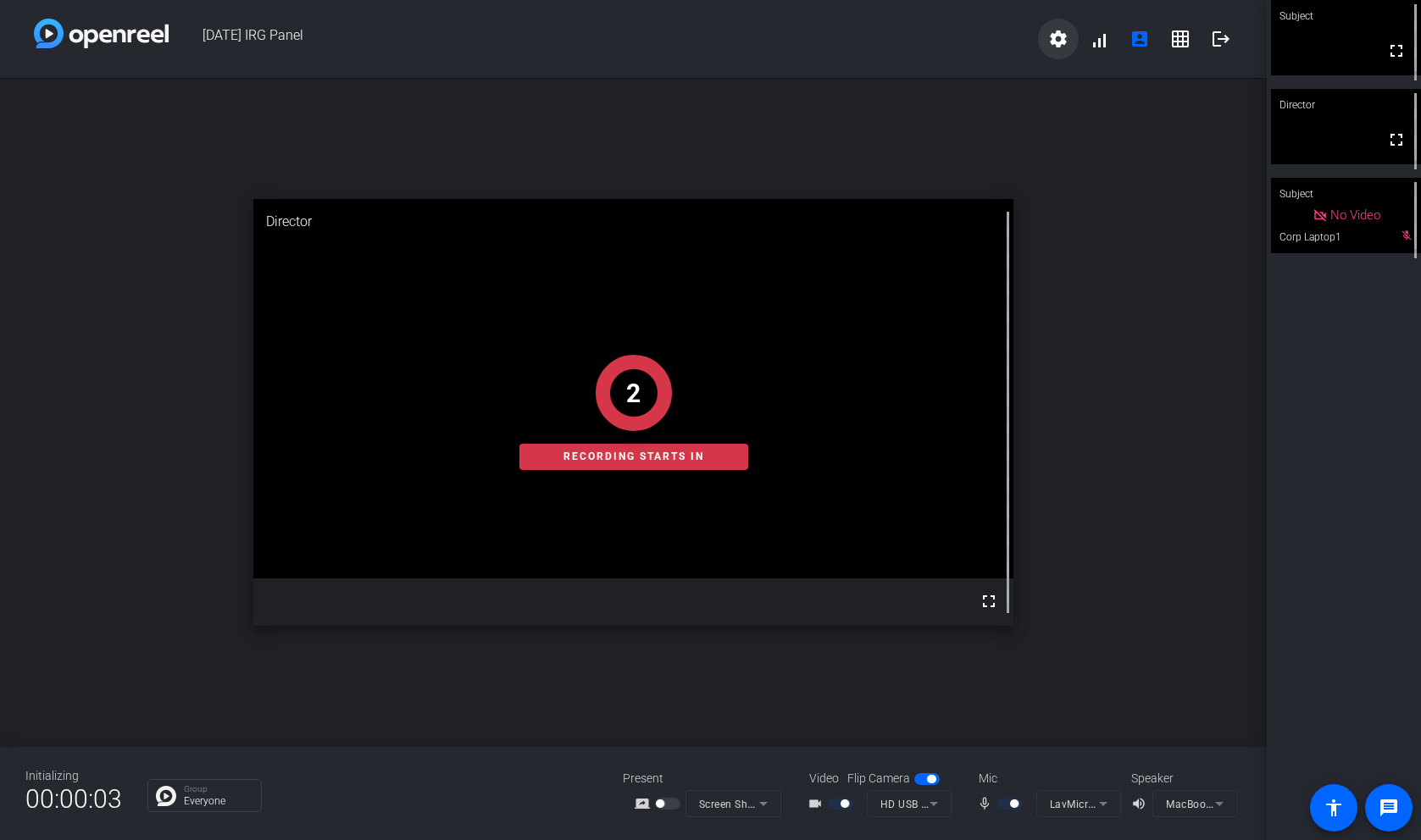
click at [1060, 43] on mat-icon "settings" at bounding box center [1057, 38] width 21 height 21
click at [1060, 43] on div at bounding box center [710, 420] width 1421 height 840
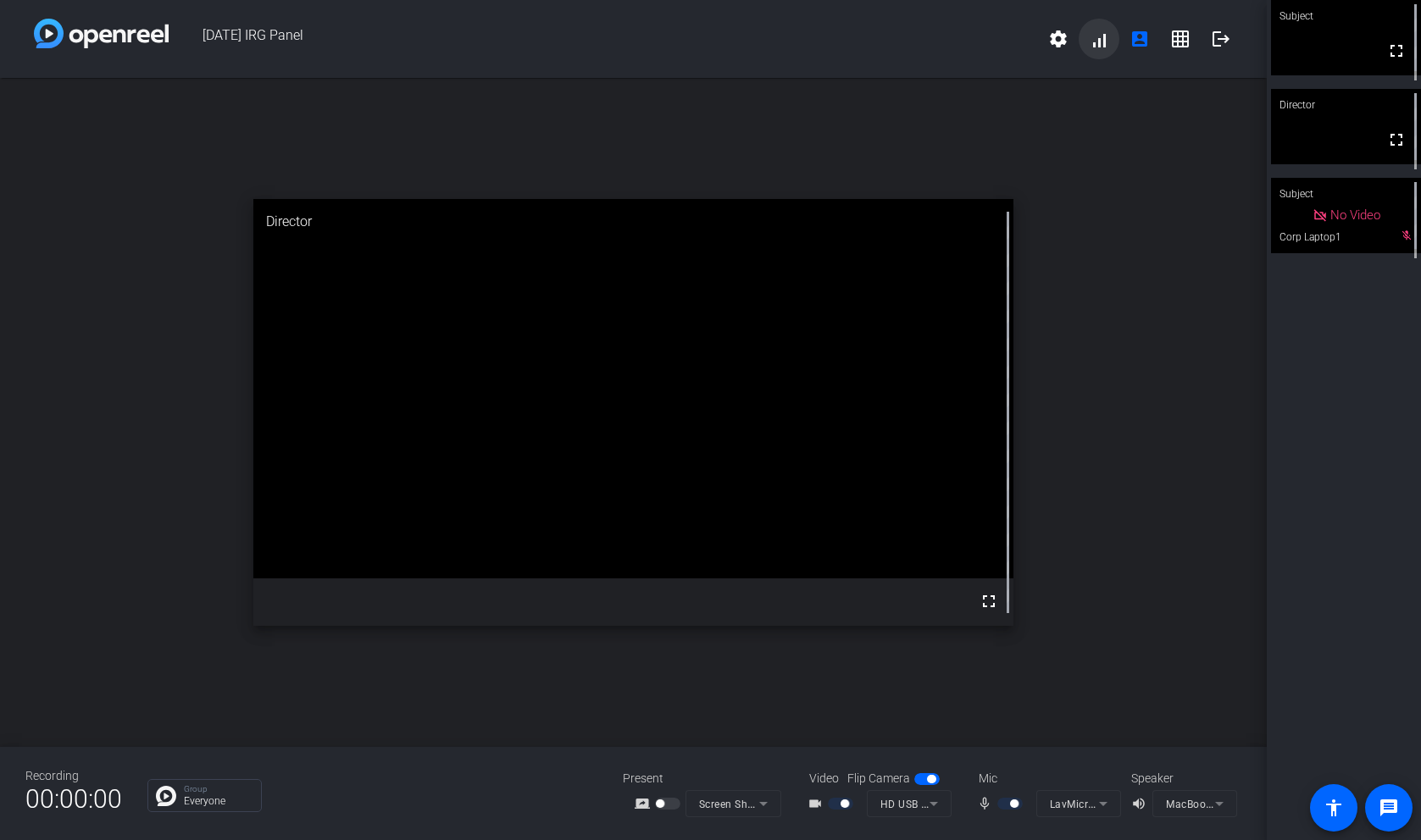
click at [1108, 34] on span at bounding box center [1099, 39] width 41 height 41
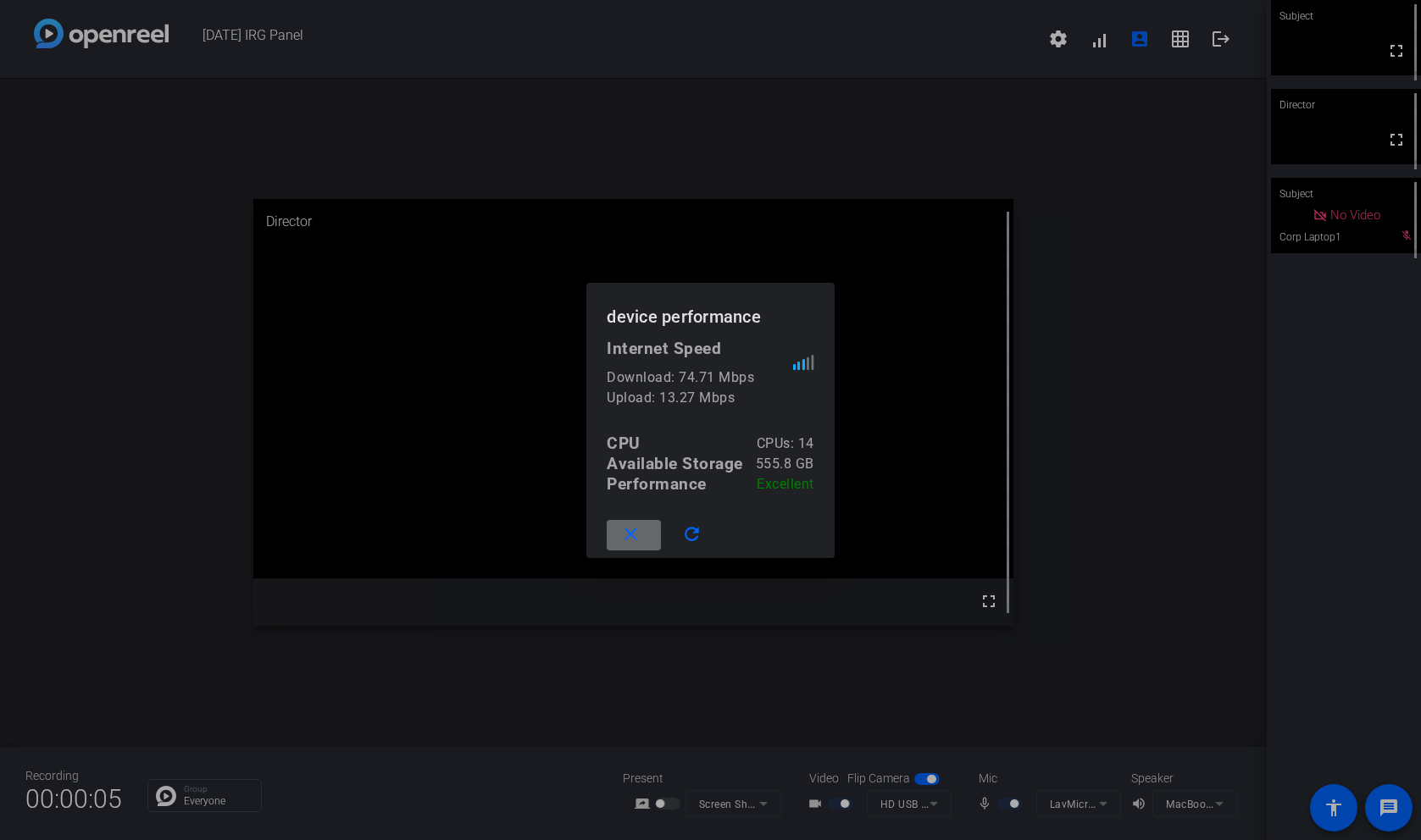
click at [636, 534] on mat-icon "close" at bounding box center [631, 535] width 21 height 21
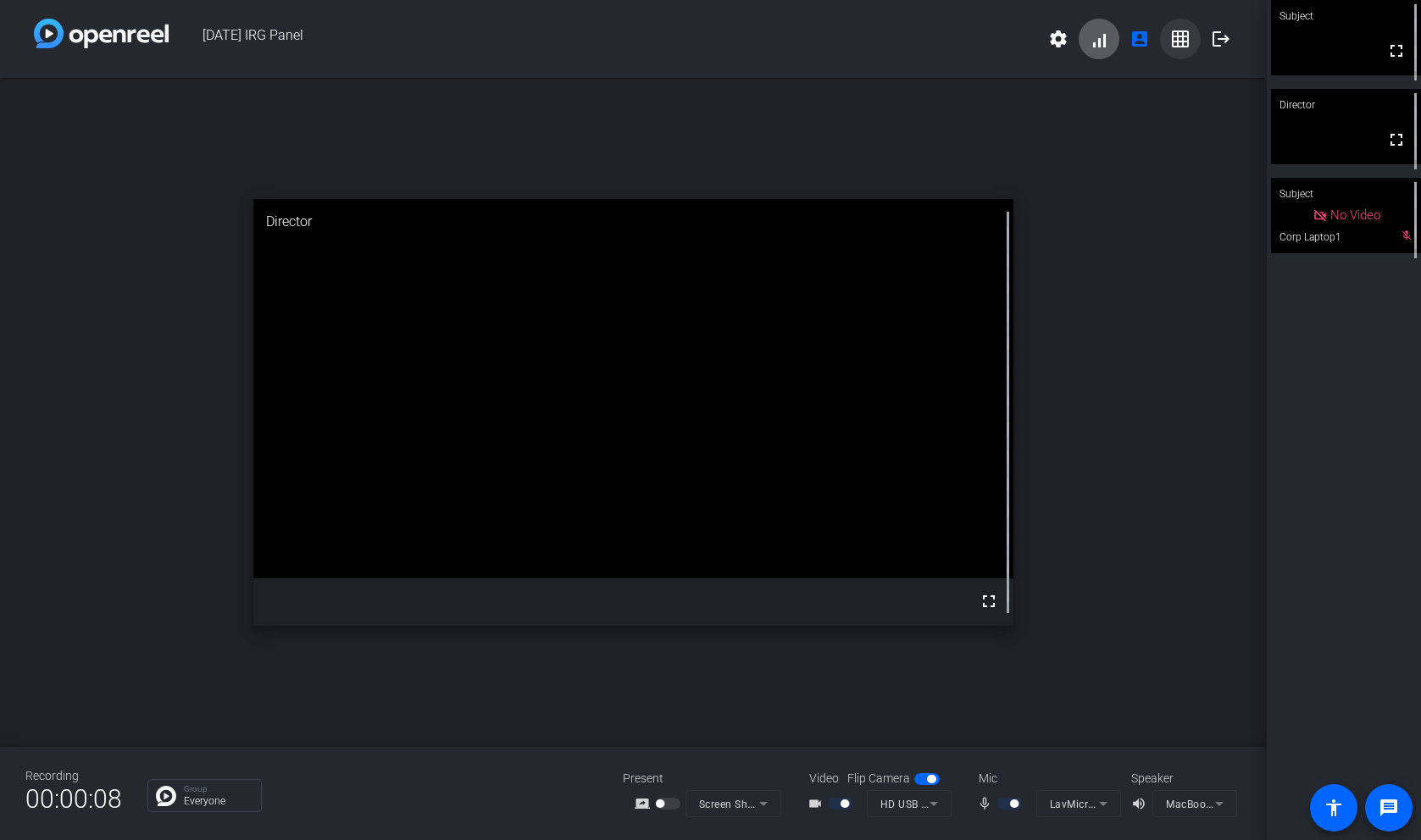
click at [1174, 30] on mat-icon "grid_on" at bounding box center [1180, 38] width 21 height 21
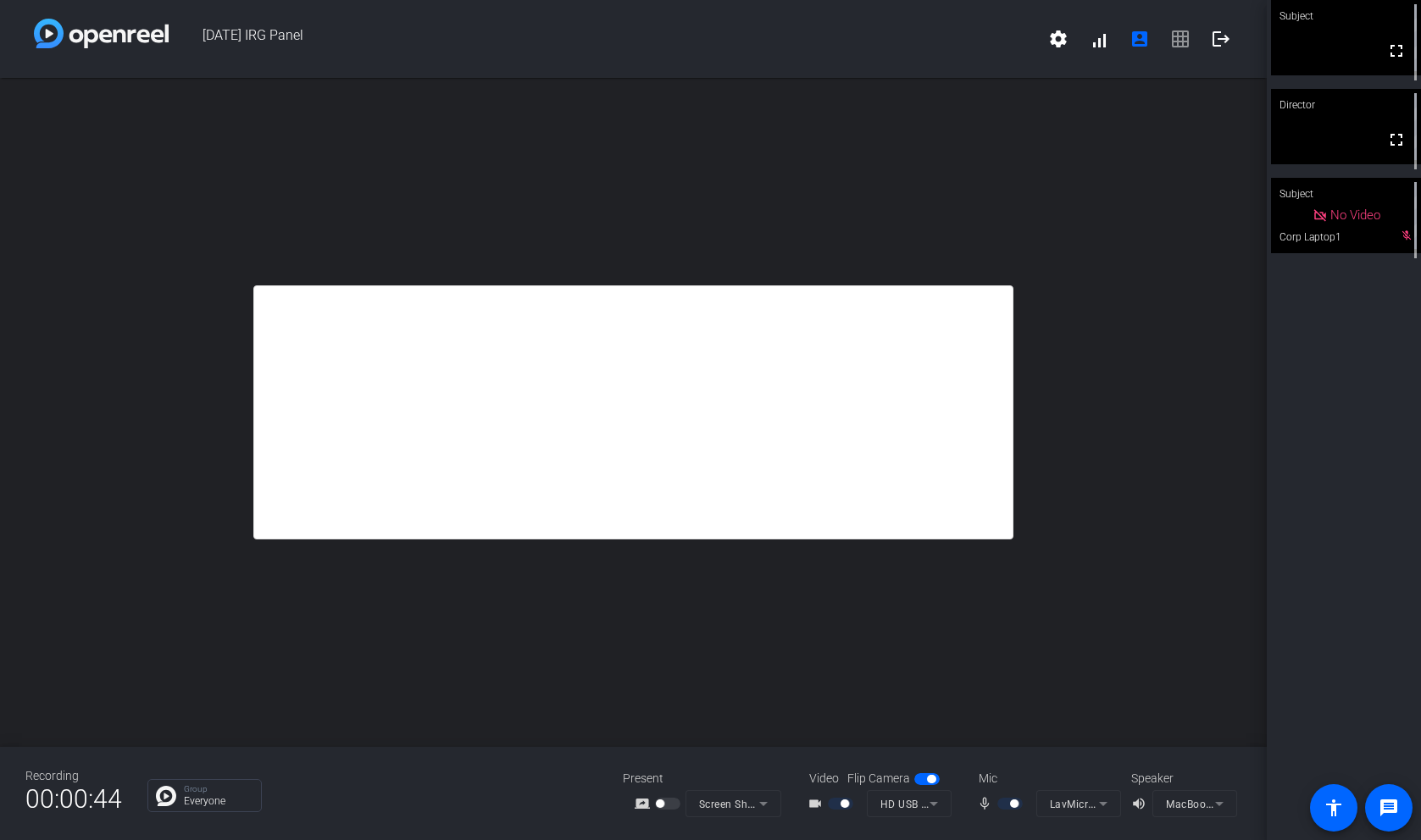
click at [1008, 801] on div at bounding box center [1011, 803] width 29 height 12
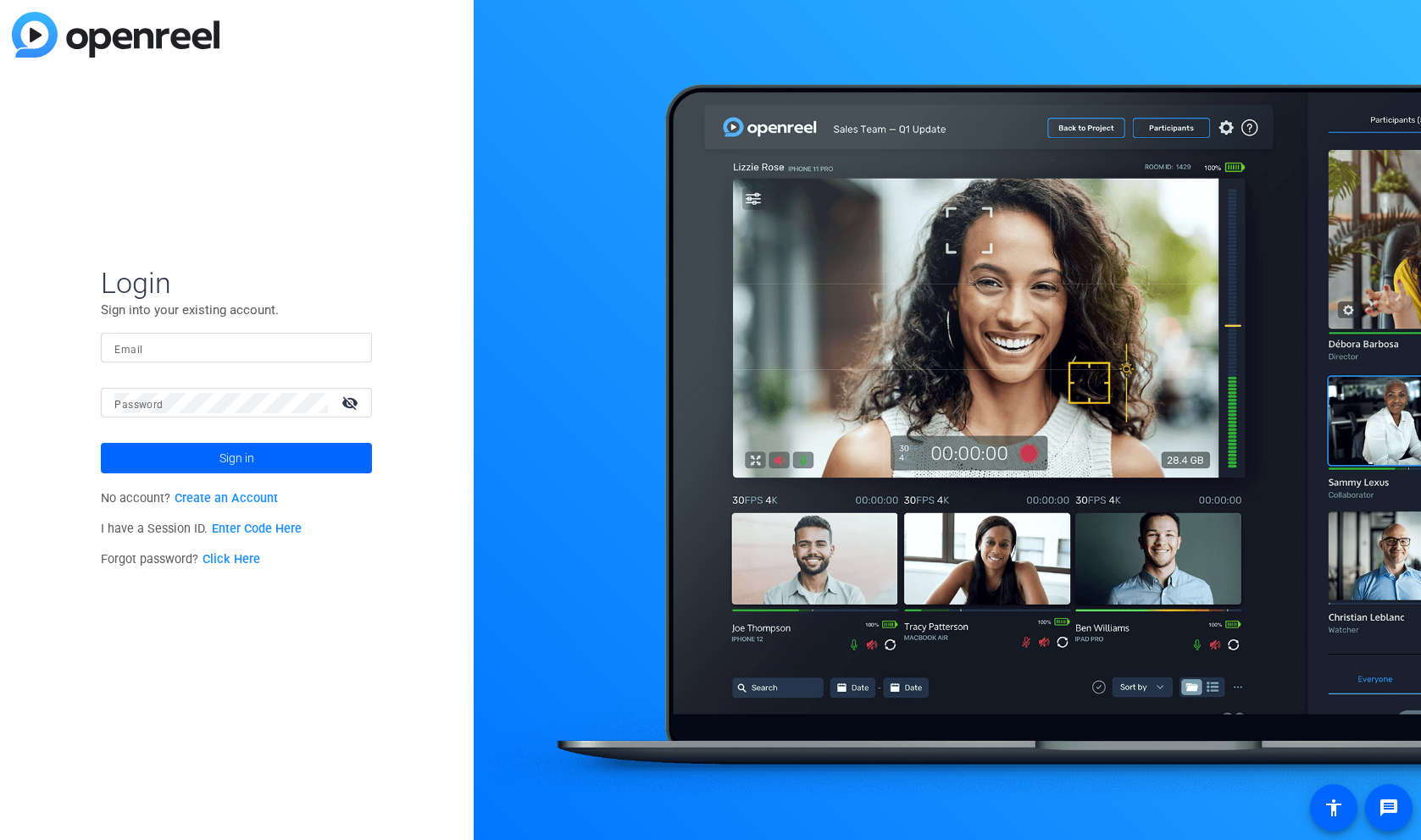
click at [261, 522] on link "Enter Code Here" at bounding box center [256, 528] width 90 height 14
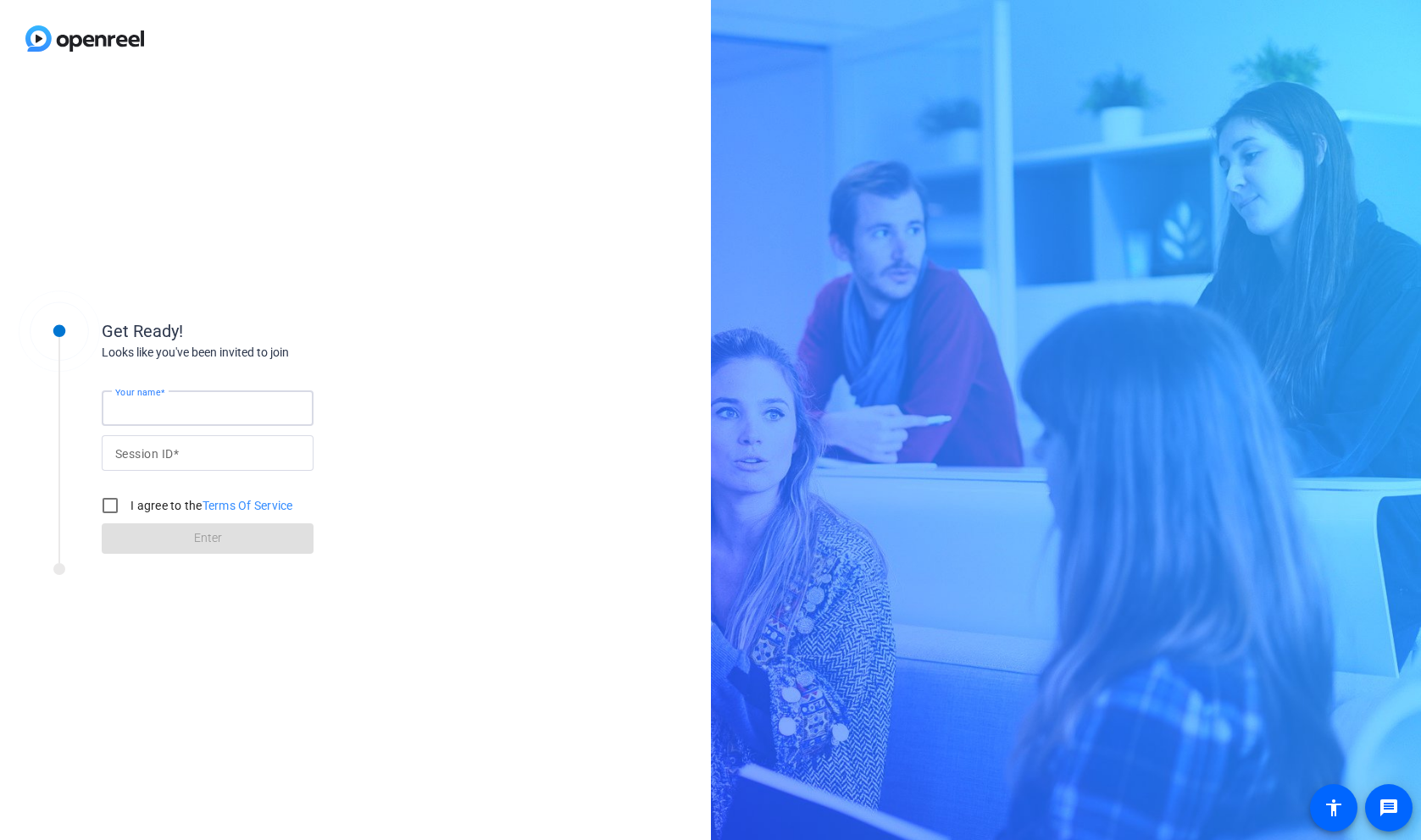
click at [213, 412] on input "Your name" at bounding box center [207, 408] width 185 height 21
type input "[PERSON_NAME]"
click at [213, 458] on input "Session ID" at bounding box center [207, 453] width 185 height 21
type input "4GUb"
click at [173, 492] on div "I agree to the Terms Of Service" at bounding box center [193, 505] width 200 height 34
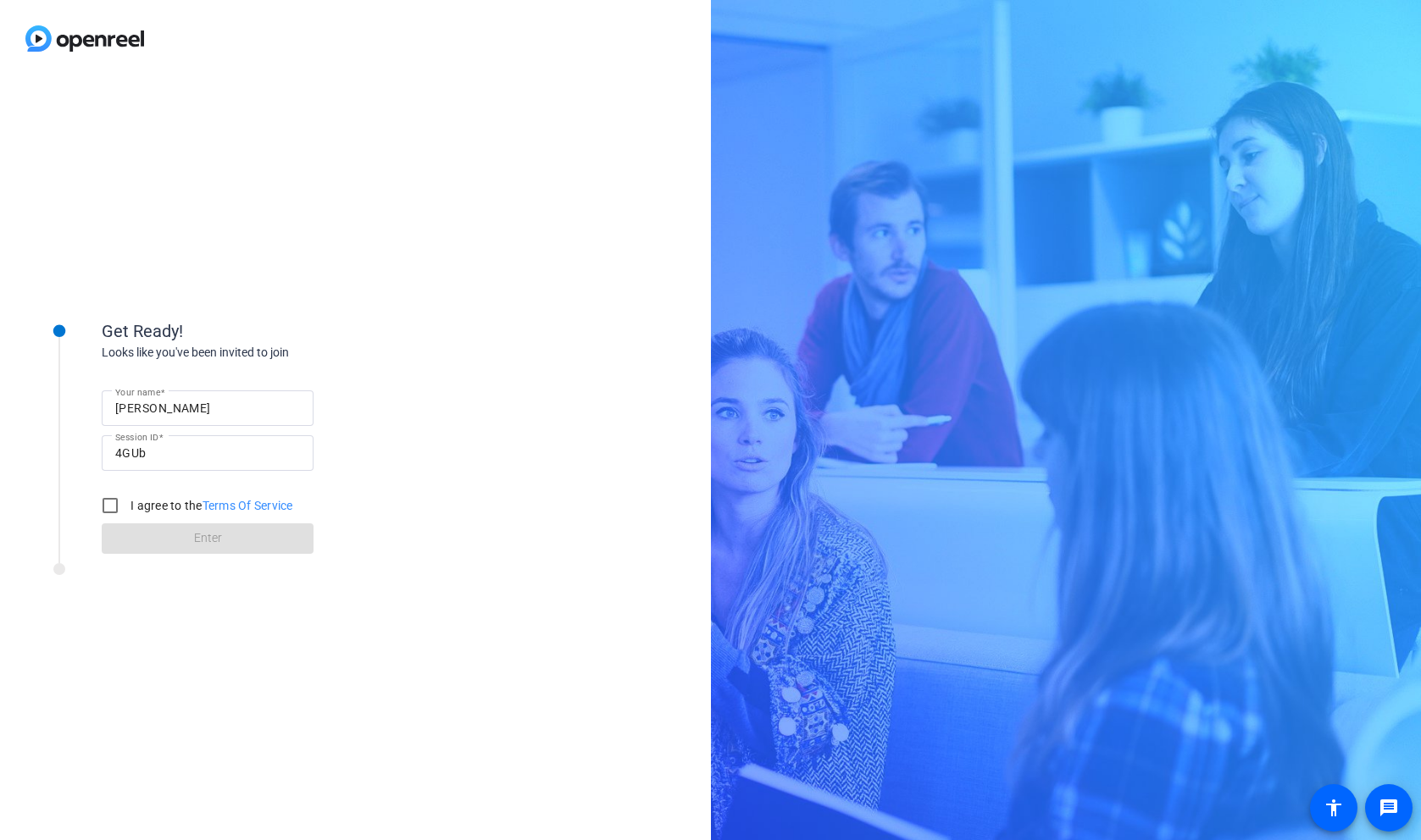
click at [160, 502] on label "I agree to the Terms Of Service" at bounding box center [210, 505] width 166 height 17
click at [127, 502] on input "I agree to the Terms Of Service" at bounding box center [110, 505] width 34 height 34
checkbox input "true"
click at [181, 538] on span at bounding box center [207, 538] width 212 height 41
